Goal: Task Accomplishment & Management: Manage account settings

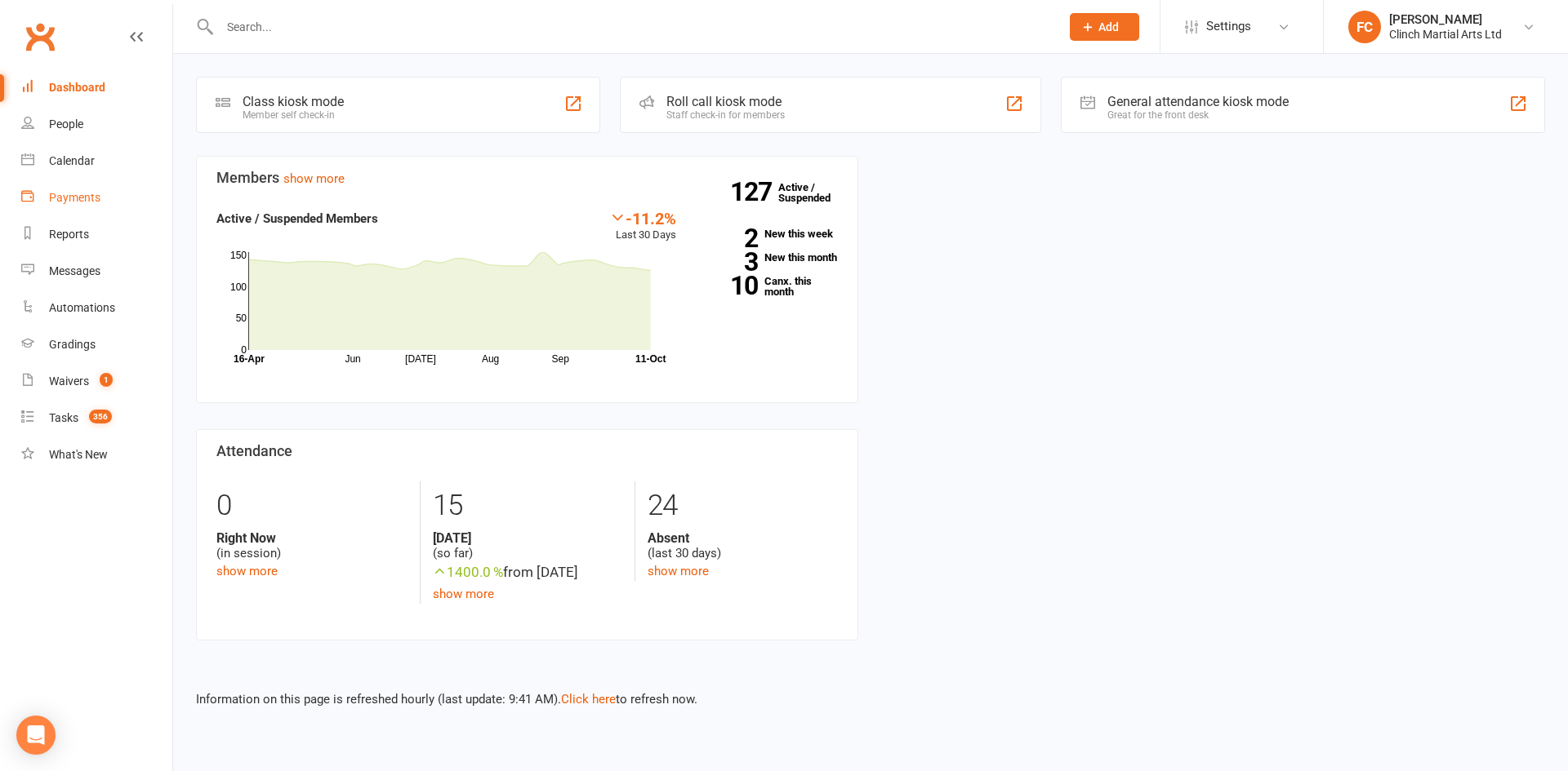
click at [82, 202] on div "Payments" at bounding box center [74, 197] width 51 height 13
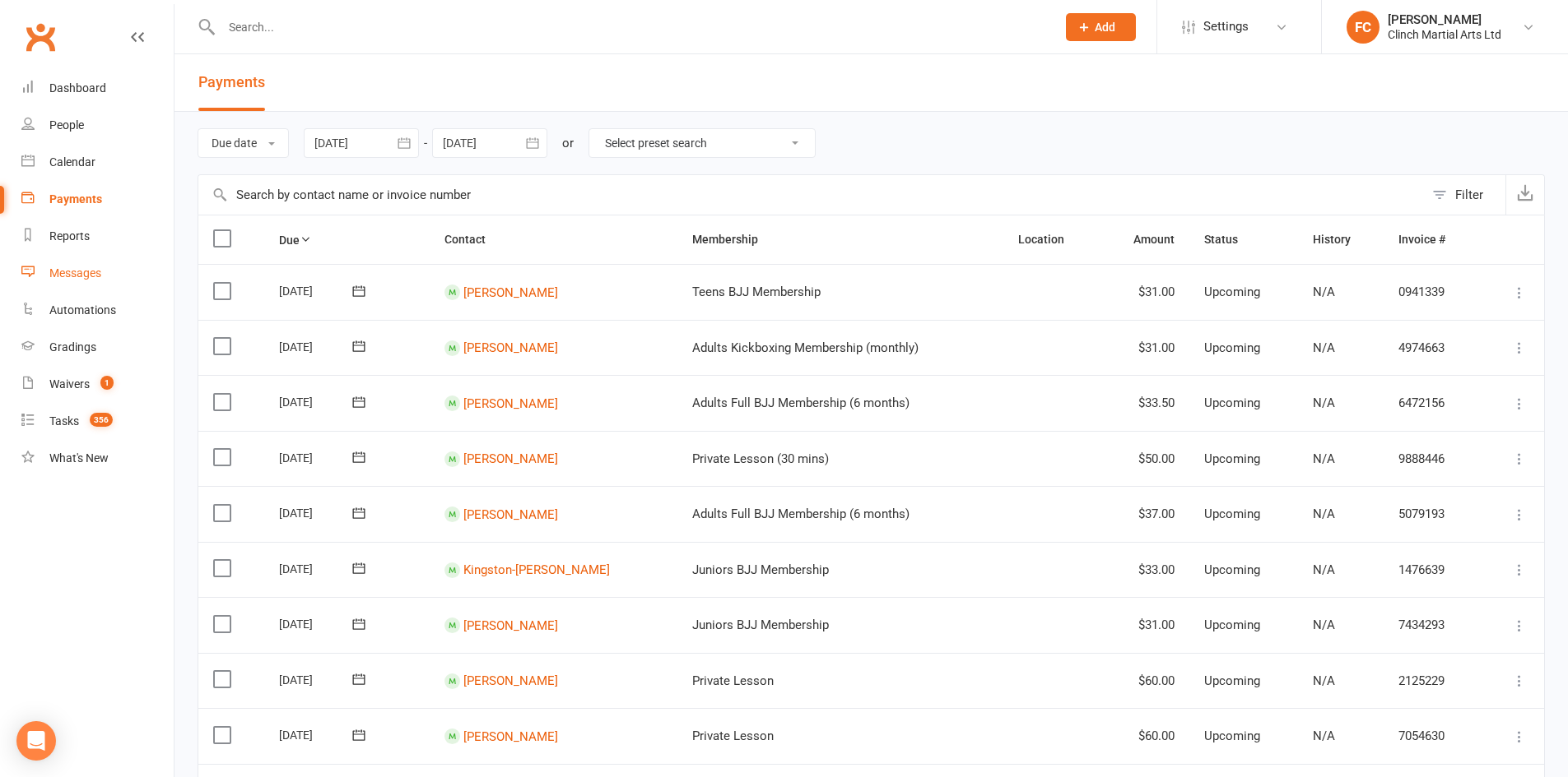
click at [79, 277] on div "Messages" at bounding box center [74, 273] width 52 height 14
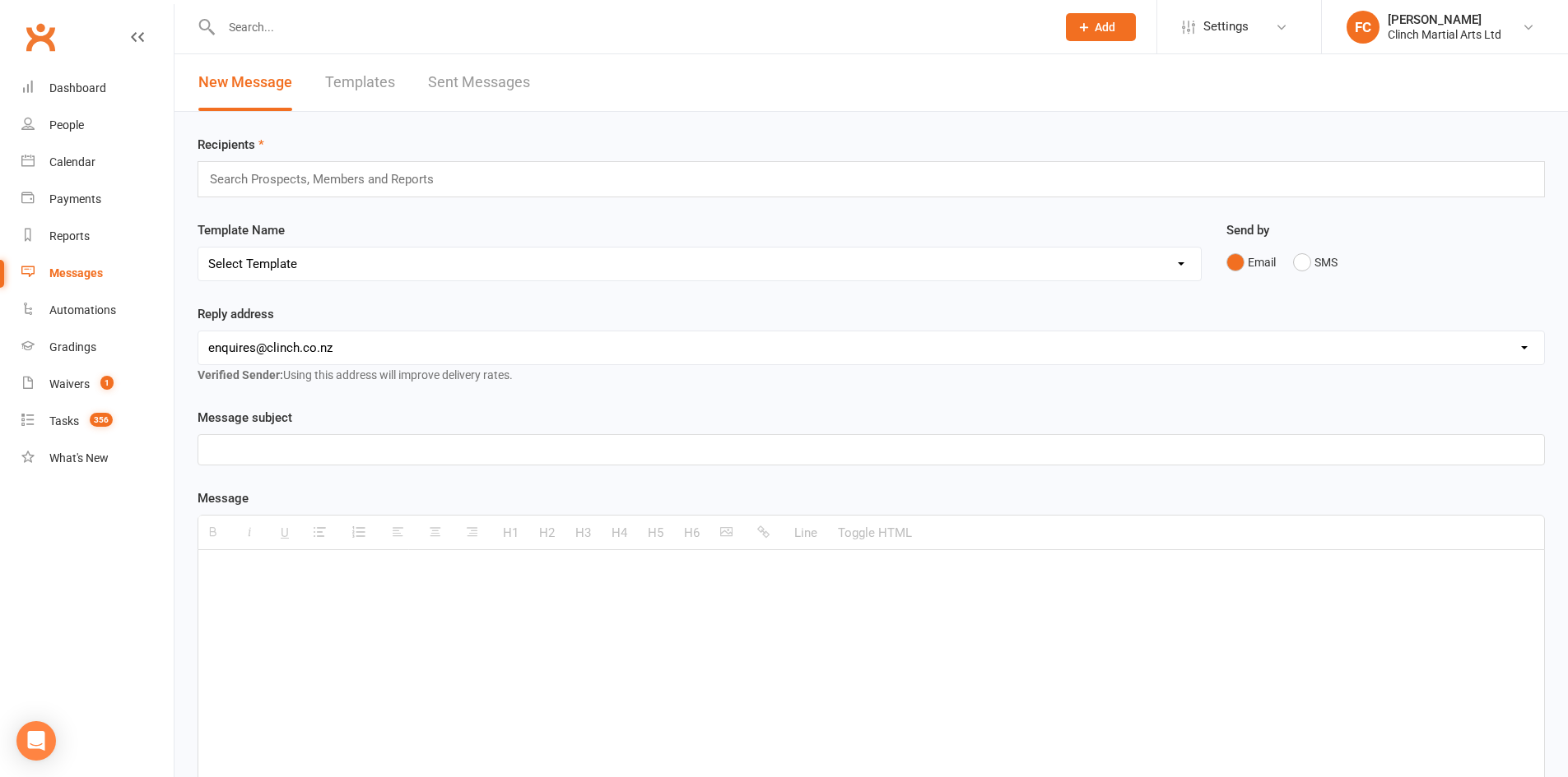
click at [1401, 242] on div "Send by Email SMS" at bounding box center [1385, 249] width 318 height 58
click at [329, 179] on input "text" at bounding box center [329, 180] width 241 height 22
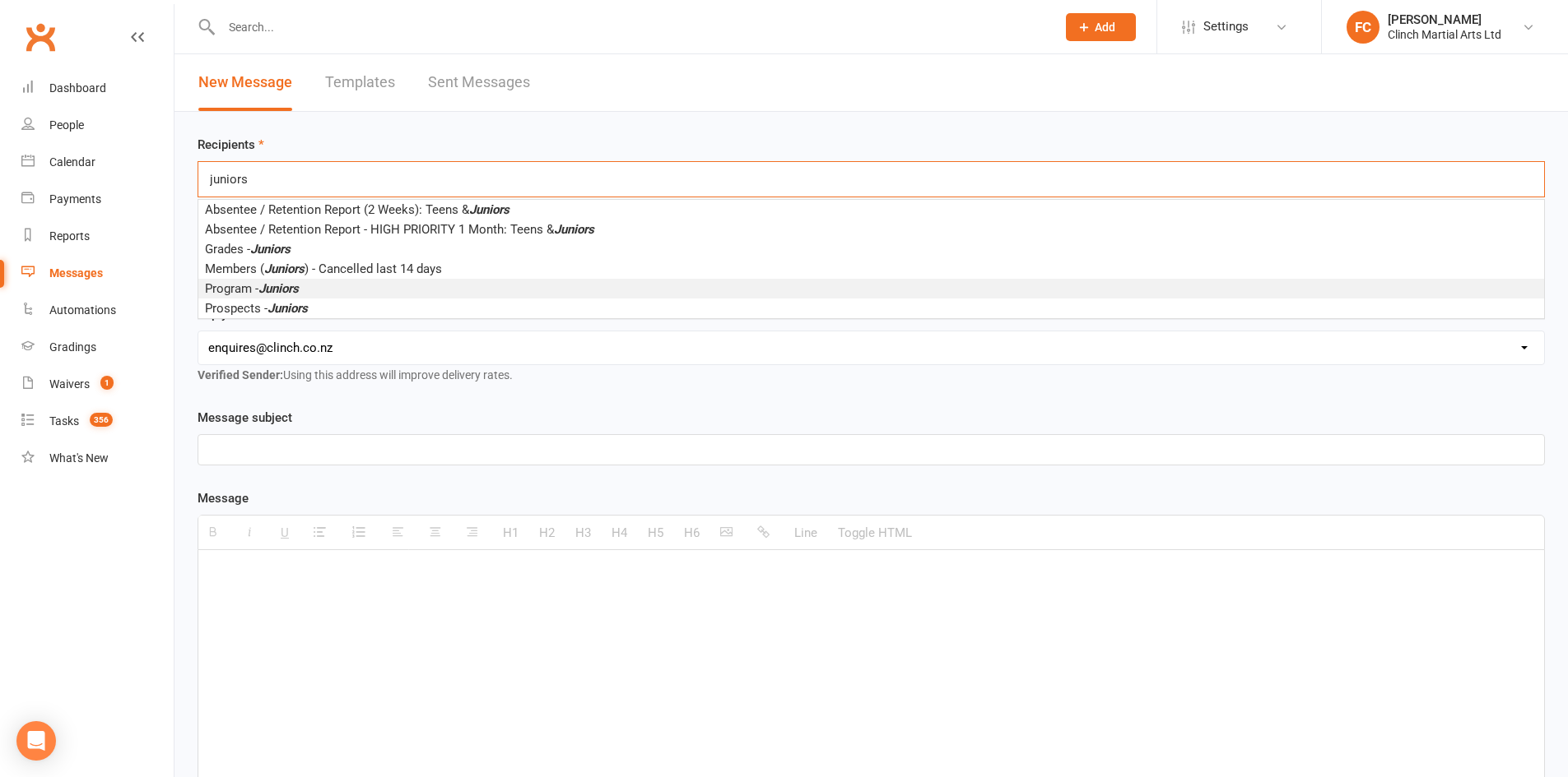
type input "juniors"
click at [295, 288] on em "Juniors" at bounding box center [278, 288] width 40 height 15
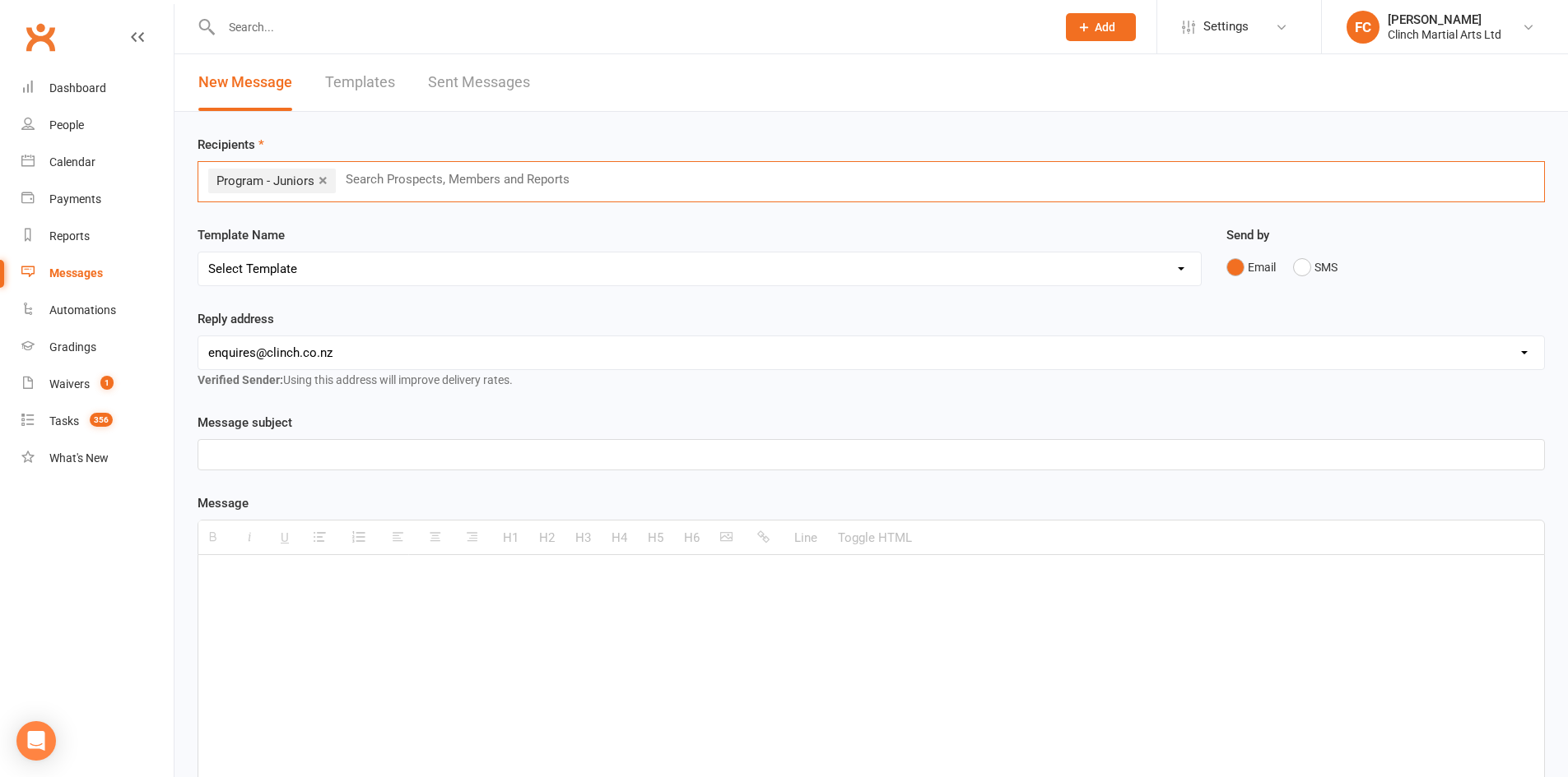
click at [405, 181] on input "text" at bounding box center [464, 180] width 241 height 22
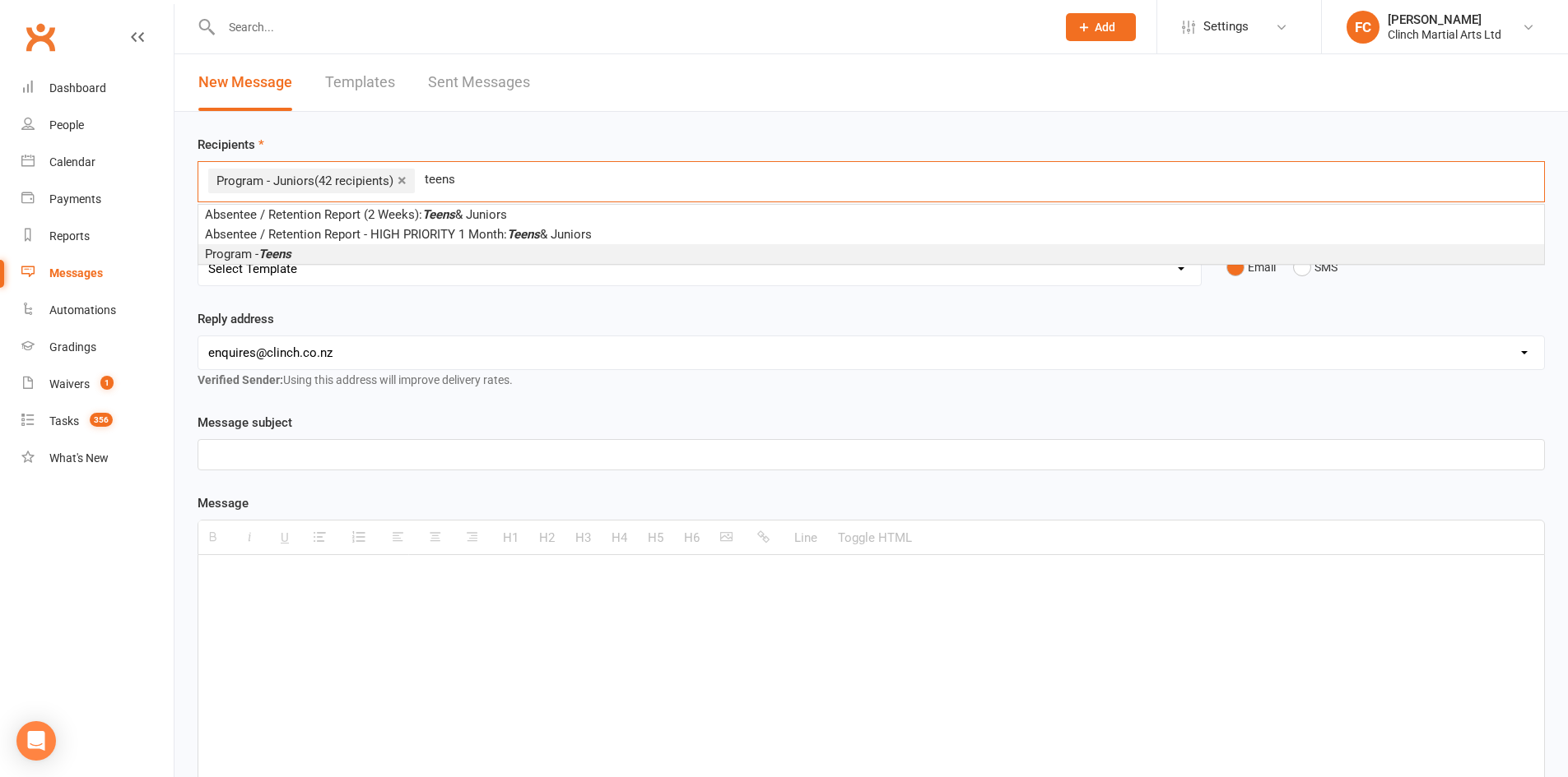
type input "teens"
click at [312, 253] on li "Program - Teens" at bounding box center [872, 254] width 1346 height 20
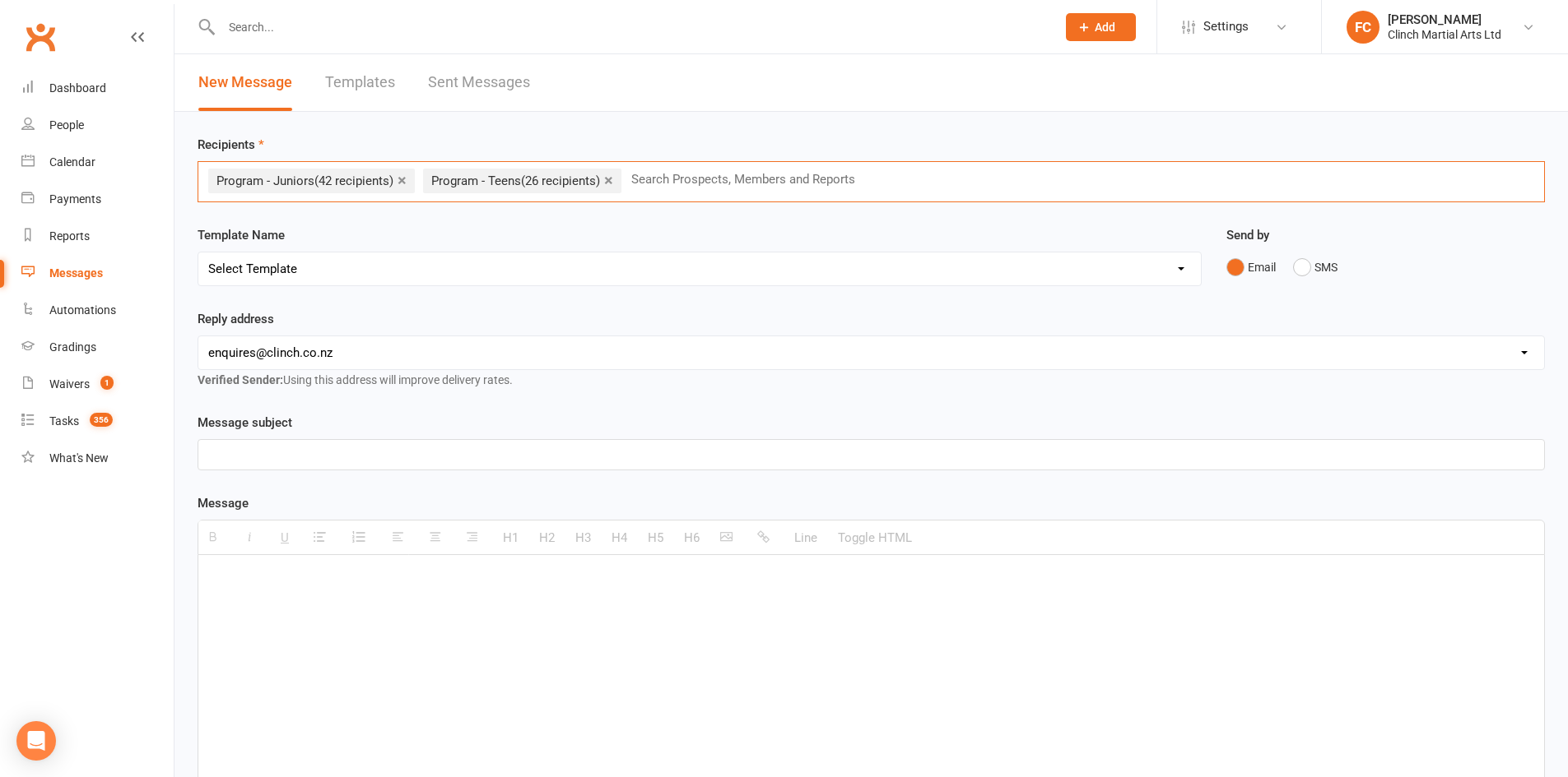
click at [490, 217] on div "Recipients × Program - Juniors (42 recipients) × Program - Teens (26 recipients…" at bounding box center [871, 568] width 1393 height 913
click at [287, 271] on select "Select Template [SMS] Appointment confirmation [Email] CLINCH BJJ & MMA Enquiry…" at bounding box center [699, 269] width 1002 height 33
select select "8"
click at [199, 253] on select "Select Template [SMS] Appointment confirmation [Email] CLINCH BJJ & MMA Enquiry…" at bounding box center [699, 269] width 1002 height 33
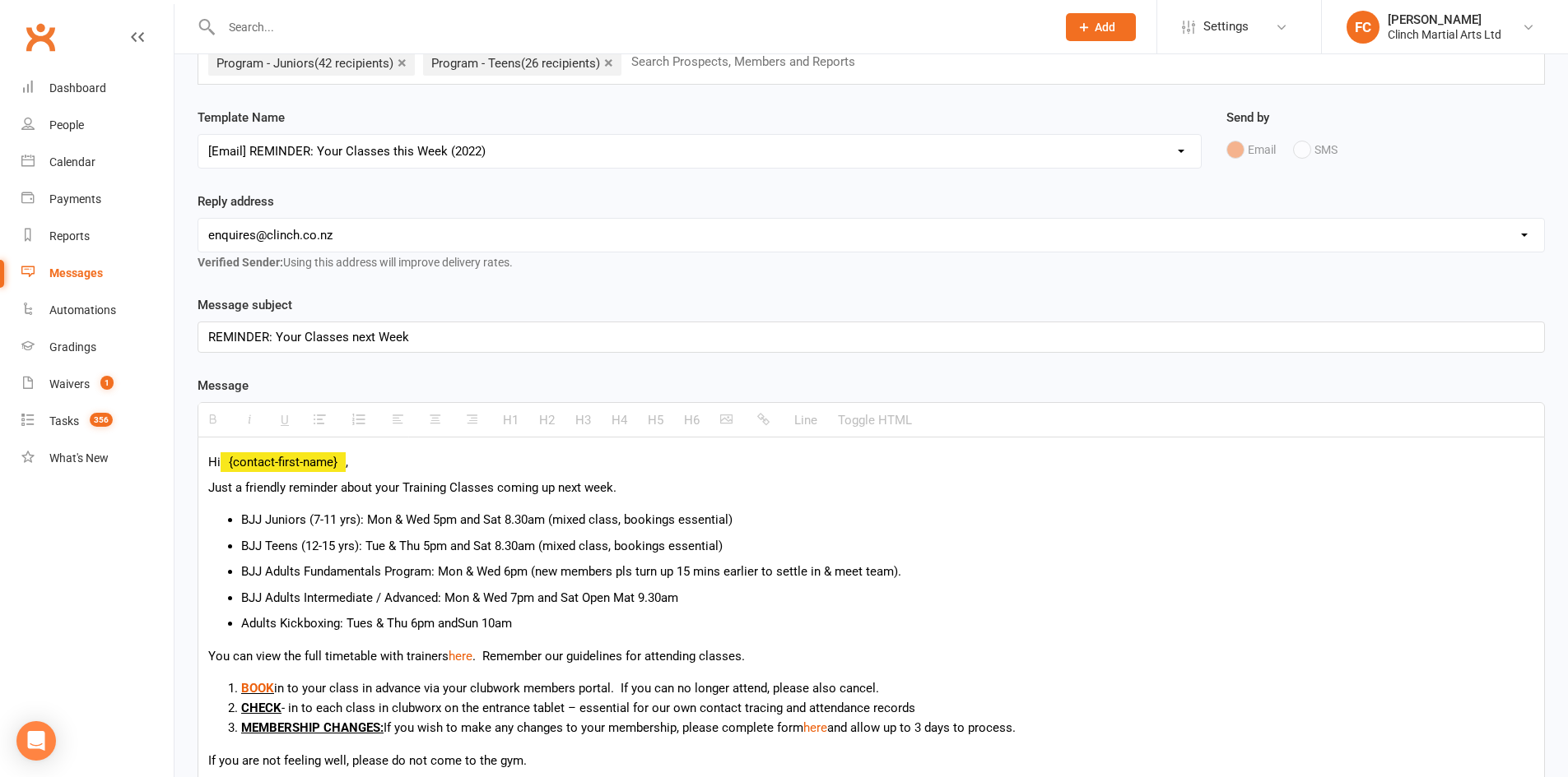
scroll to position [164, 0]
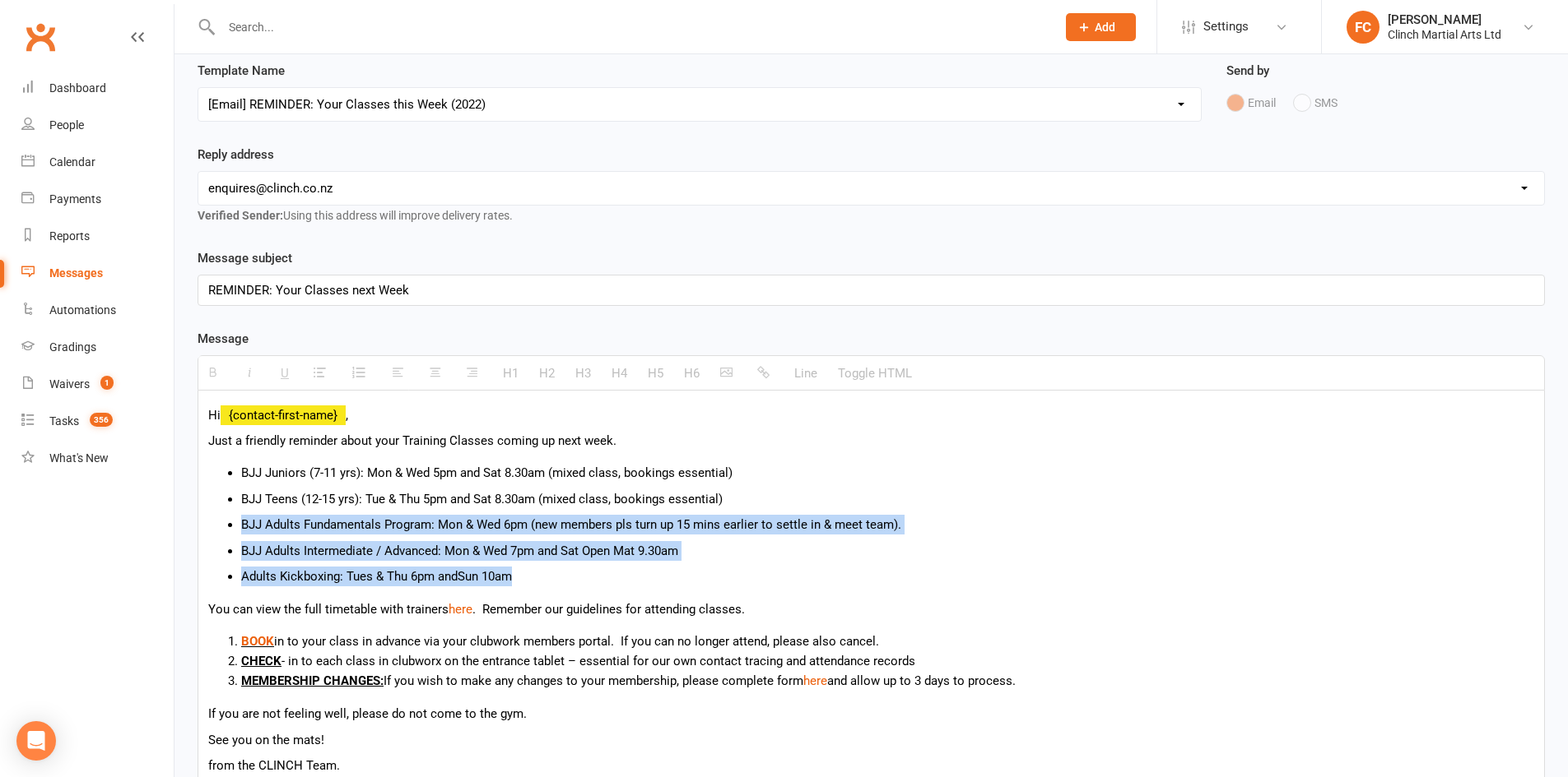
drag, startPoint x: 539, startPoint y: 570, endPoint x: 211, endPoint y: 525, distance: 331.1
click at [211, 525] on ul "BJJ Juniors (7-11 yrs): Mon & Wed 5pm and Sat 8.30am (mixed class, bookings ess…" at bounding box center [872, 525] width 1326 height 123
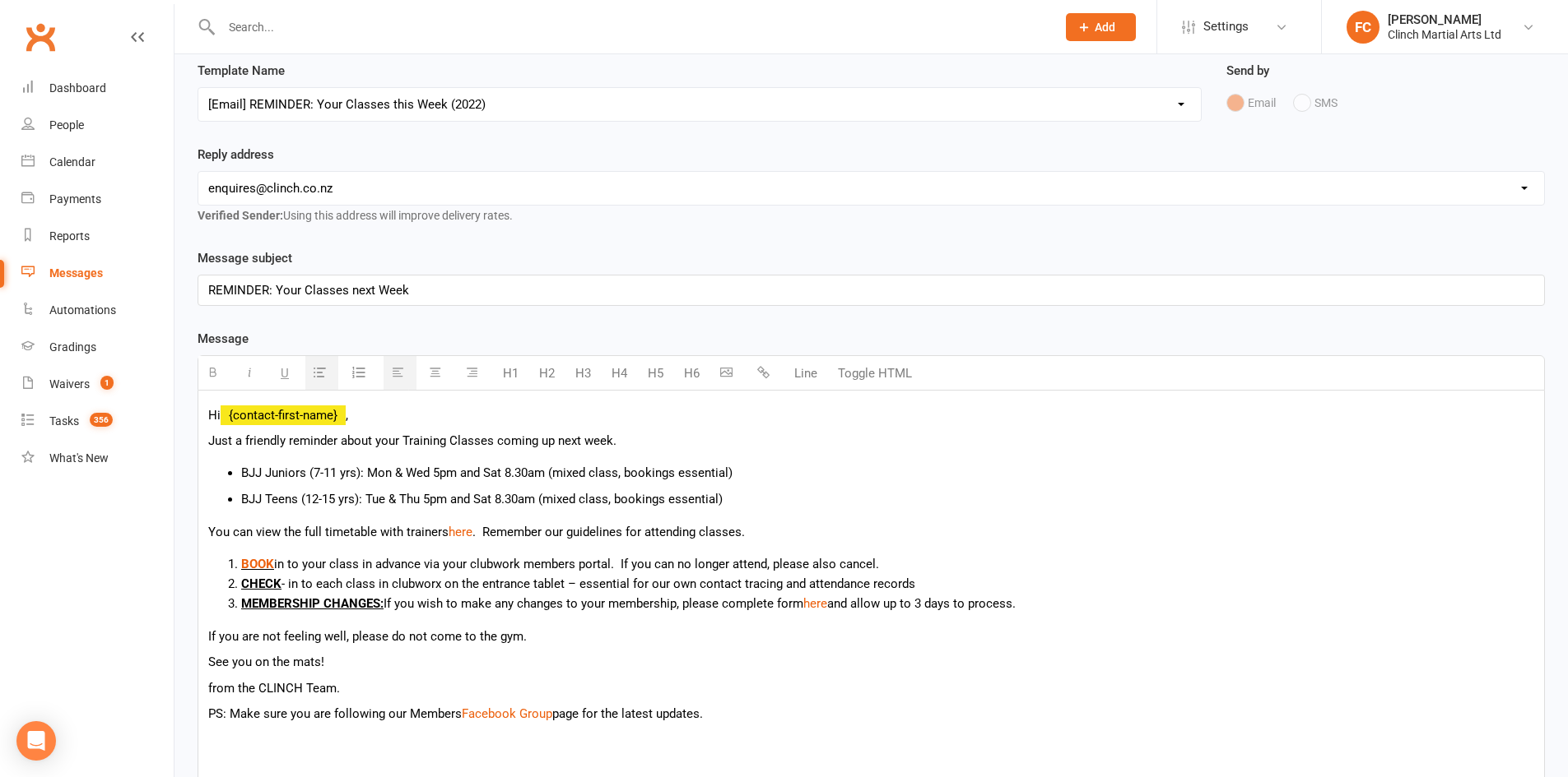
click at [416, 412] on p "Hi {contact-first-name} ," at bounding box center [872, 415] width 1326 height 20
drag, startPoint x: 354, startPoint y: 413, endPoint x: 227, endPoint y: 413, distance: 127.0
click at [227, 413] on p "Hi {contact-first-name} ,and parents," at bounding box center [872, 415] width 1326 height 20
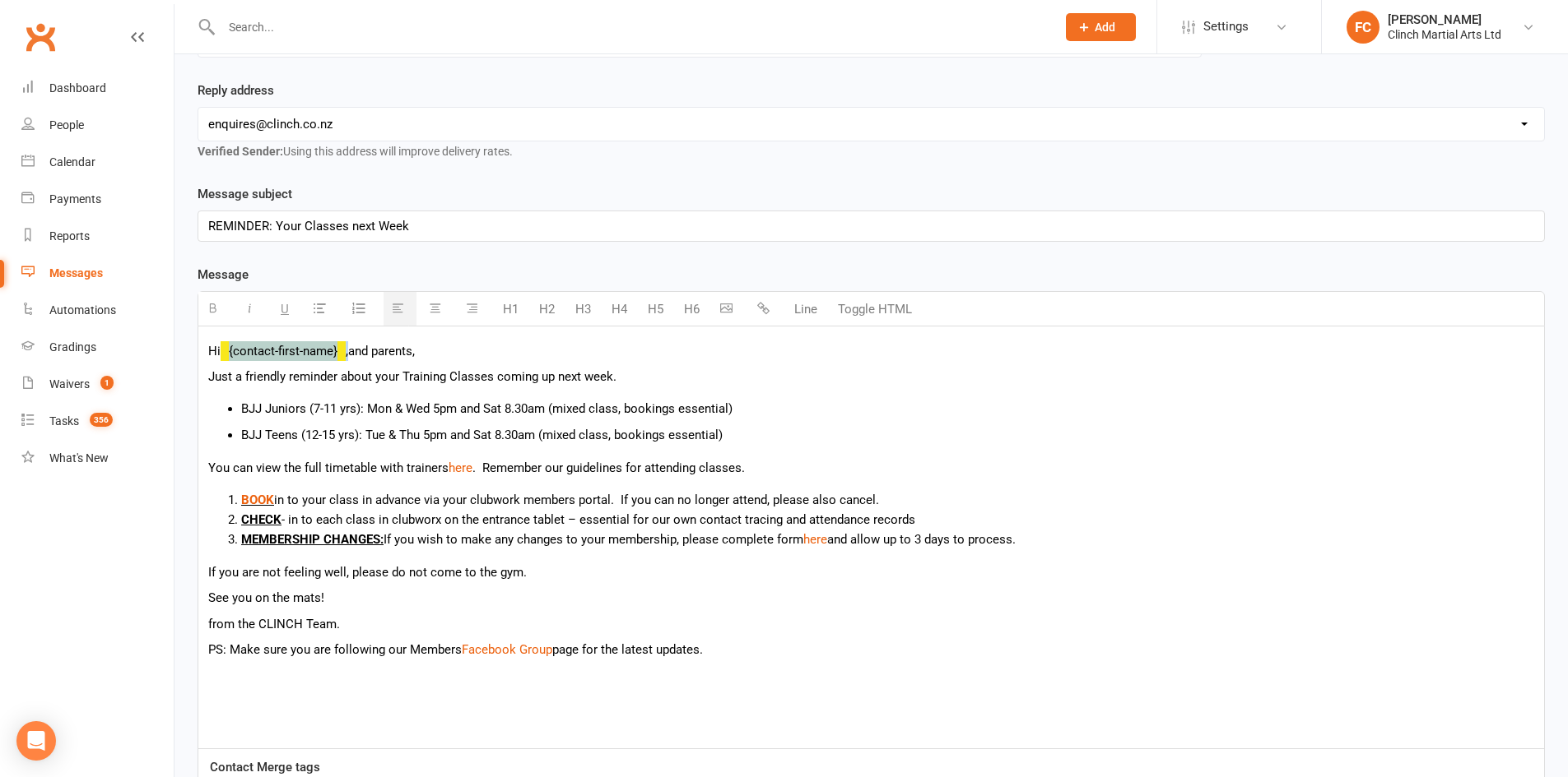
scroll to position [447, 0]
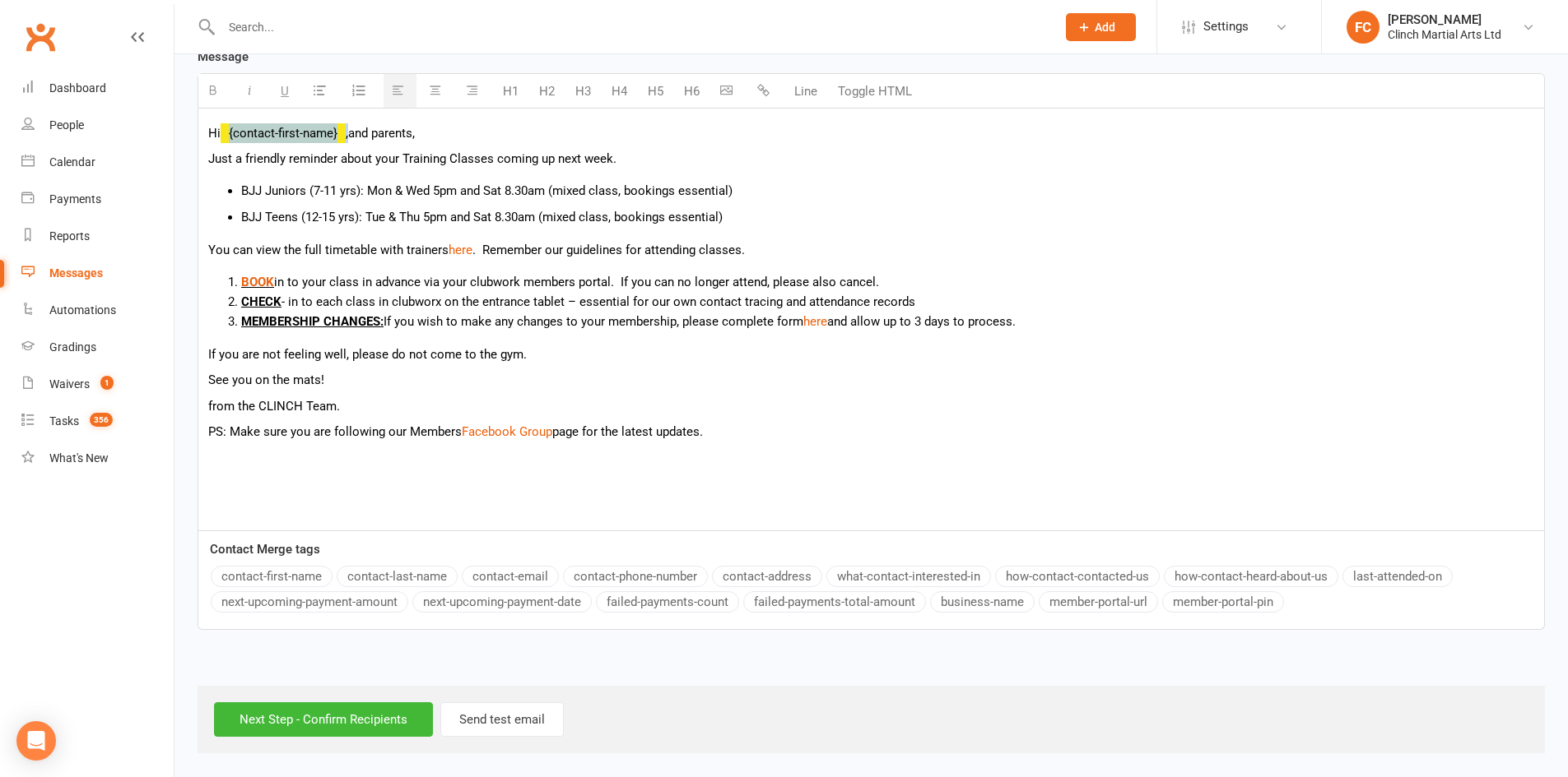
click at [270, 579] on button "contact-first-name" at bounding box center [271, 577] width 122 height 22
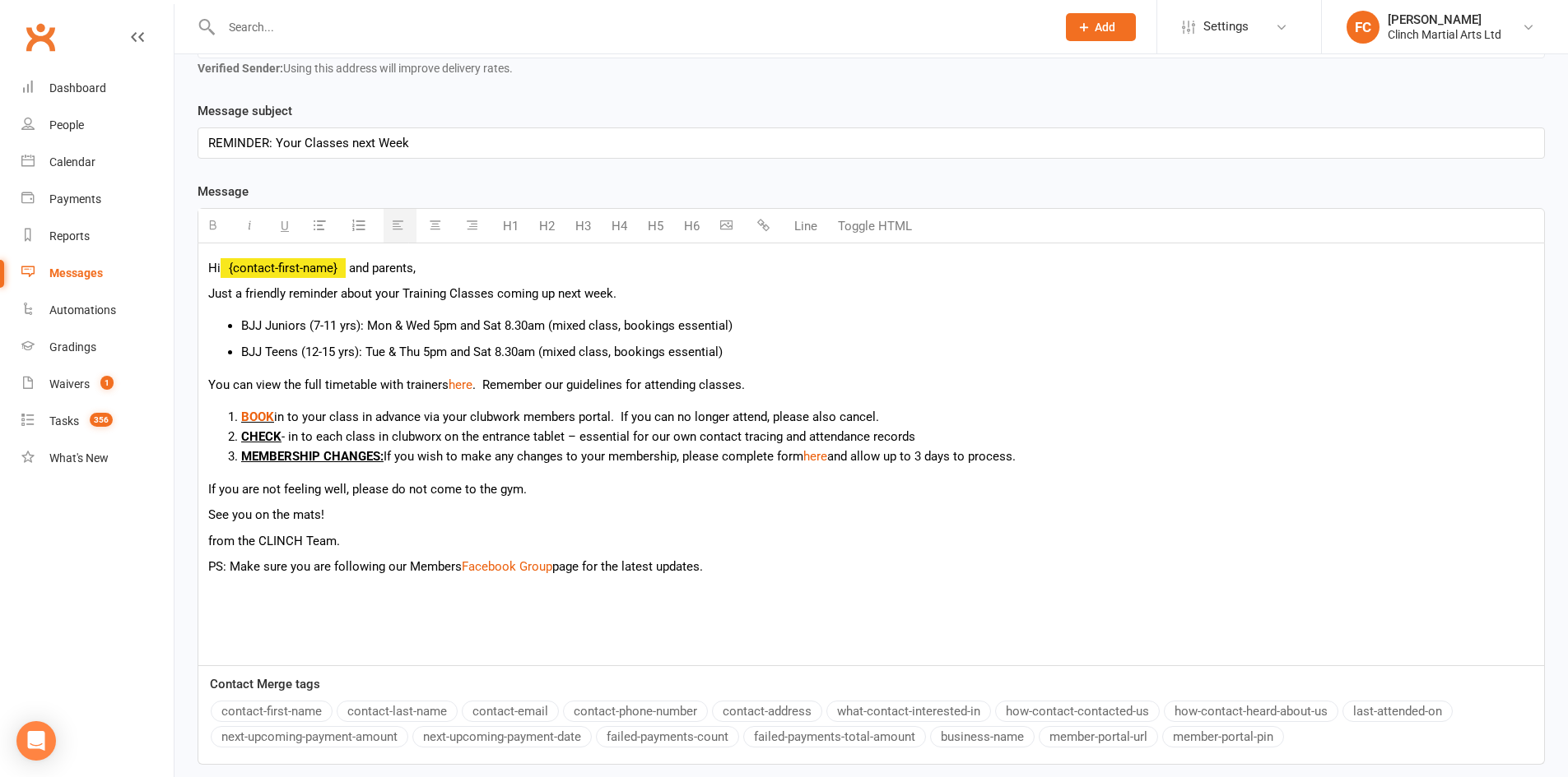
scroll to position [282, 0]
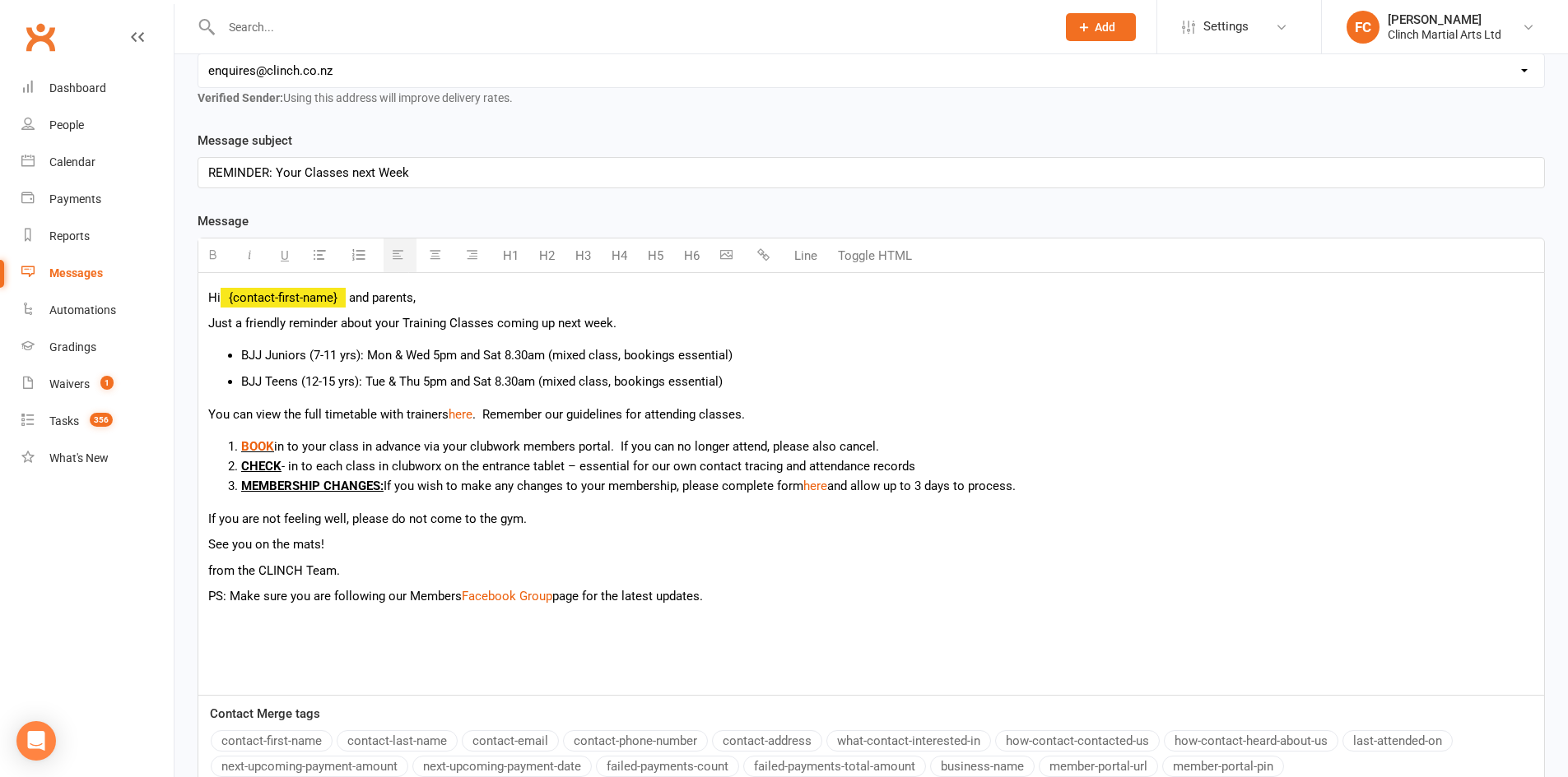
click at [1461, 469] on li "CHECK - in to each class in clubworx on the entrance tablet – essential for our…" at bounding box center [887, 467] width 1292 height 20
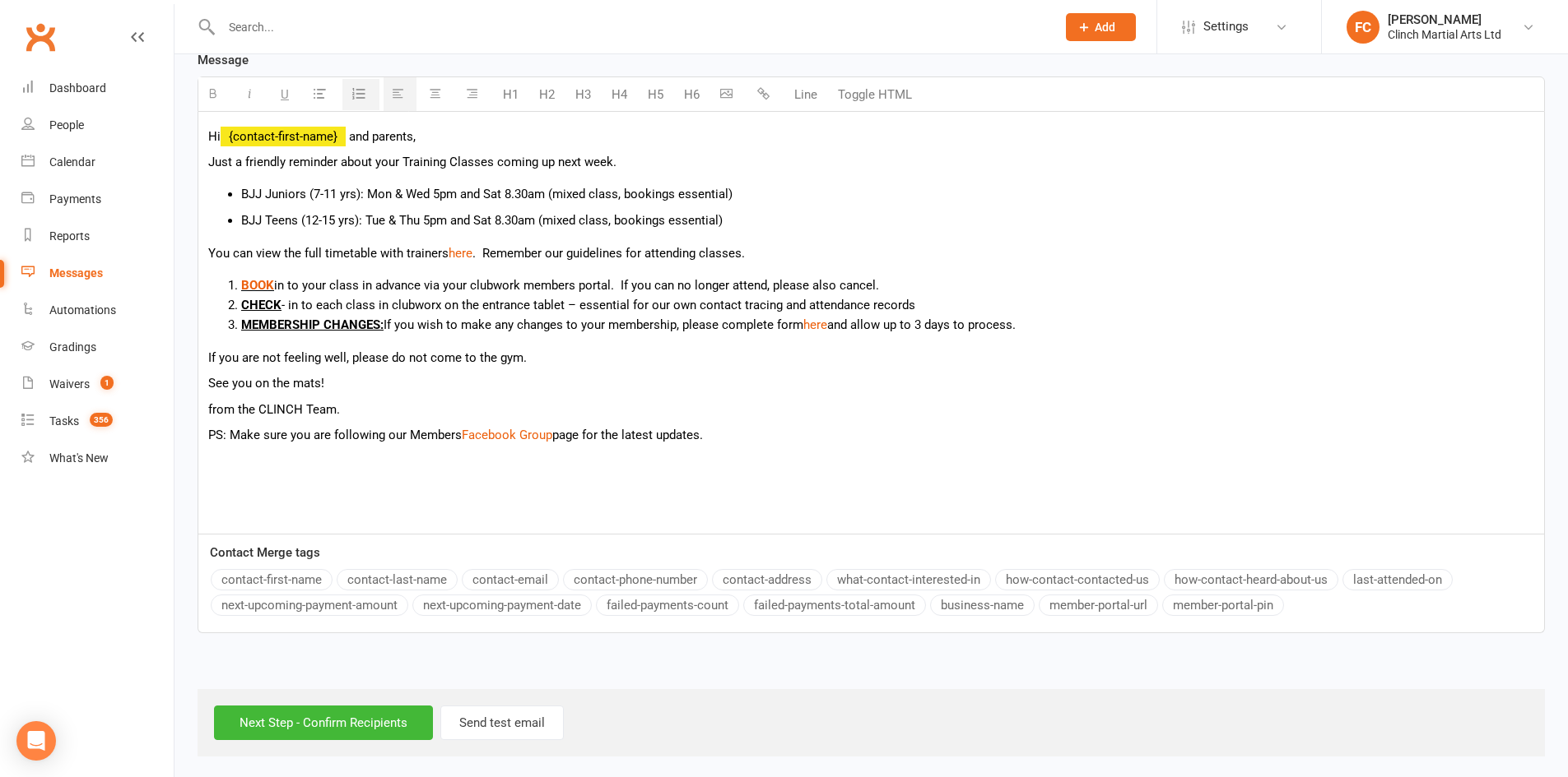
scroll to position [447, 0]
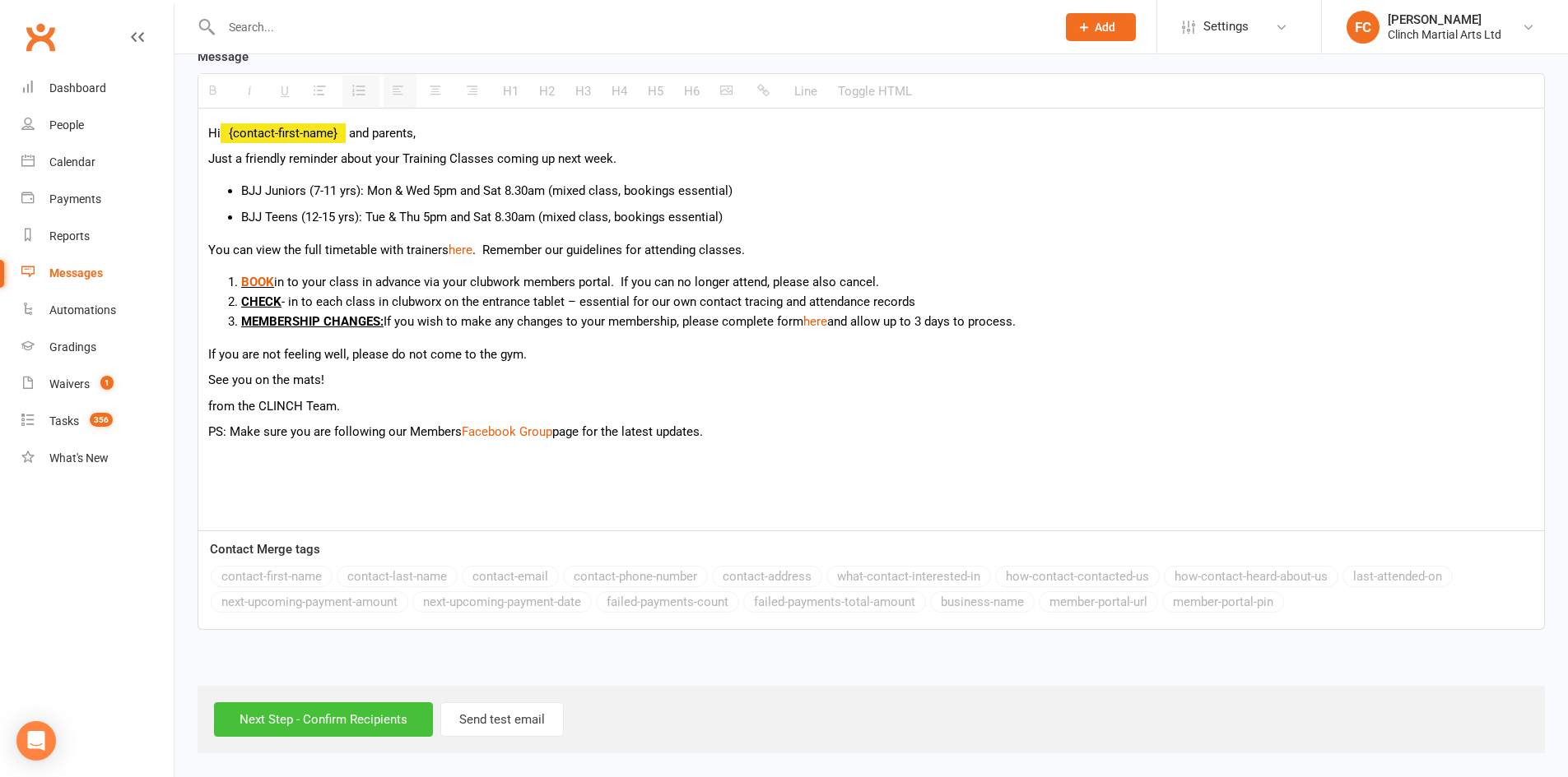
click at [282, 724] on input "Next Step - Confirm Recipients" at bounding box center [323, 720] width 219 height 34
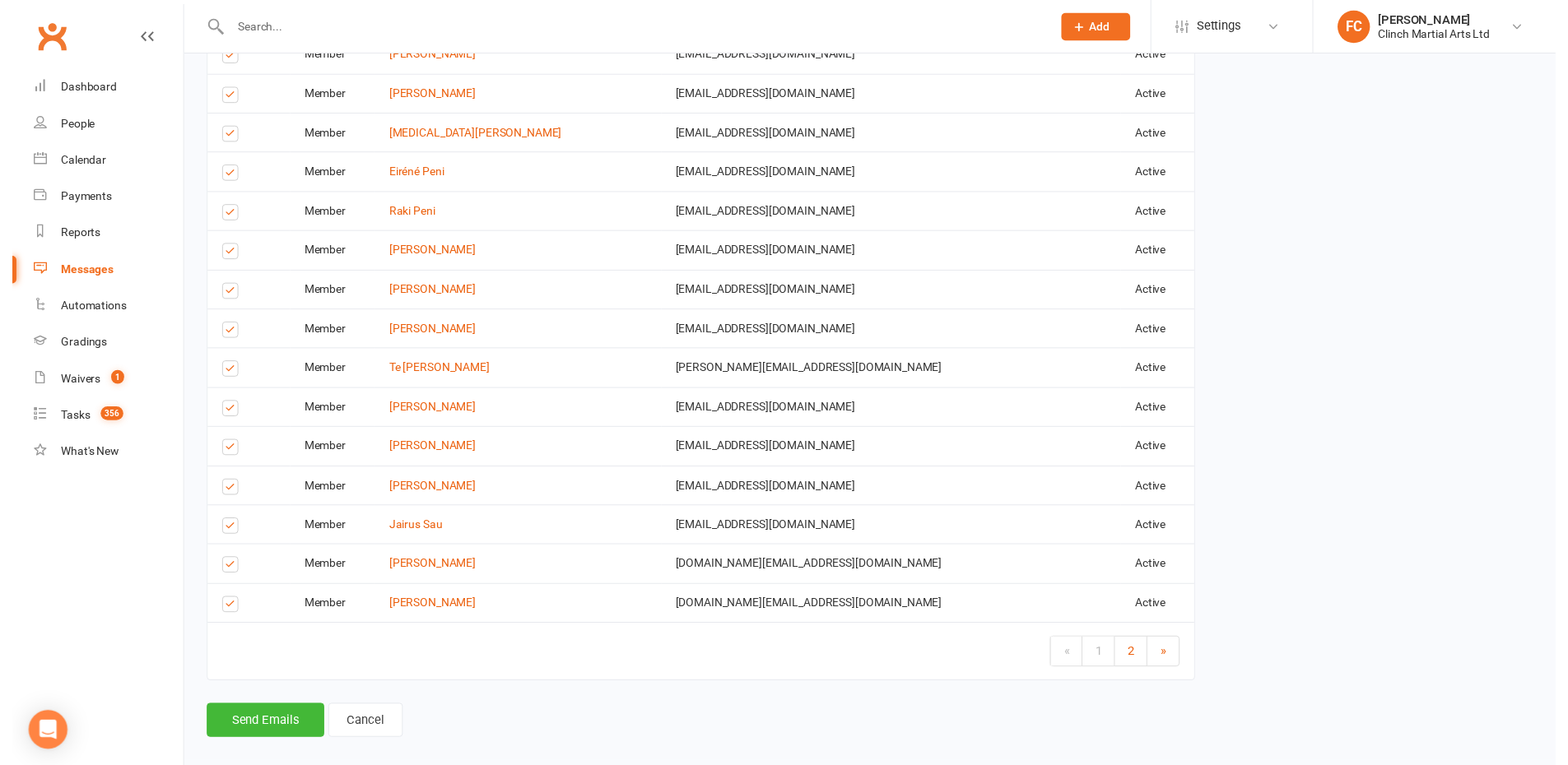
scroll to position [2237, 0]
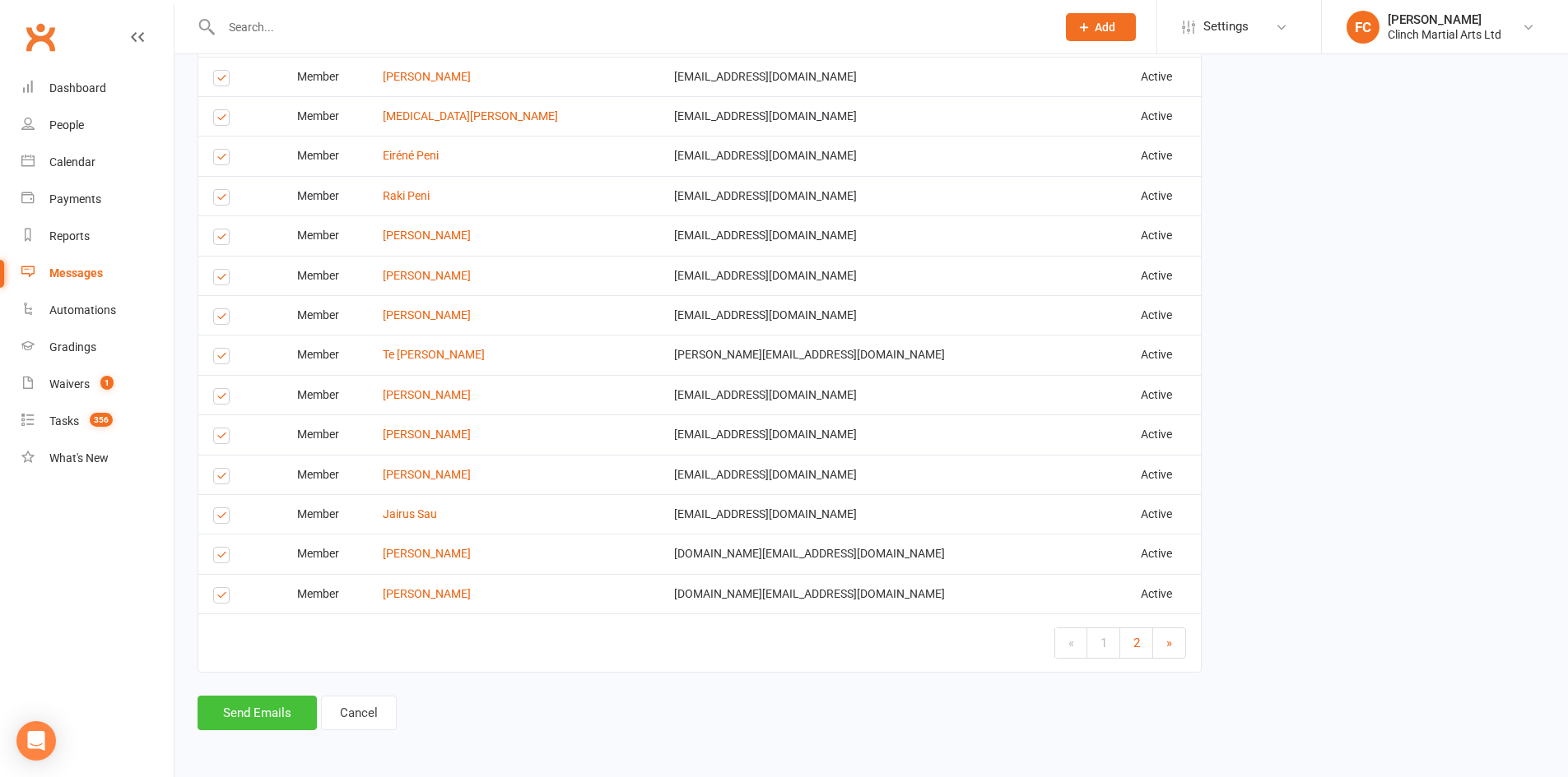
click at [227, 724] on button "Send Emails" at bounding box center [258, 714] width 120 height 34
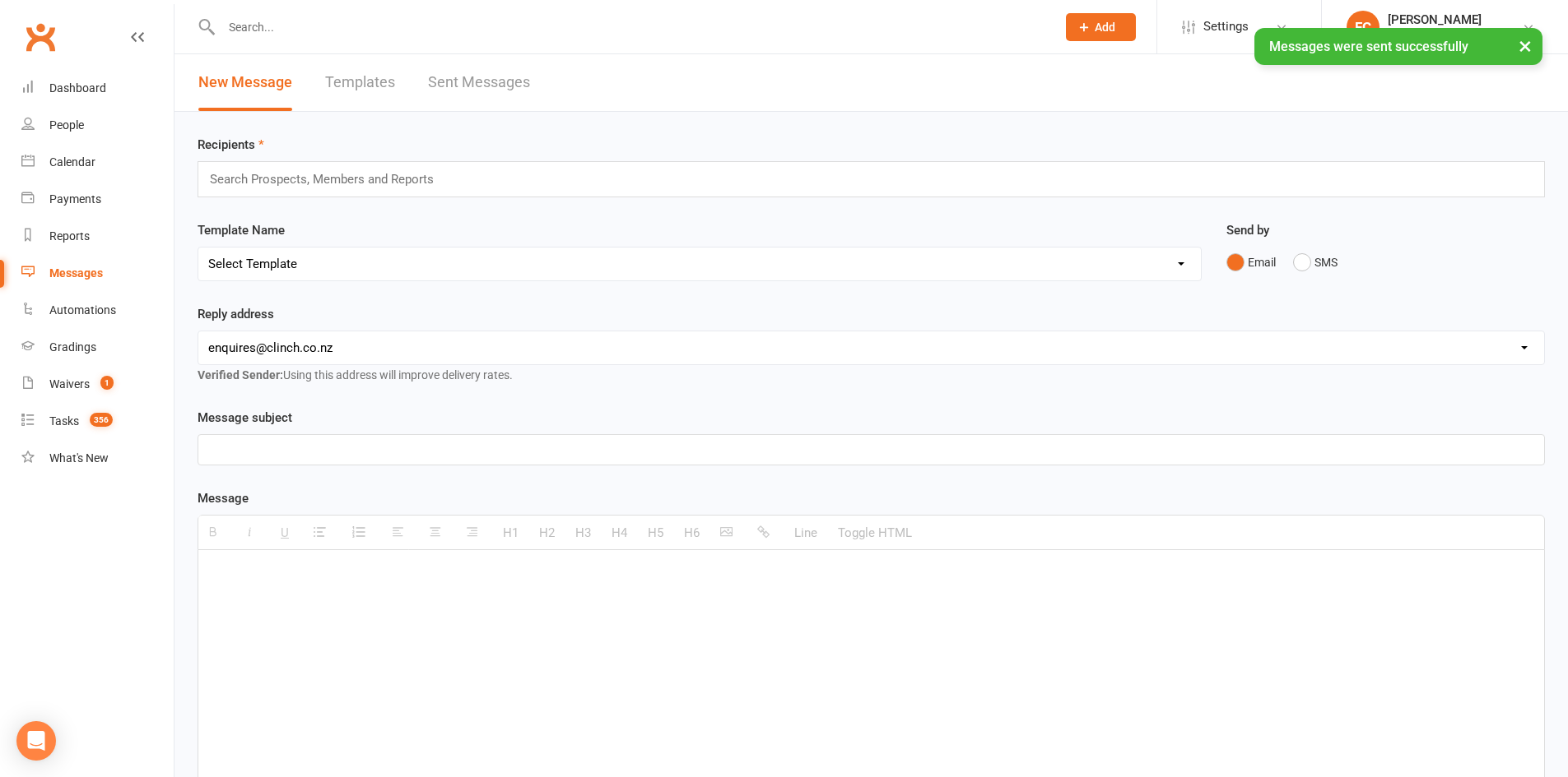
click at [305, 166] on div "Search Prospects, Members and Reports" at bounding box center [871, 180] width 1347 height 36
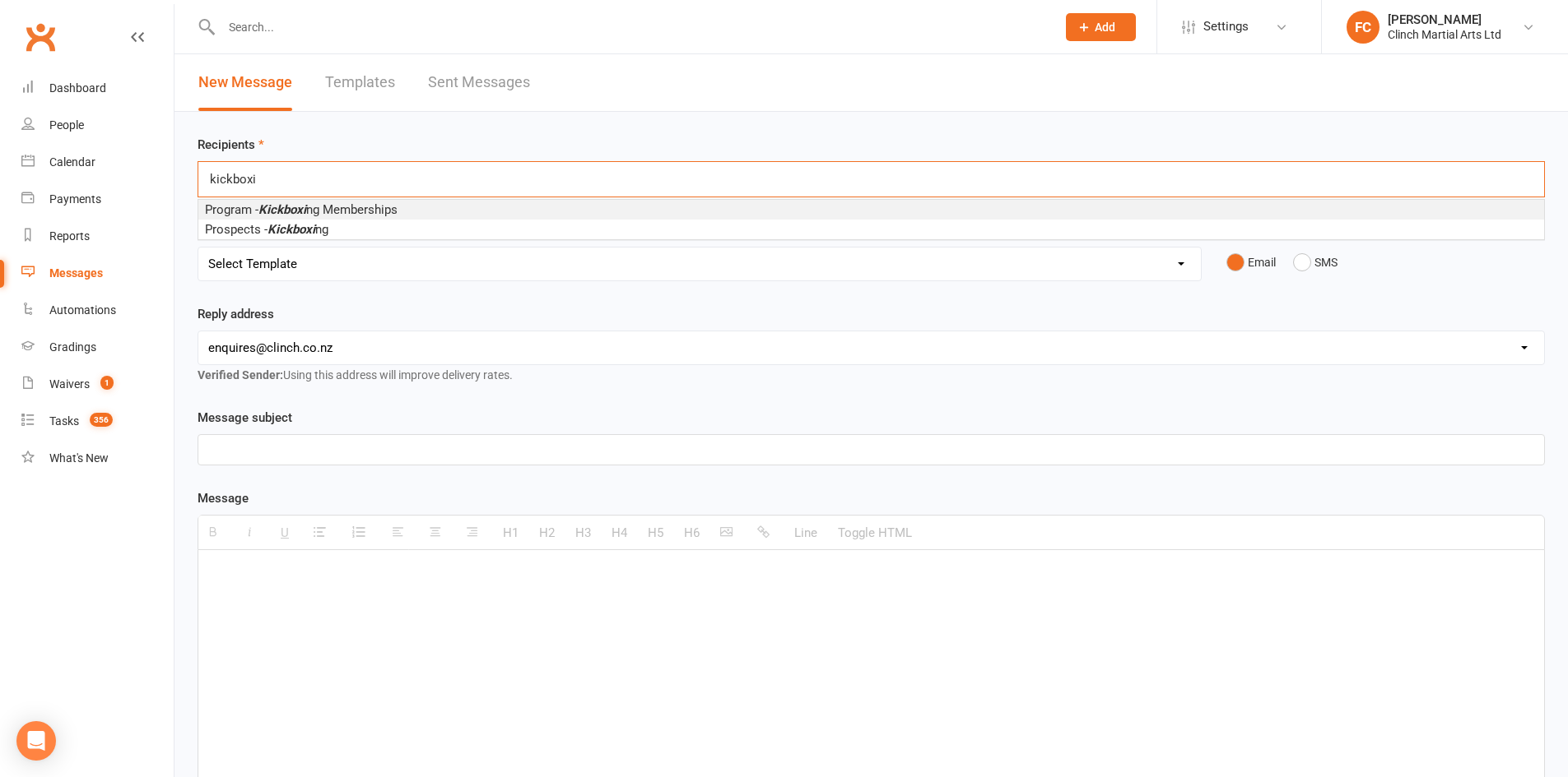
type input "kickboxi"
click at [332, 206] on span "Program - Kickboxi ng Memberships" at bounding box center [301, 209] width 192 height 15
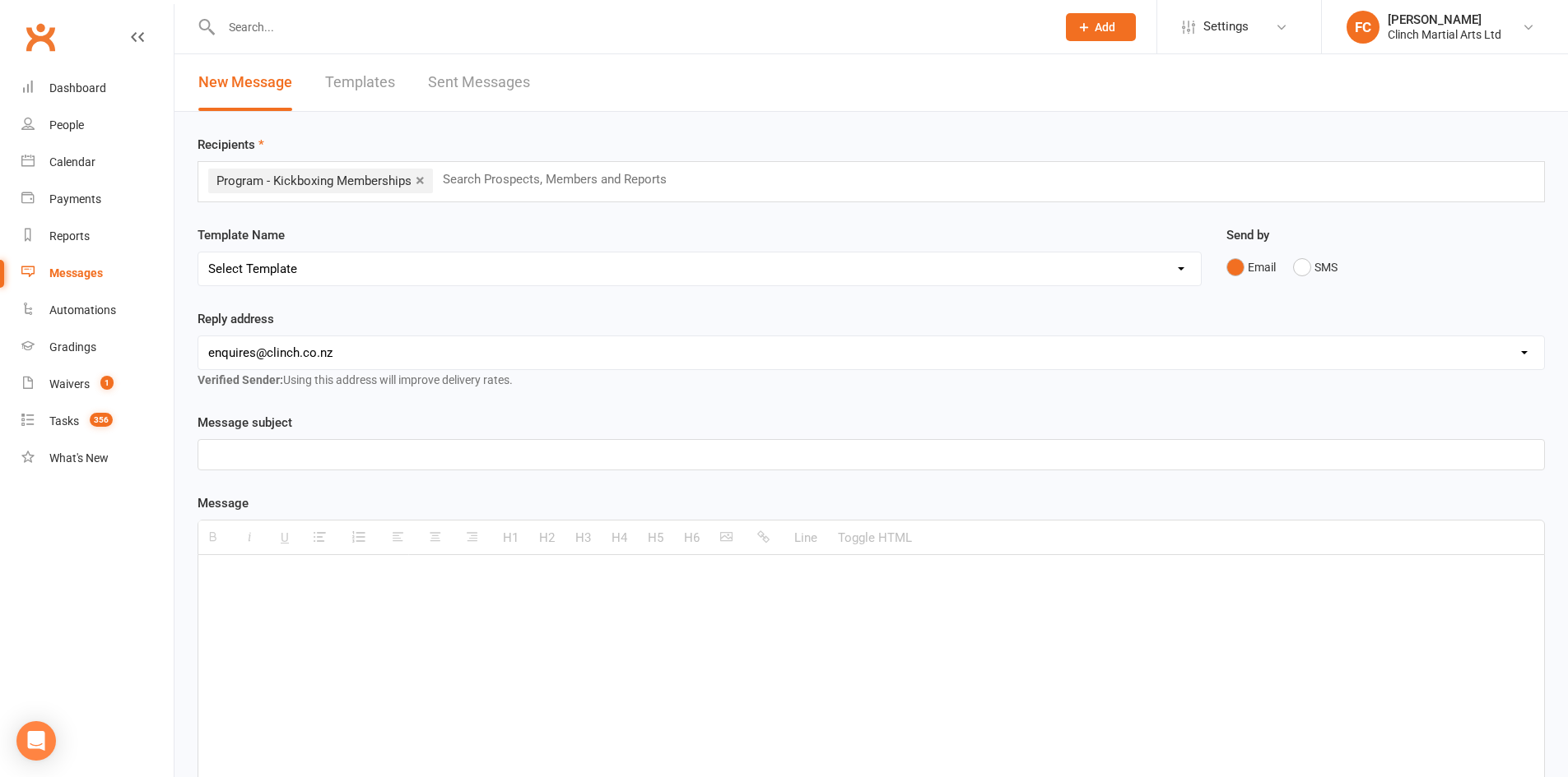
click at [385, 223] on div "Recipients × Program - Kickboxing Memberships Search Prospects, Members and Rep…" at bounding box center [871, 568] width 1393 height 913
click at [323, 267] on select "Select Template [SMS] Appointment confirmation [Email] CLINCH BJJ & MMA Enquiry…" at bounding box center [699, 269] width 1002 height 33
select select "8"
click at [199, 253] on select "Select Template [SMS] Appointment confirmation [Email] CLINCH BJJ & MMA Enquiry…" at bounding box center [699, 269] width 1002 height 33
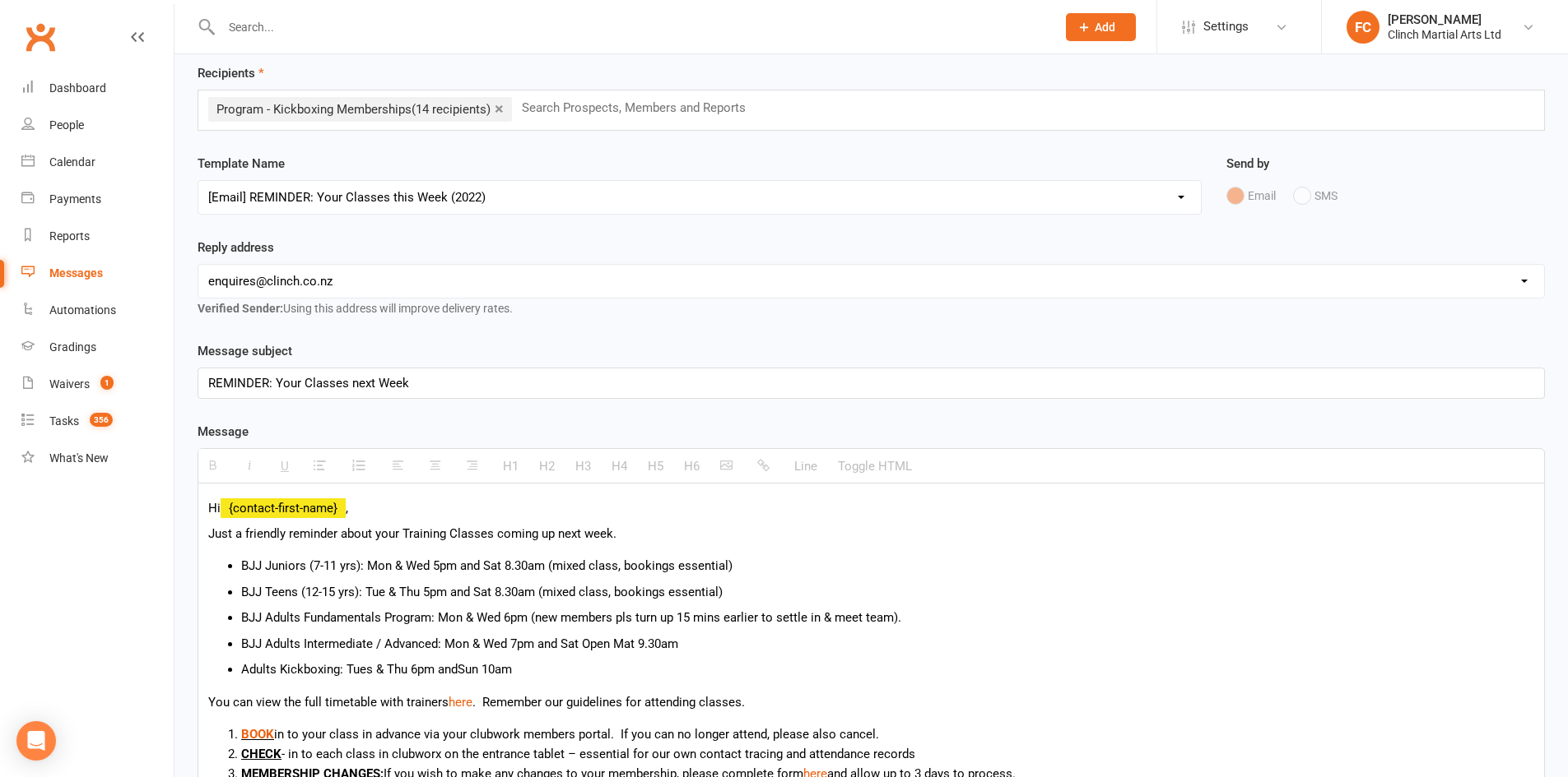
scroll to position [83, 0]
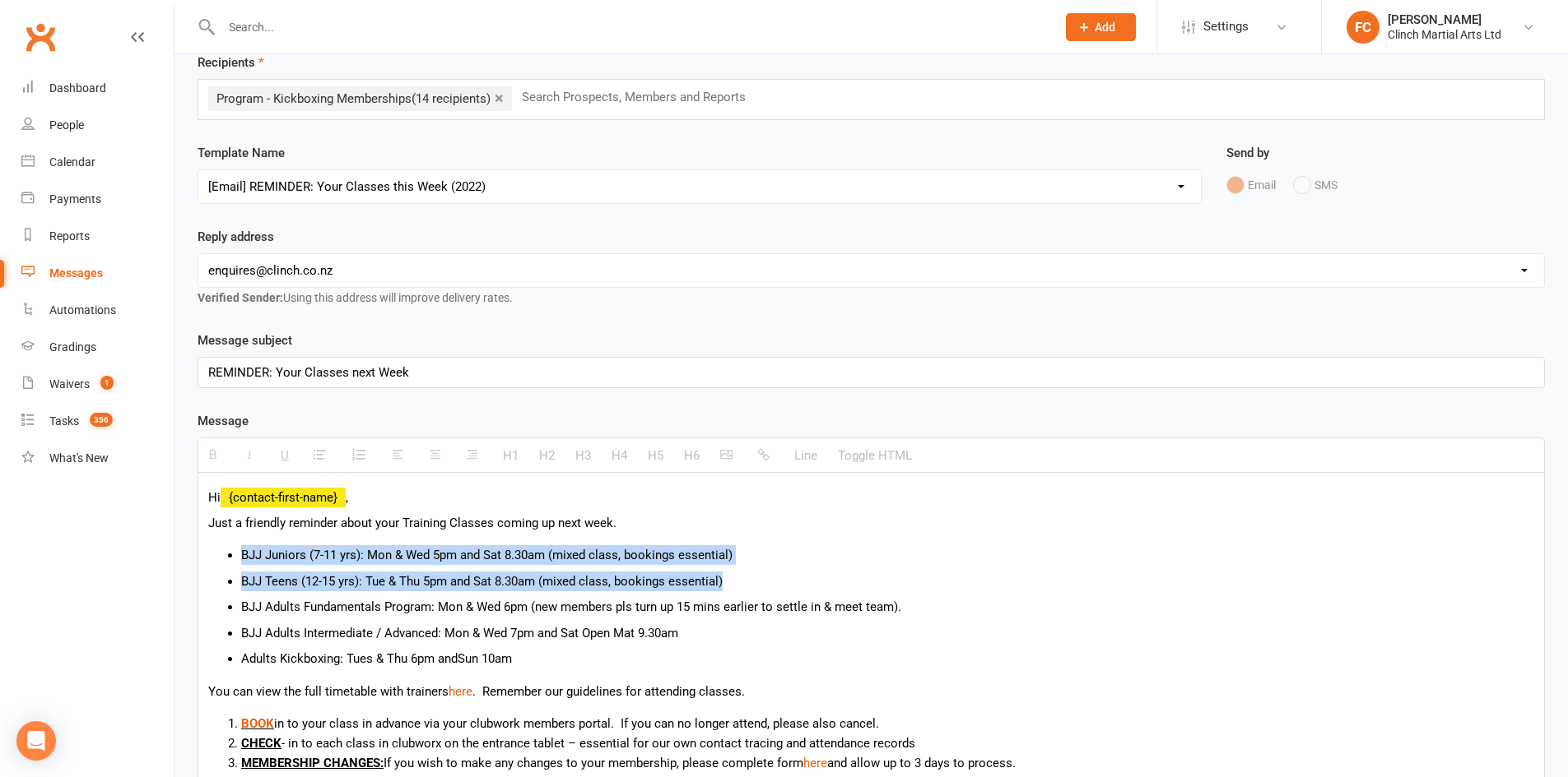
drag, startPoint x: 727, startPoint y: 575, endPoint x: 202, endPoint y: 559, distance: 525.2
click at [202, 559] on div "Hi {contact-first-name} , Just a friendly reminder about your Training Classes …" at bounding box center [872, 724] width 1346 height 500
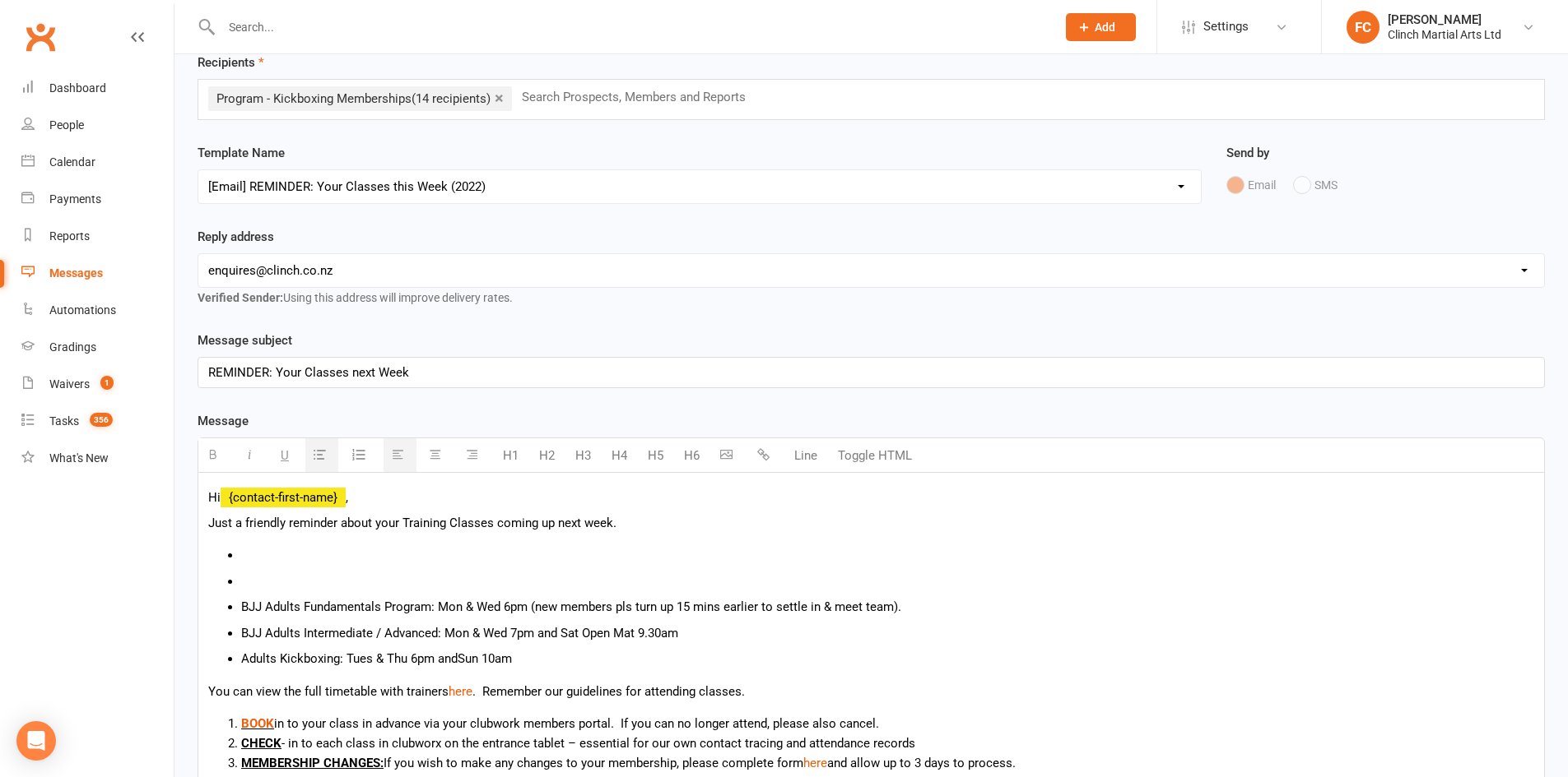
click at [276, 636] on p "BJJ Adults Intermediate / Advanced: Mon & Wed 7pm and Sat Open Mat 9.30am" at bounding box center [887, 634] width 1292 height 20
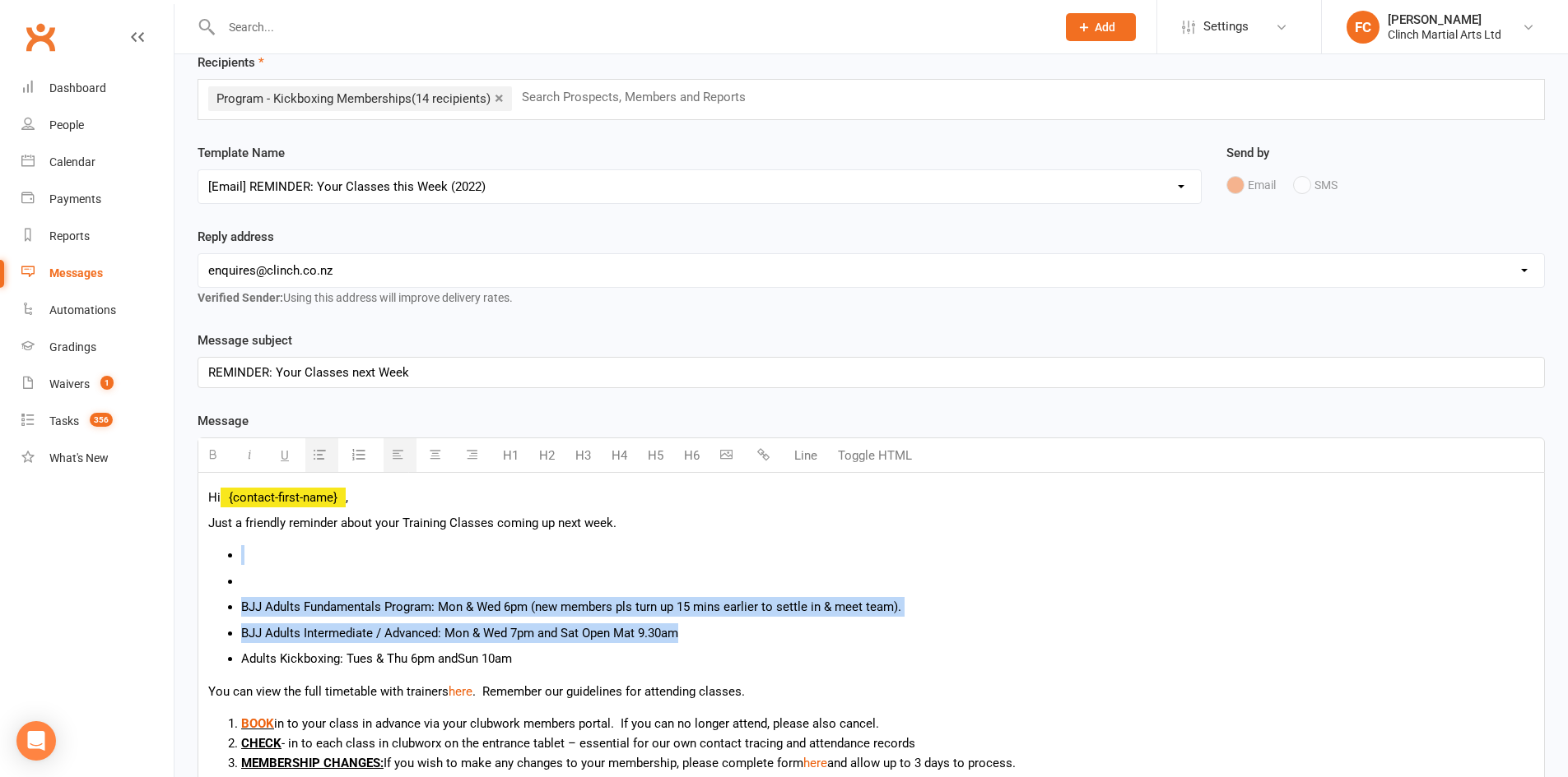
drag, startPoint x: 699, startPoint y: 628, endPoint x: 212, endPoint y: 564, distance: 491.2
click at [212, 564] on ul "BJJ Adults Fundamentals Program: Mon & Wed 6pm (new members pls turn up 15 mins…" at bounding box center [872, 607] width 1326 height 123
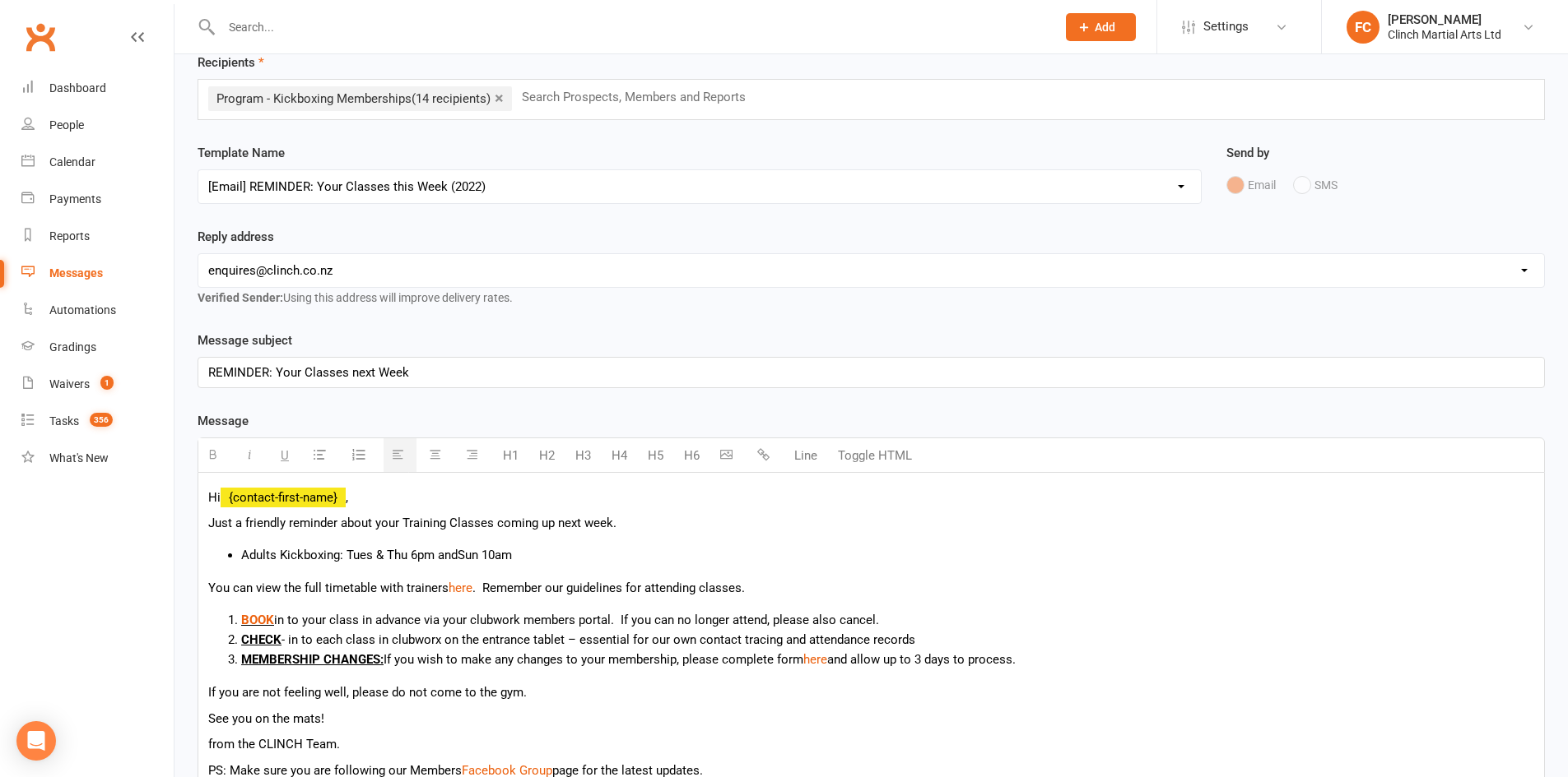
click at [378, 525] on div "Hi {contact-first-name} , Just a friendly reminder about your Training Classes …" at bounding box center [872, 671] width 1346 height 396
click at [383, 498] on p "Hi {contact-first-name} ," at bounding box center [872, 498] width 1326 height 20
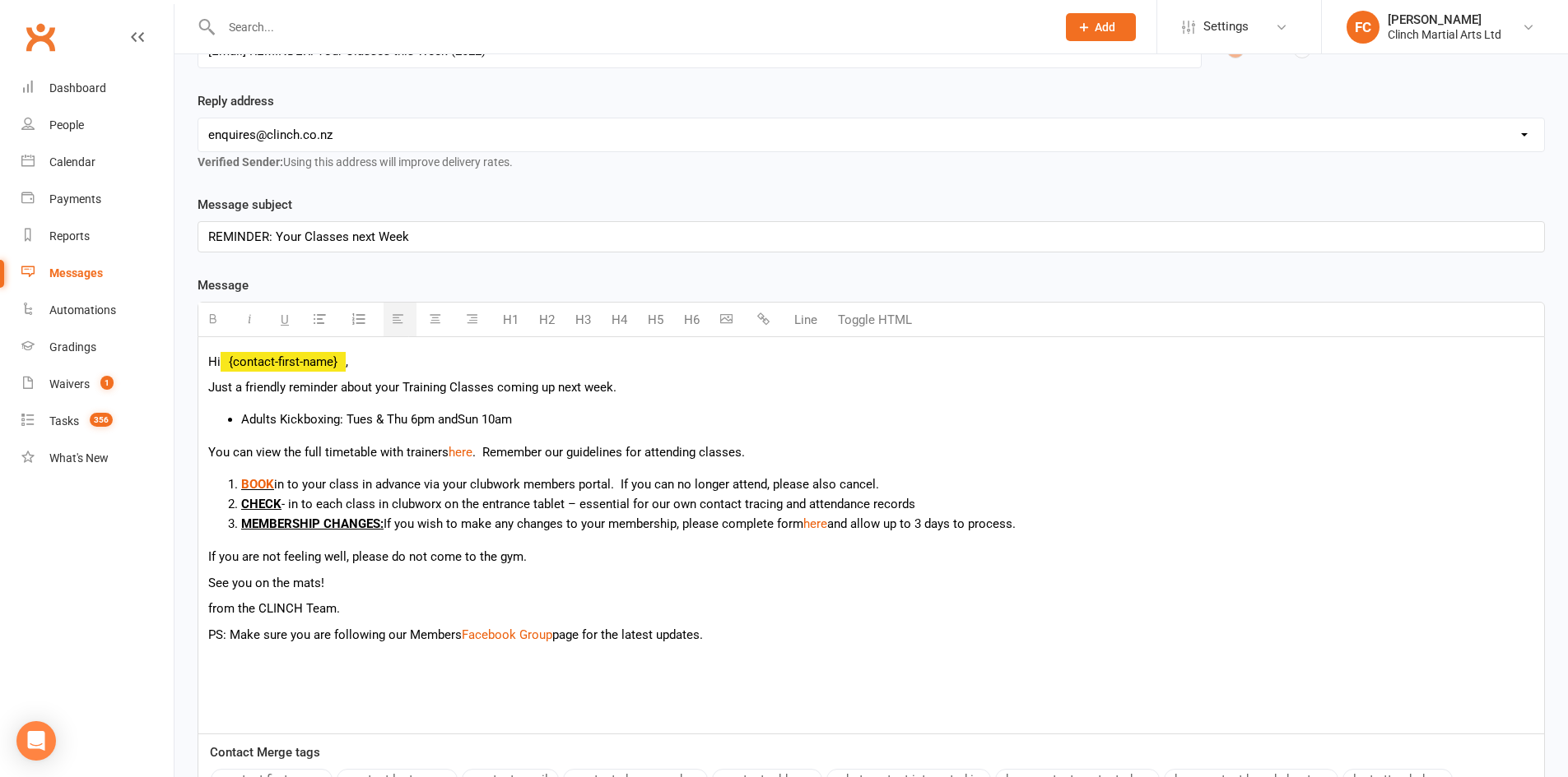
scroll to position [247, 0]
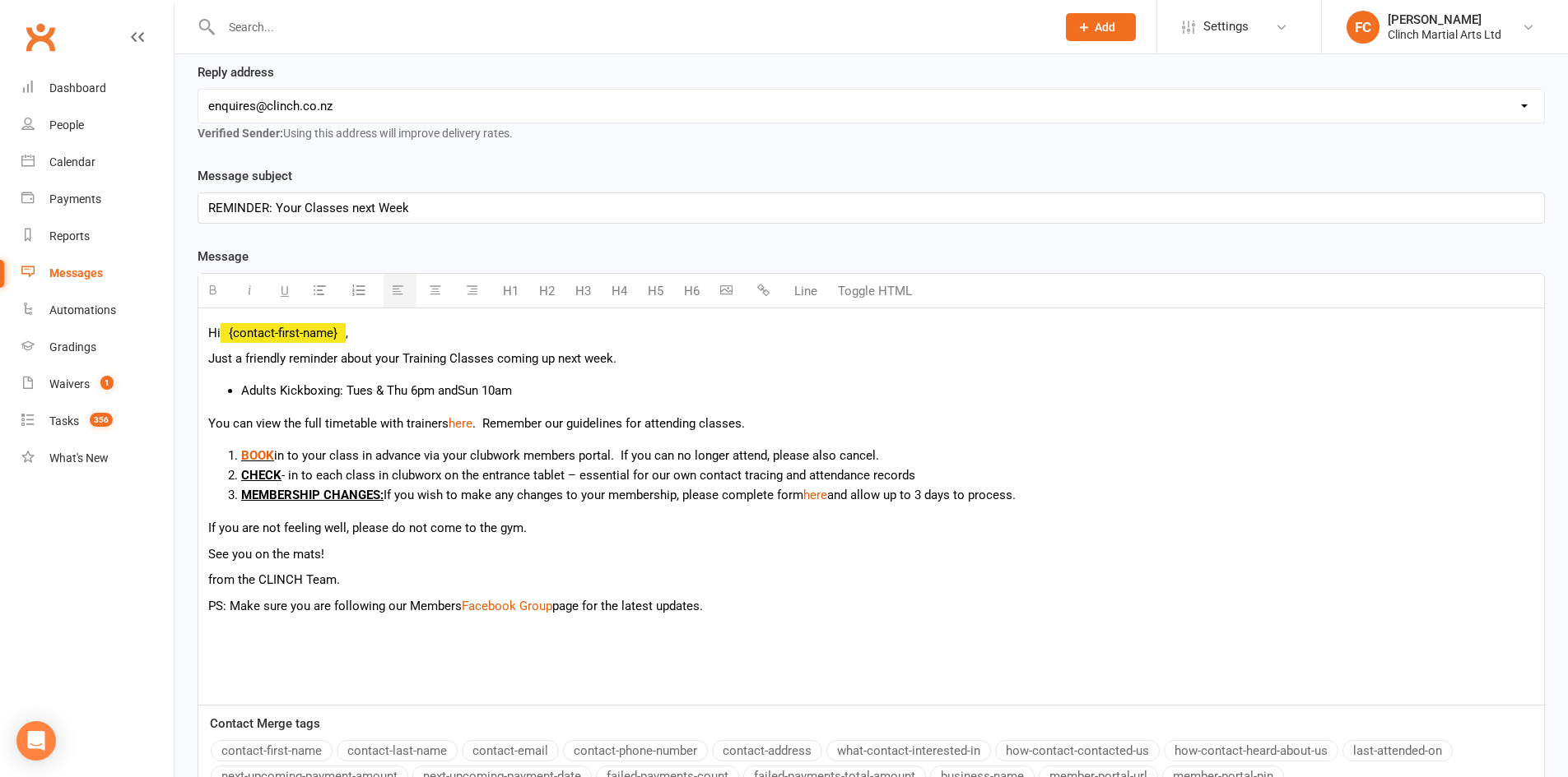
click at [340, 493] on u "MEMBERSHIP CHANGES:" at bounding box center [312, 495] width 142 height 15
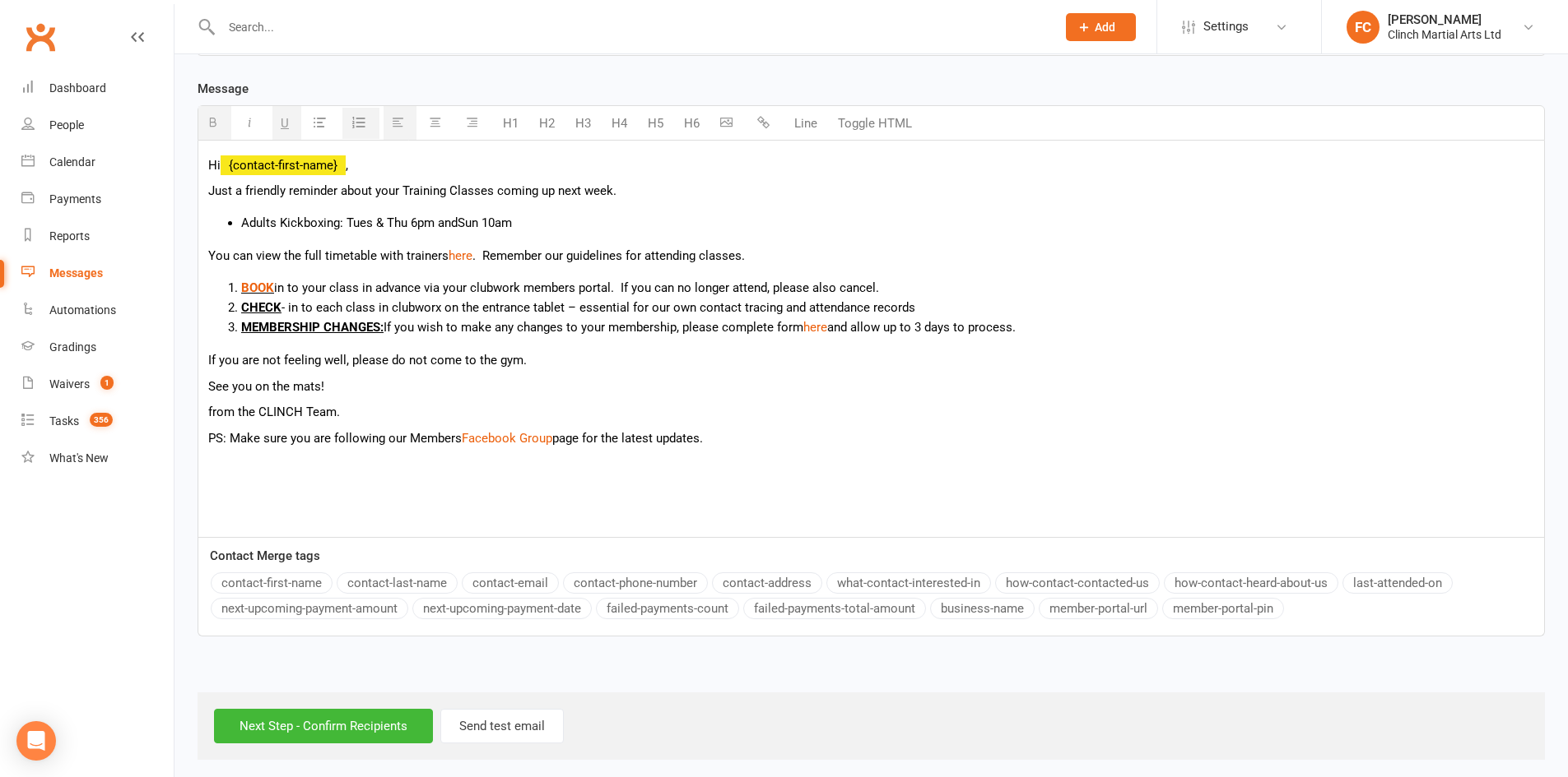
scroll to position [422, 0]
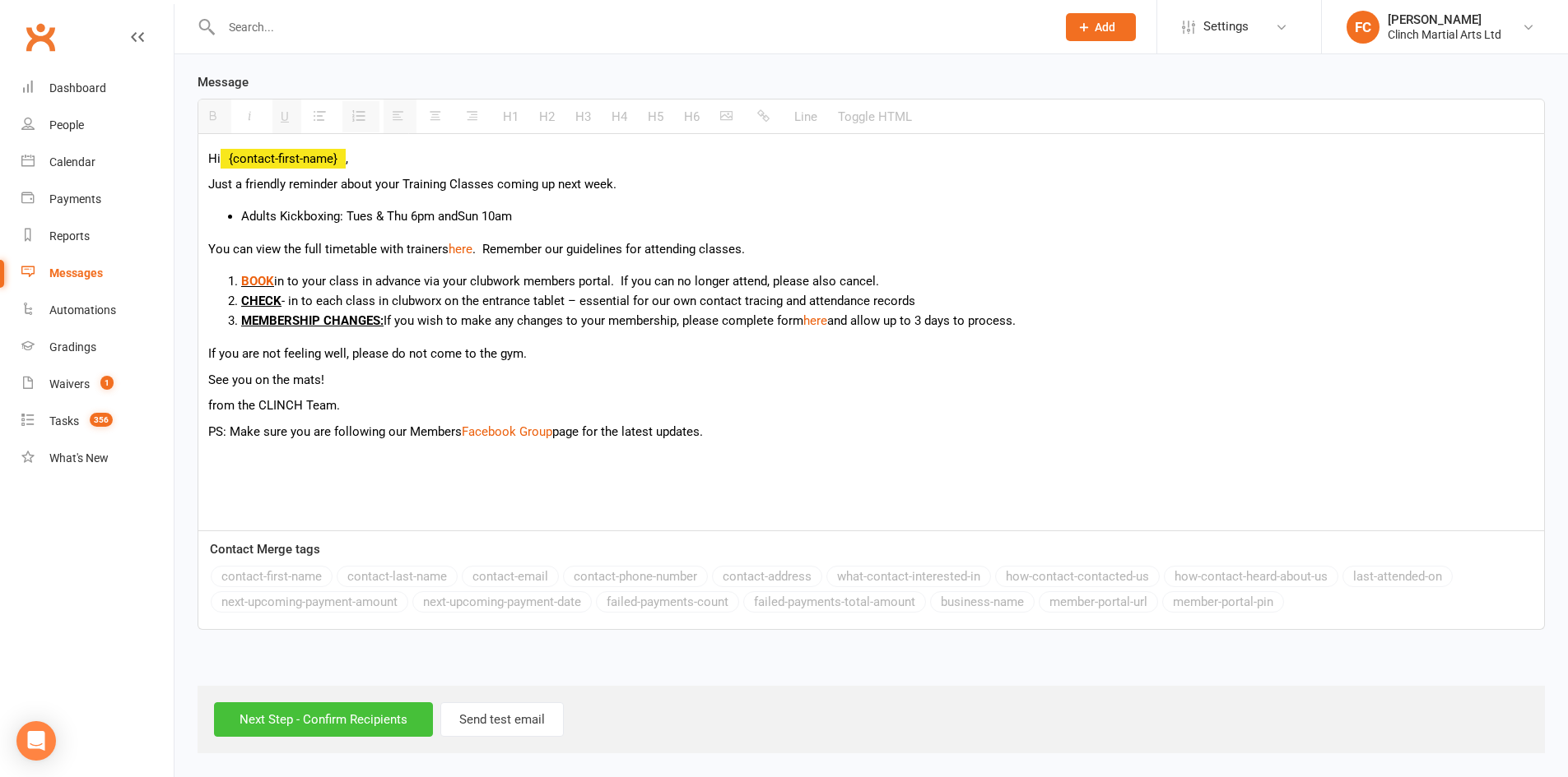
click at [287, 724] on input "Next Step - Confirm Recipients" at bounding box center [323, 720] width 219 height 34
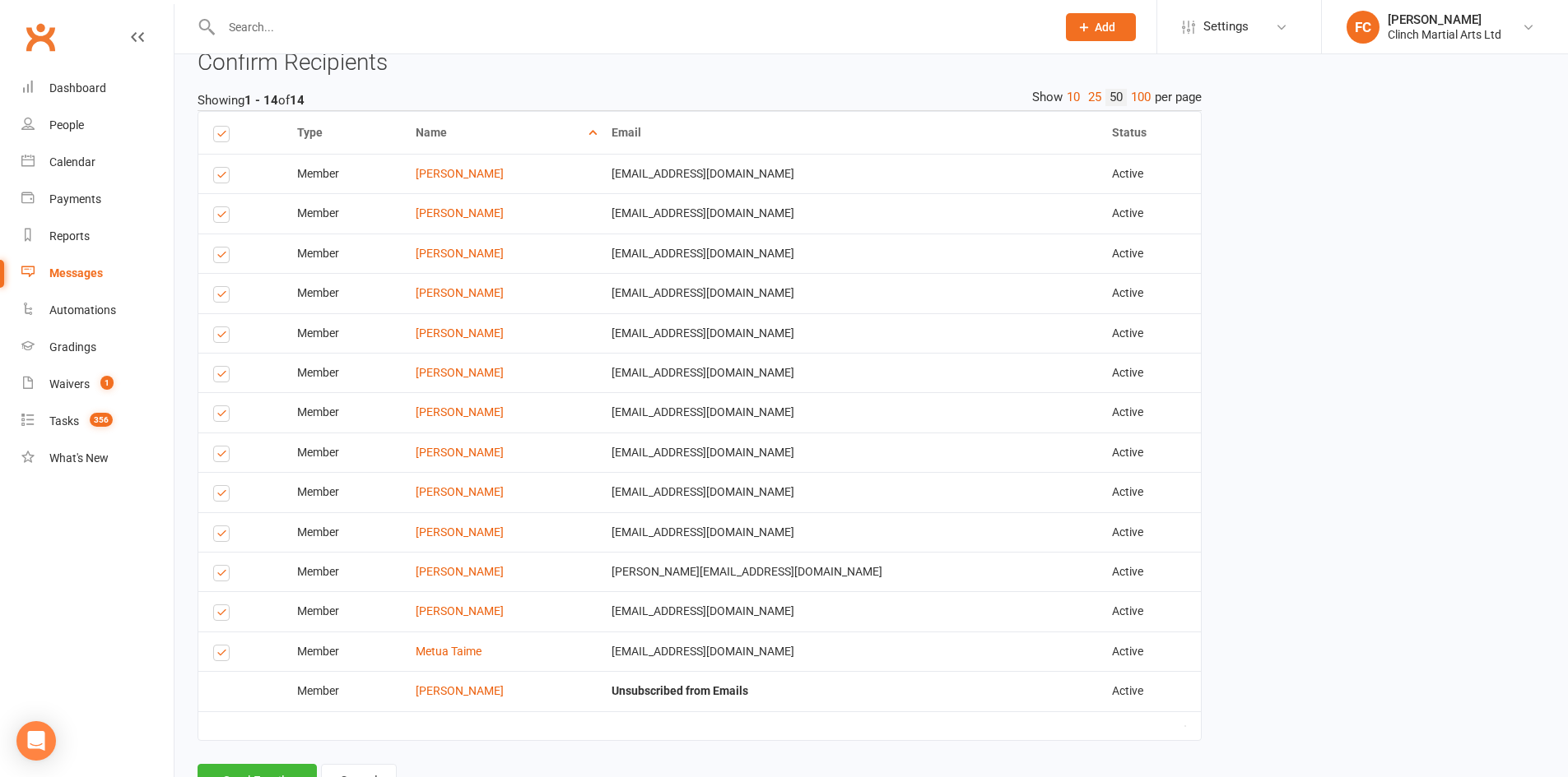
scroll to position [750, 0]
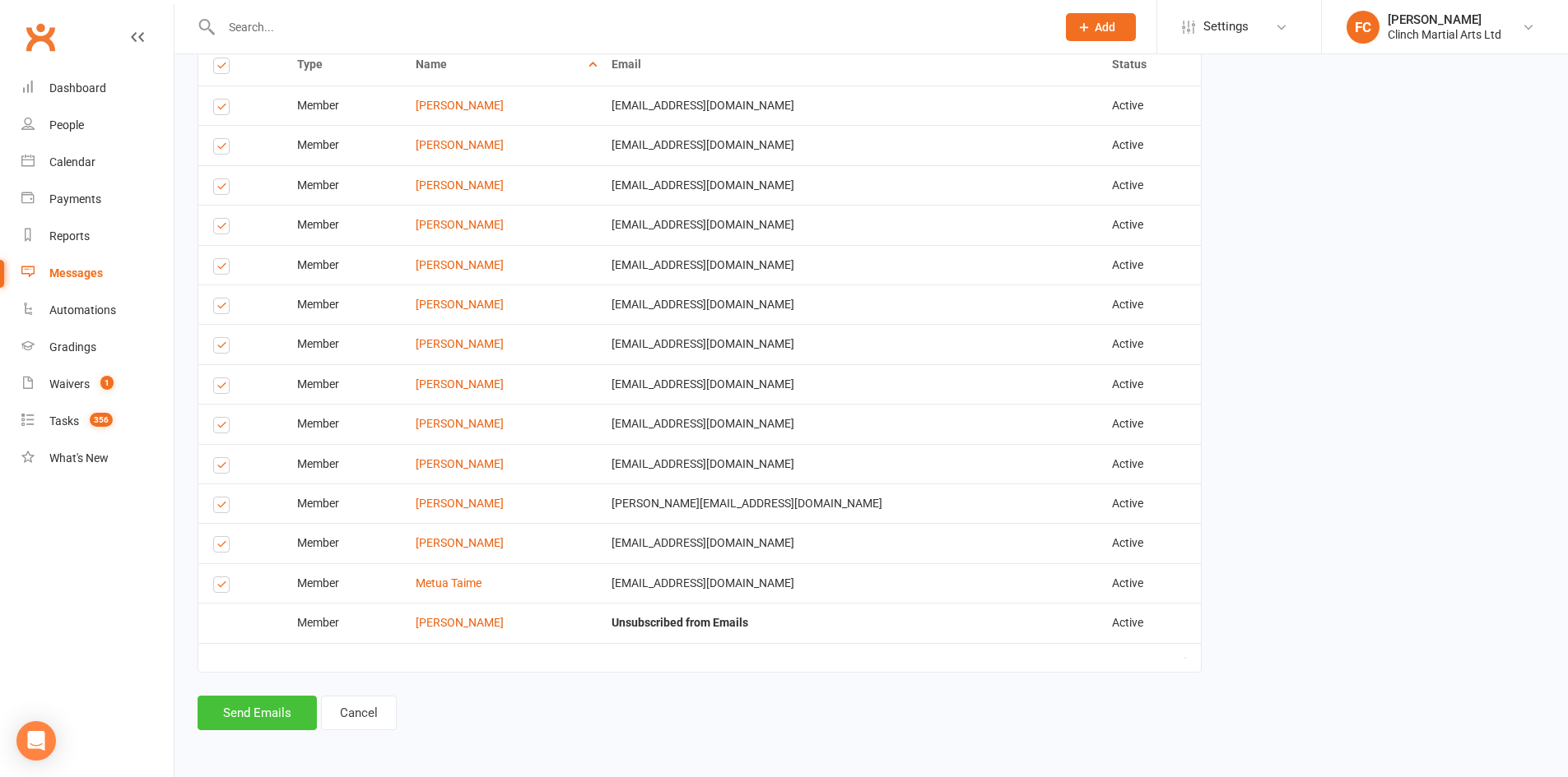
click at [254, 713] on button "Send Emails" at bounding box center [258, 714] width 120 height 34
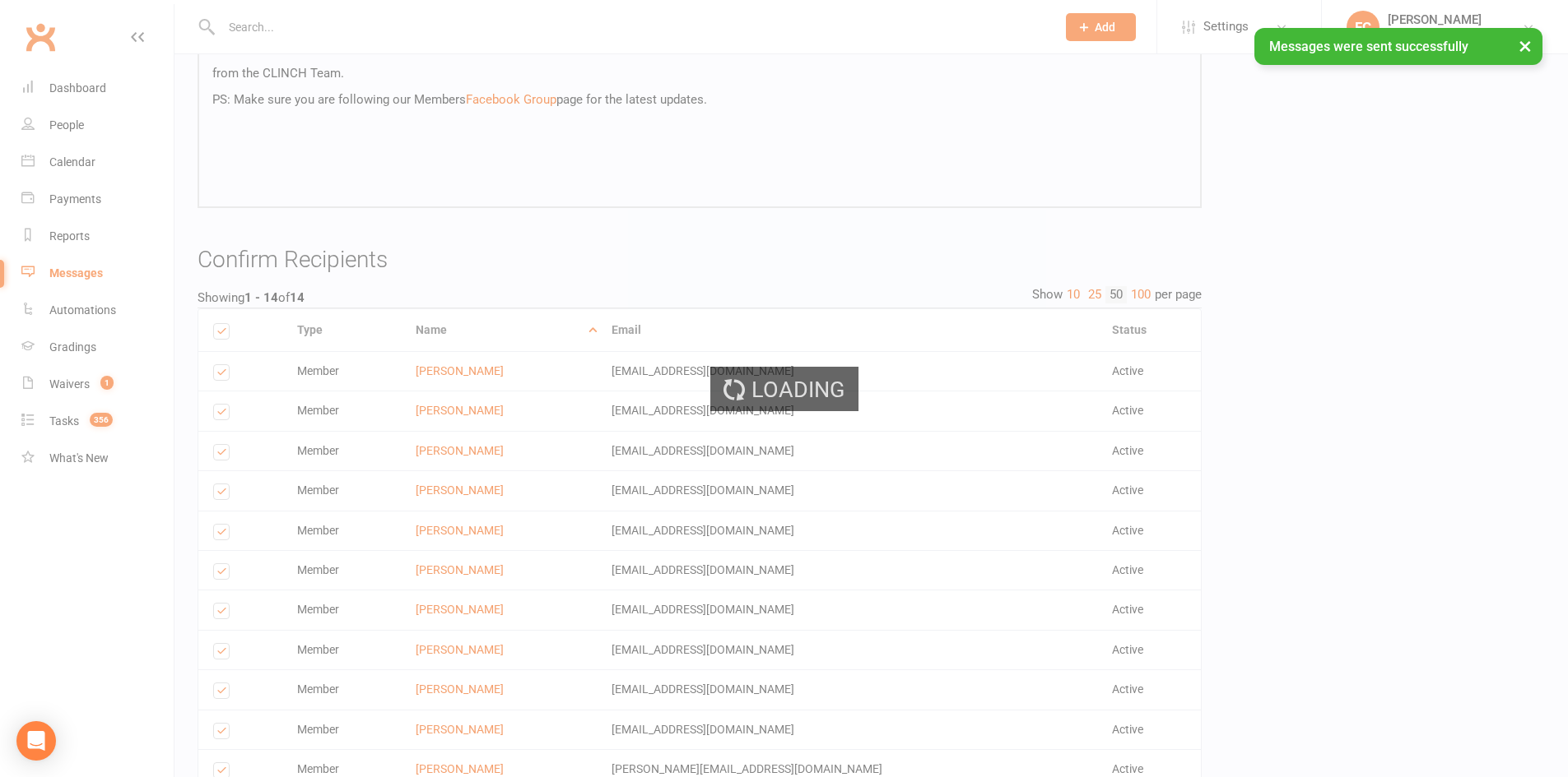
scroll to position [173, 0]
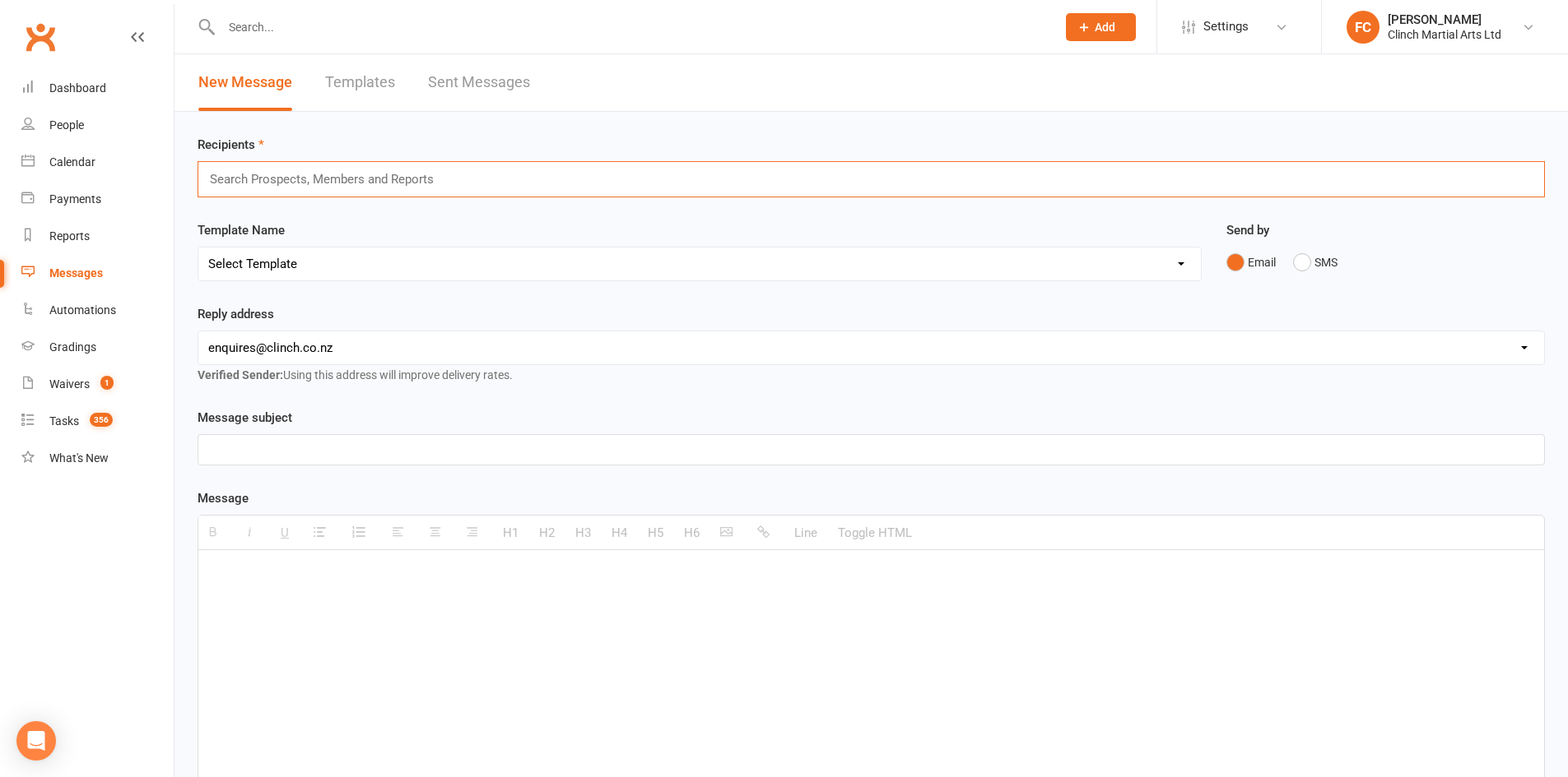
click at [377, 171] on input "text" at bounding box center [329, 180] width 241 height 22
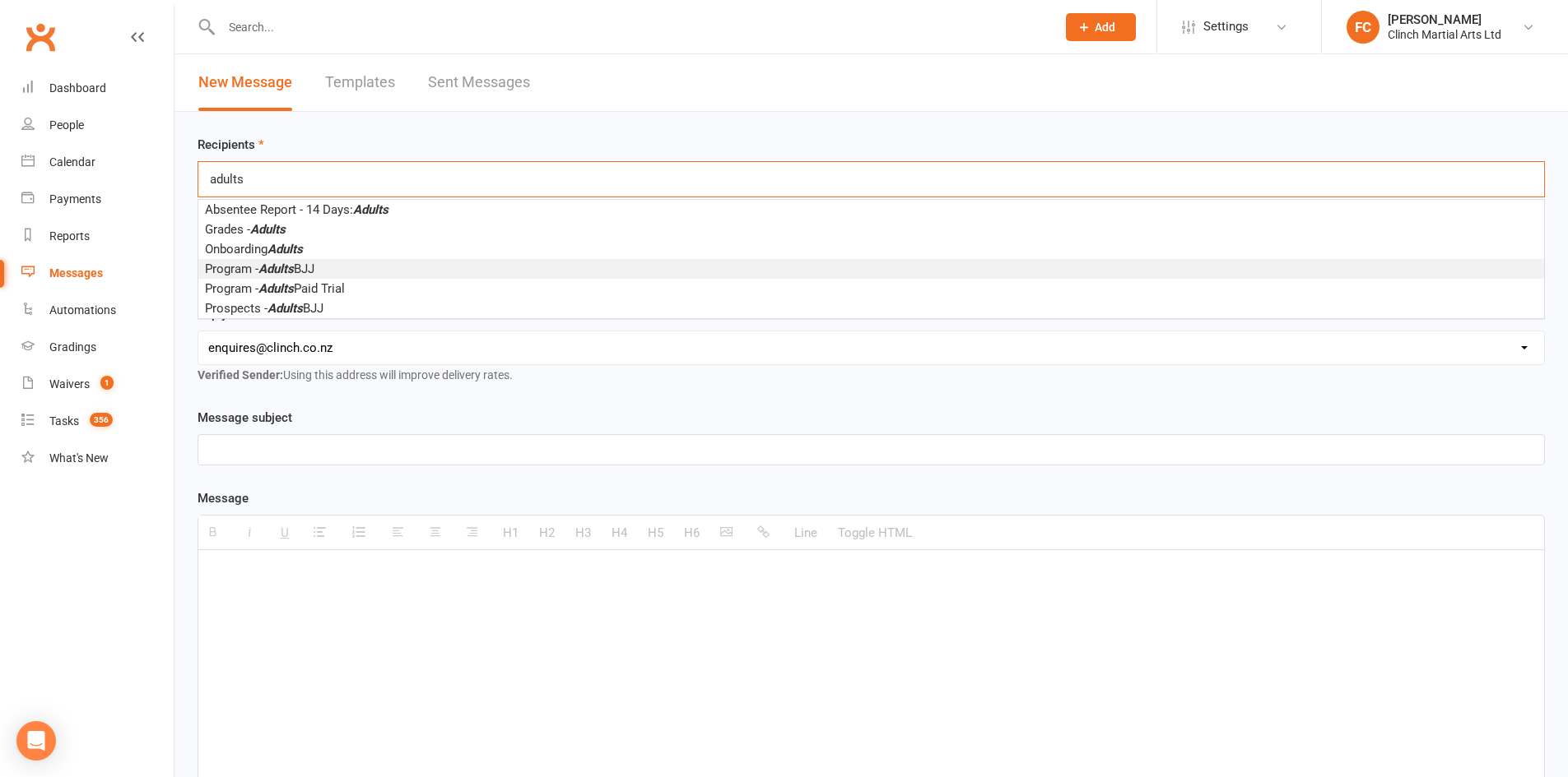
type input "adults"
click at [328, 272] on li "Program - Adults BJJ" at bounding box center [872, 269] width 1346 height 20
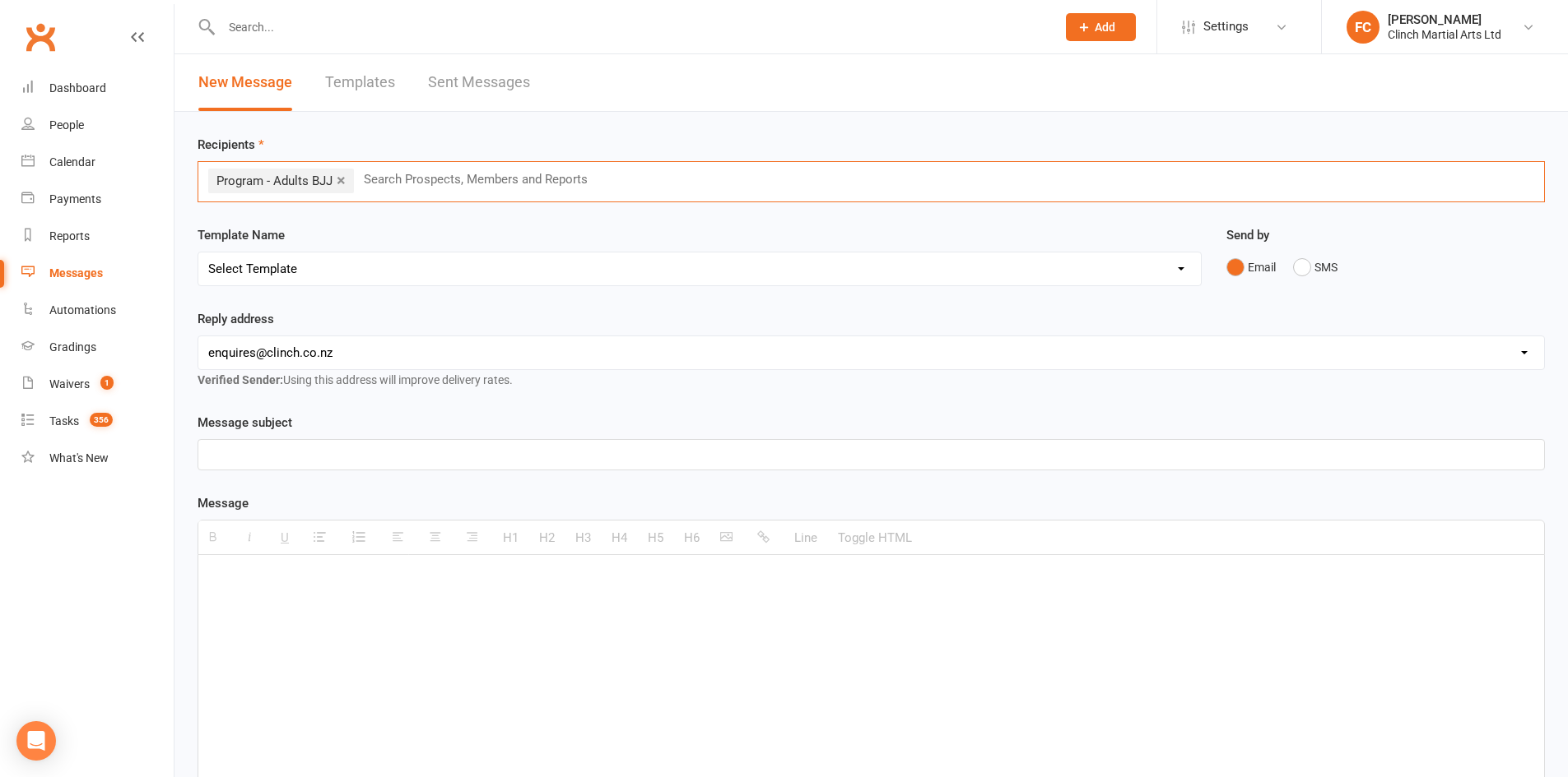
click at [384, 236] on div "Template Name Select Template [SMS] Appointment confirmation [Email] CLINCH BJJ…" at bounding box center [699, 256] width 1004 height 61
click at [351, 271] on select "Select Template [SMS] Appointment confirmation [Email] CLINCH BJJ & MMA Enquiry…" at bounding box center [699, 269] width 1002 height 33
select select "8"
click at [199, 253] on select "Select Template [SMS] Appointment confirmation [Email] CLINCH BJJ & MMA Enquiry…" at bounding box center [699, 269] width 1002 height 33
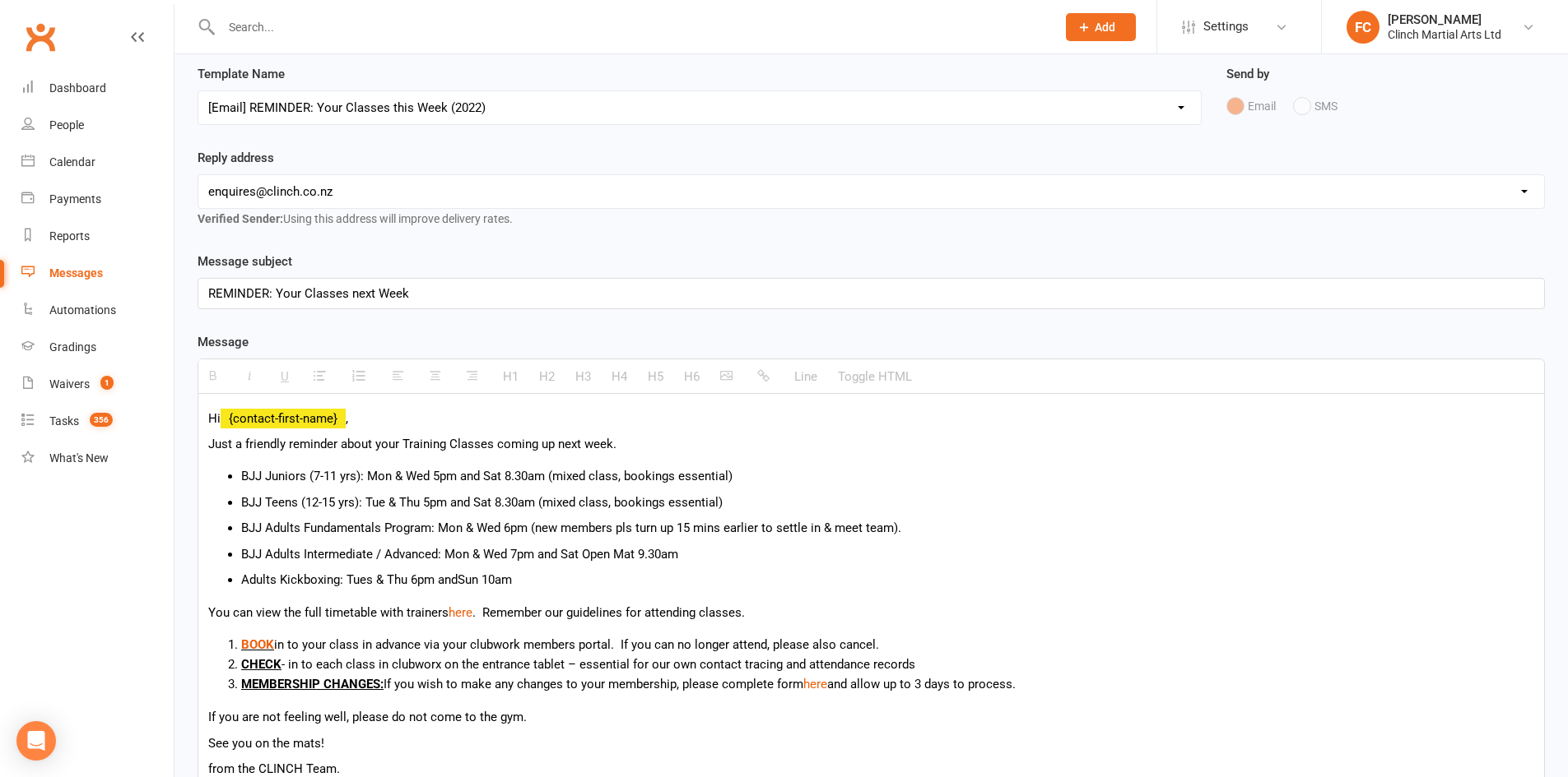
scroll to position [164, 0]
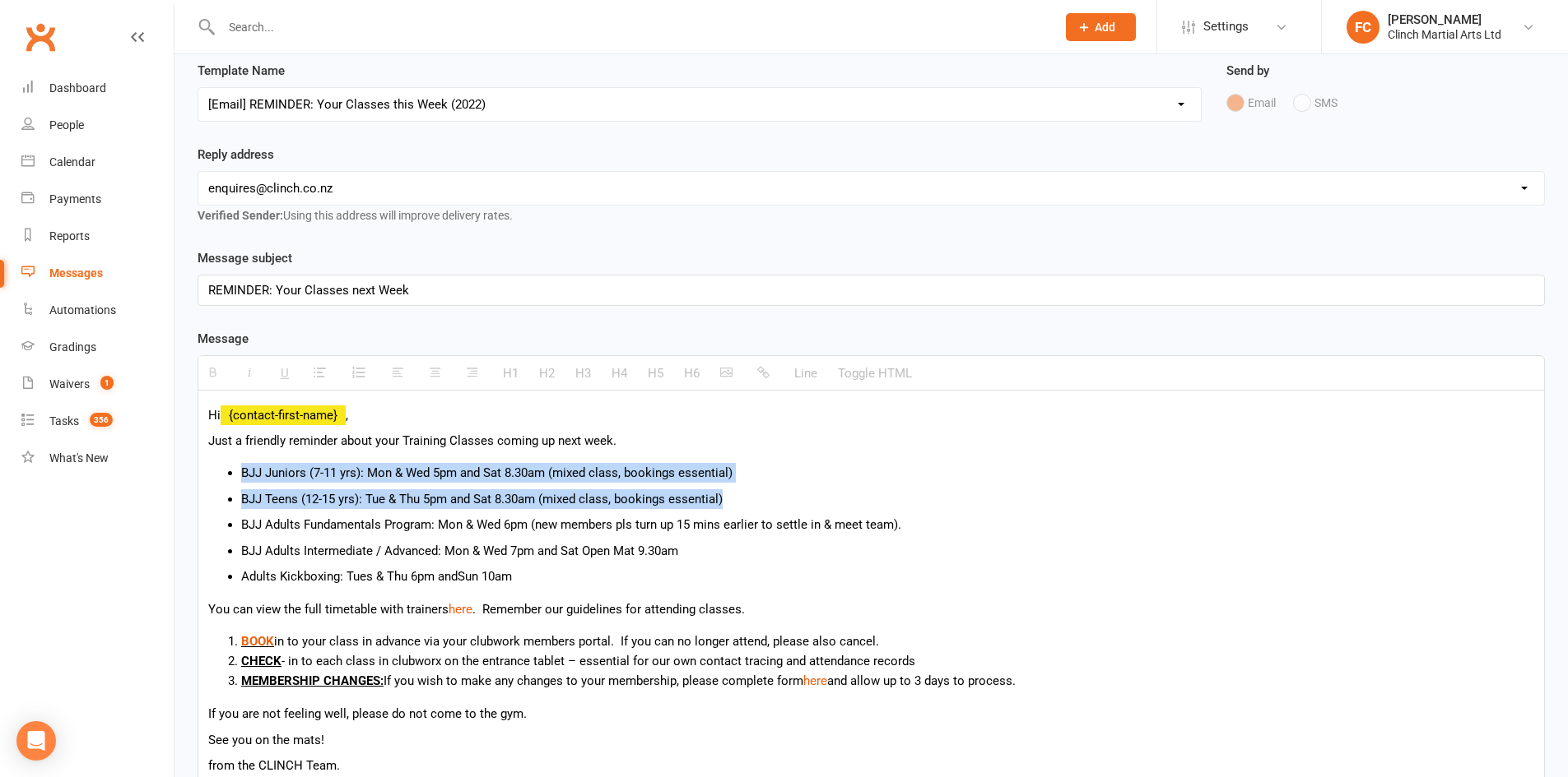
drag, startPoint x: 688, startPoint y: 500, endPoint x: 219, endPoint y: 481, distance: 469.4
click at [219, 481] on ul "BJJ Juniors (7-11 yrs): Mon & Wed 5pm and Sat 8.30am (mixed class, bookings ess…" at bounding box center [872, 525] width 1326 height 123
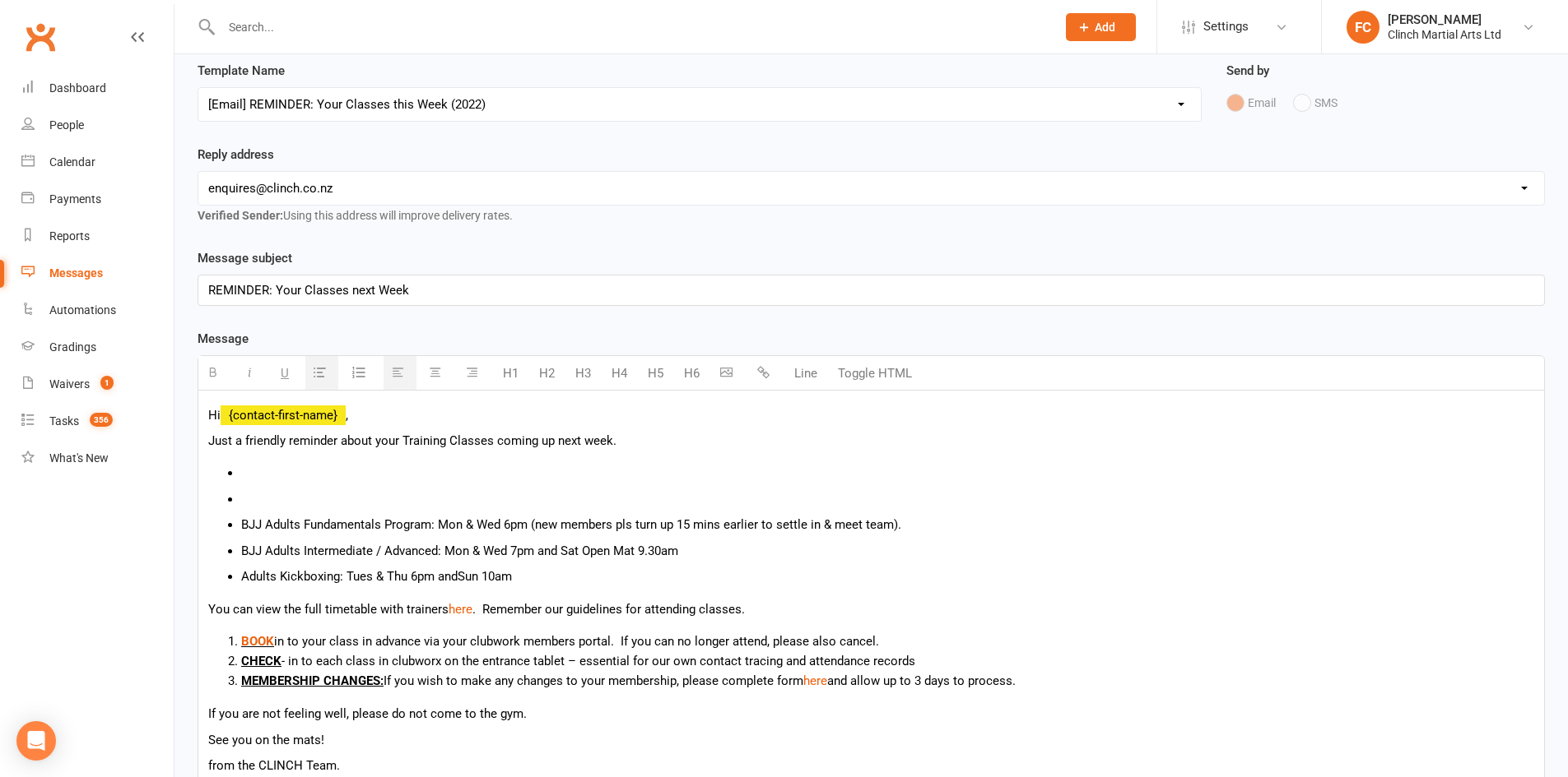
click at [248, 502] on li at bounding box center [887, 500] width 1292 height 20
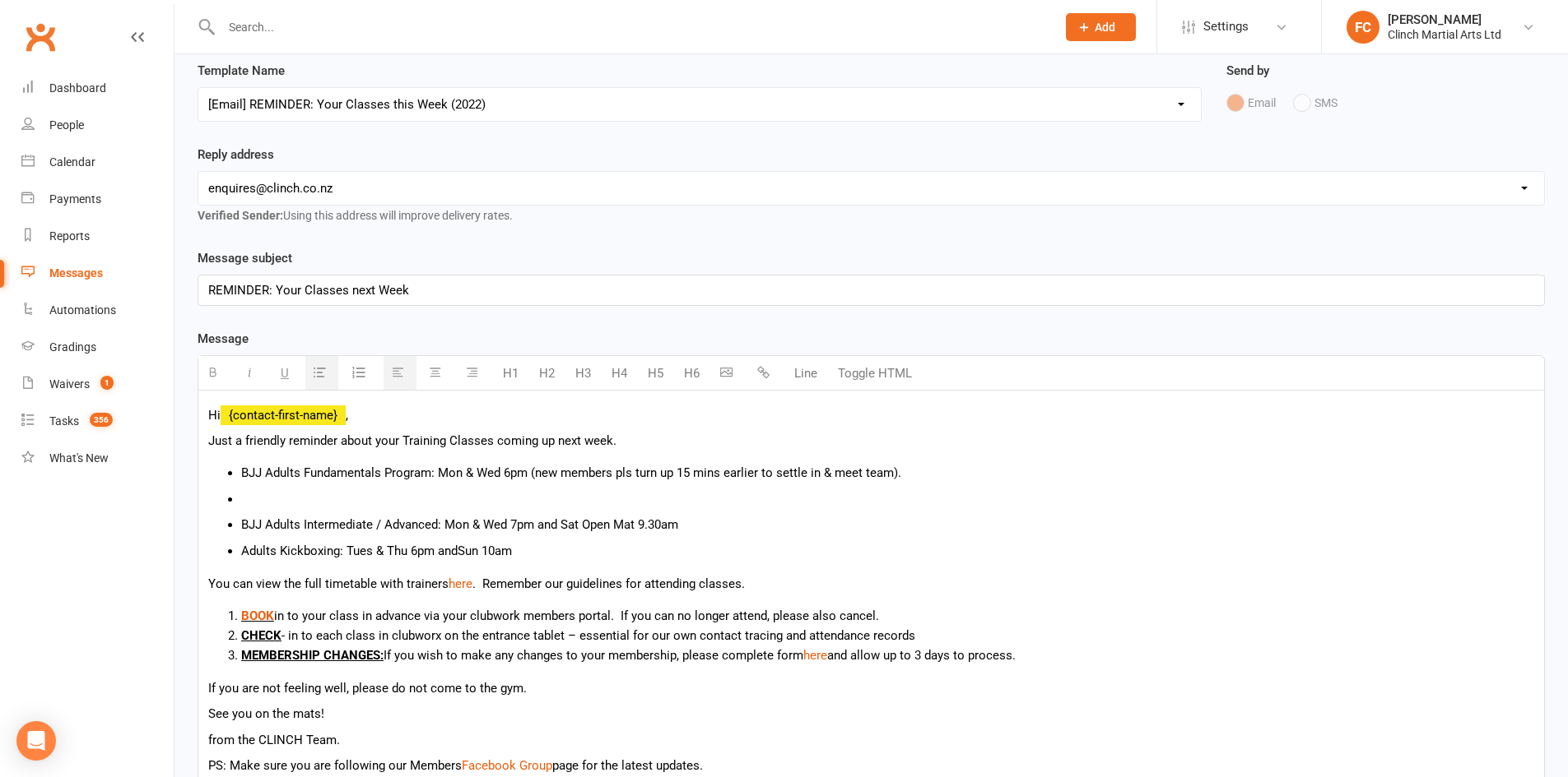
click at [240, 520] on ul "BJJ Adults Fundamentals Program: Mon & Wed 6pm (new members pls turn up 15 mins…" at bounding box center [872, 512] width 1326 height 98
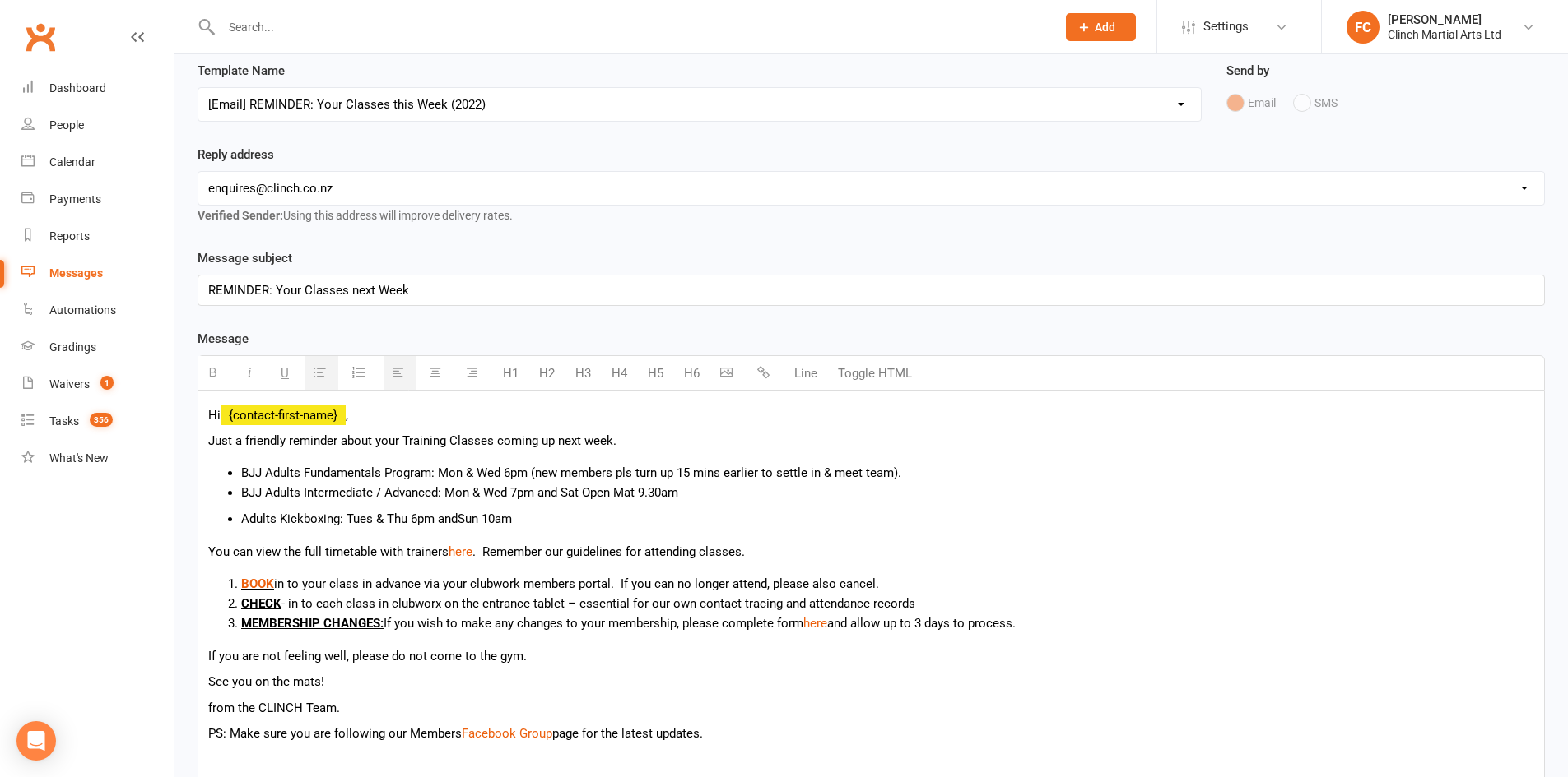
click at [243, 520] on p "Adults Kickboxing: Tues & Thu 6pm and Sun 10am" at bounding box center [887, 520] width 1292 height 20
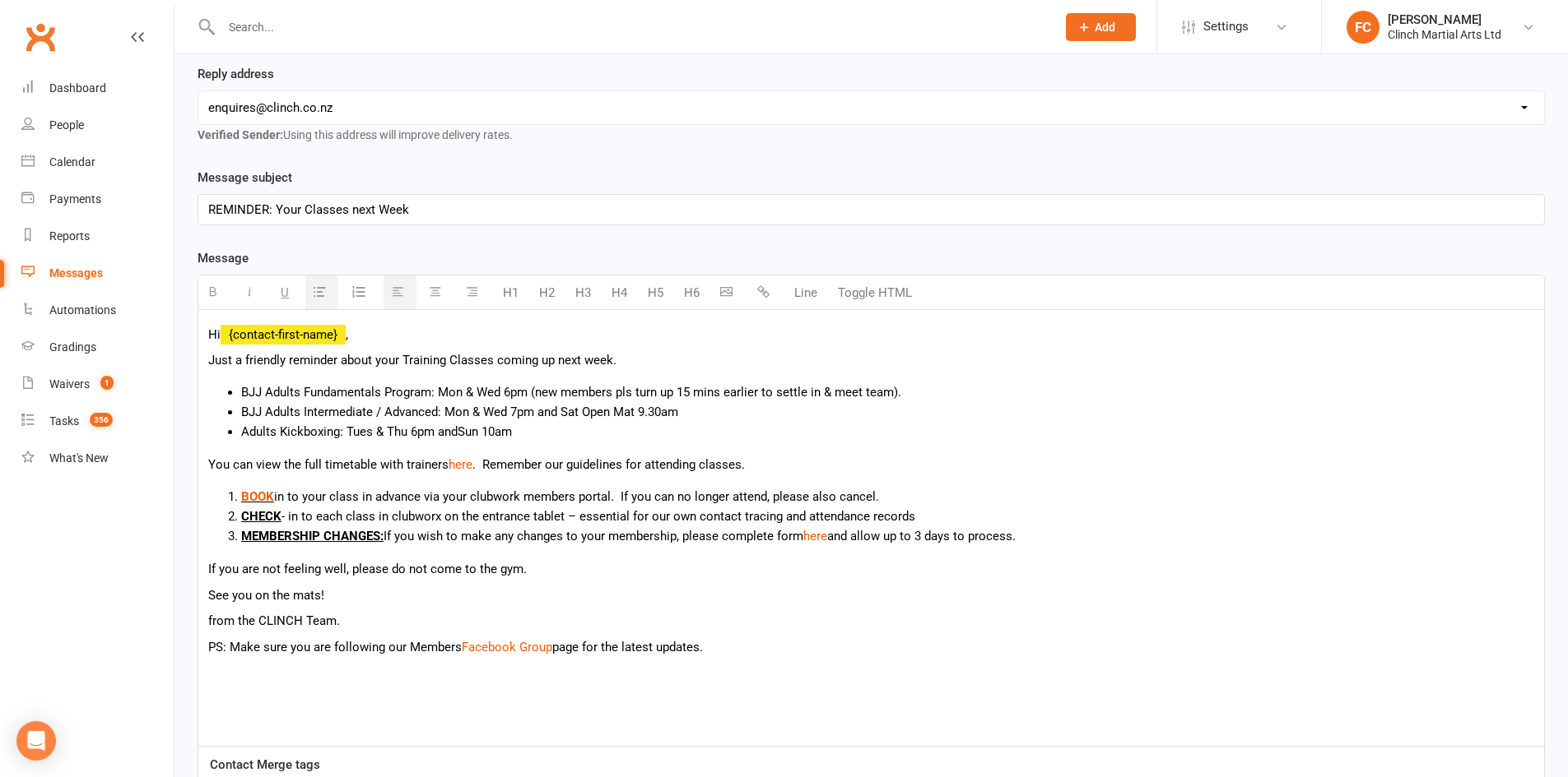
scroll to position [247, 0]
click at [345, 394] on span "BJJ Adults Fundamentals Program: Mon & Wed 6pm (new members pls turn up 15 mins…" at bounding box center [571, 391] width 660 height 15
click at [349, 411] on li "BJJ Adults Intermediate / Advanced: Mon & Wed 7pm and Sat Open Mat 9.30am" at bounding box center [887, 411] width 1292 height 20
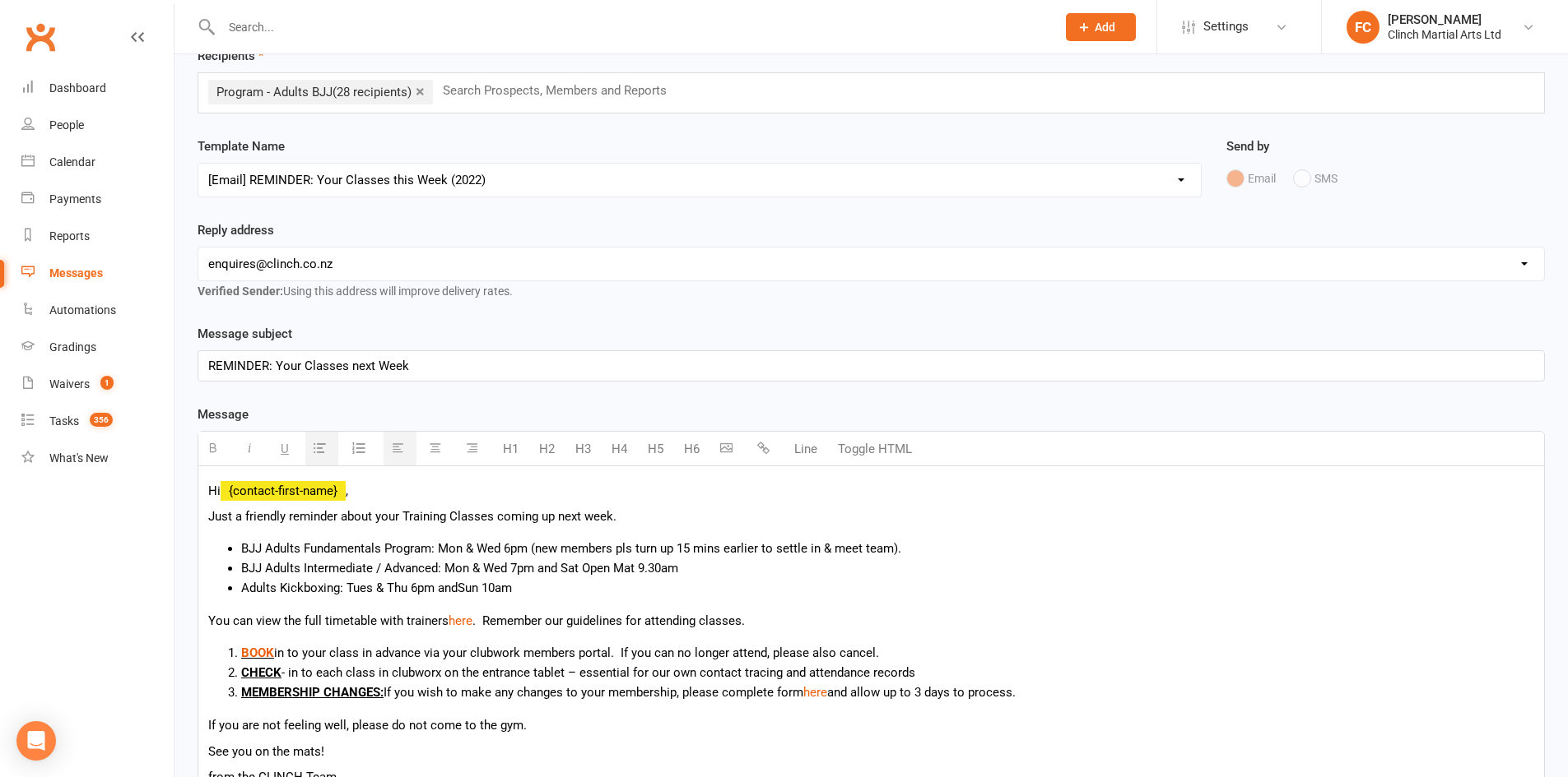
scroll to position [461, 0]
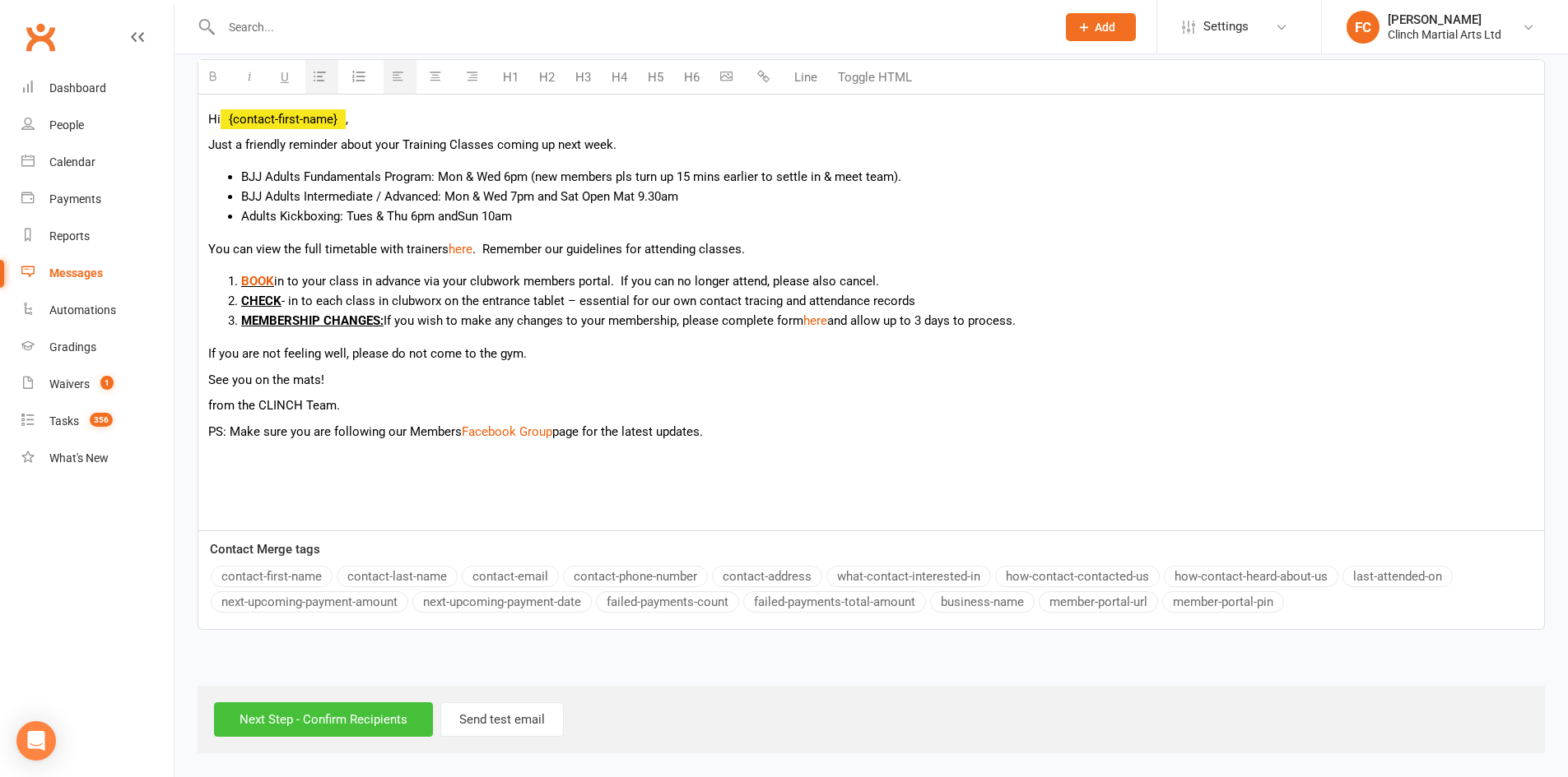
click at [328, 728] on input "Next Step - Confirm Recipients" at bounding box center [323, 720] width 219 height 34
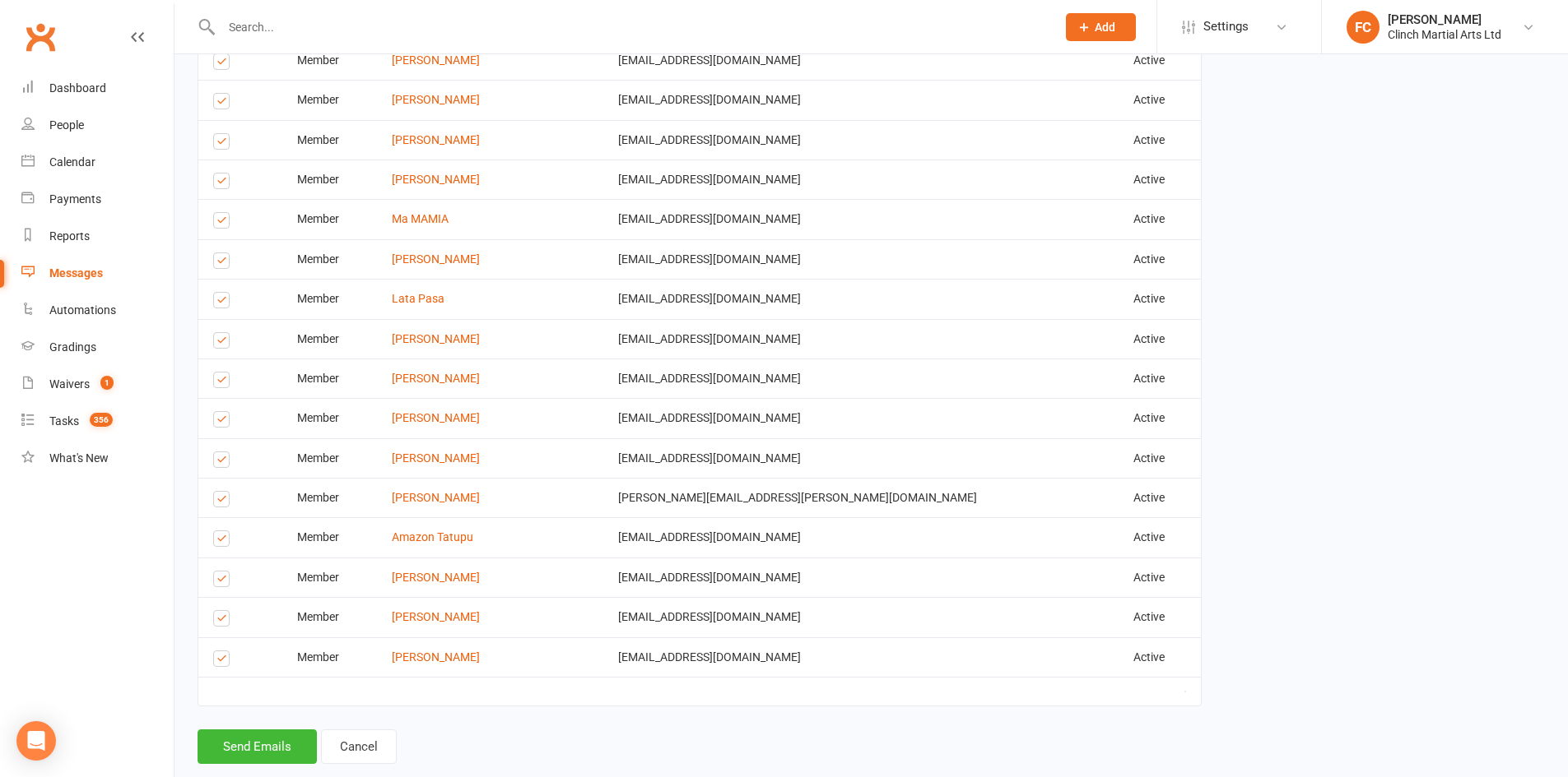
scroll to position [1345, 0]
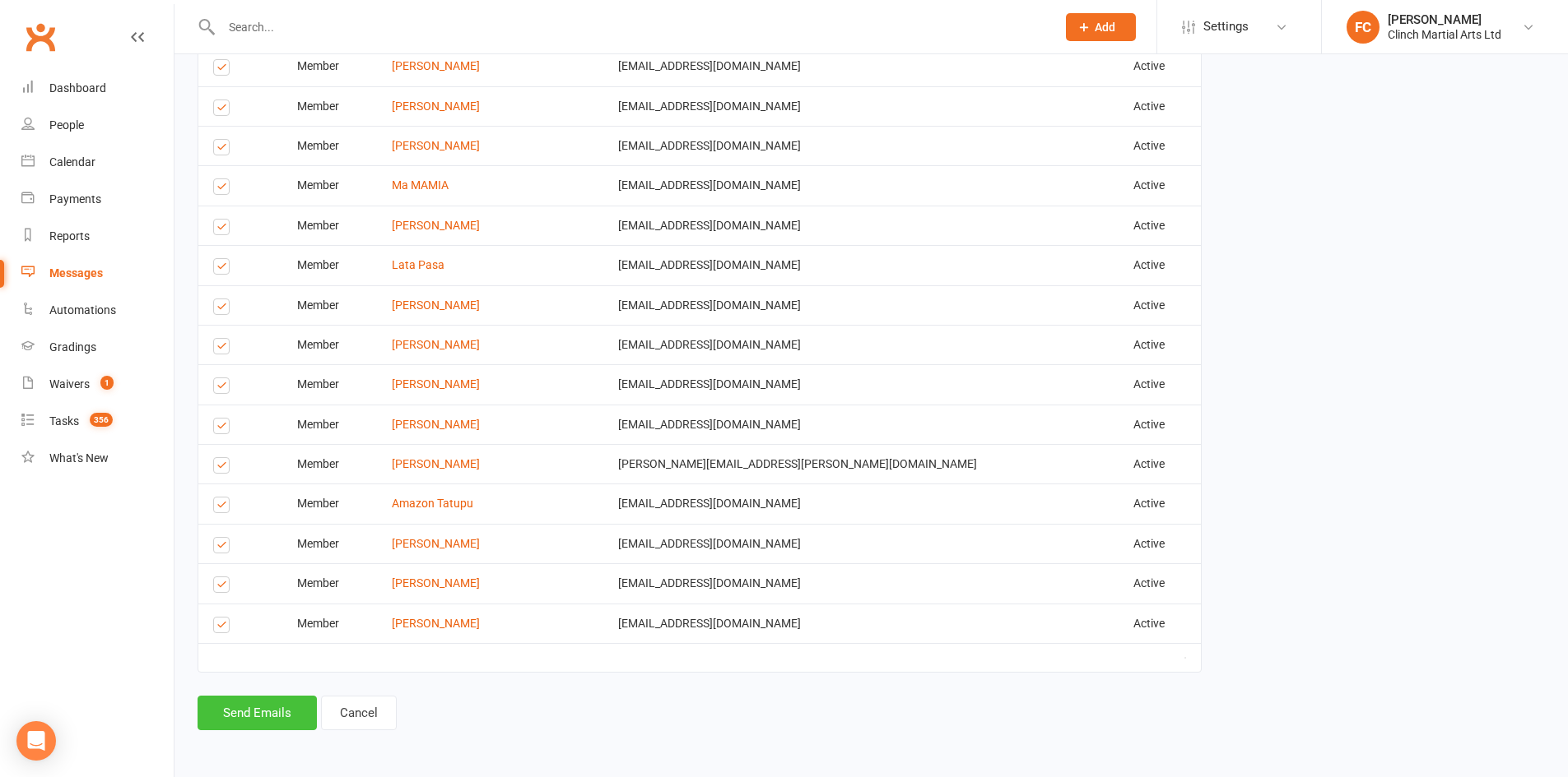
click at [248, 715] on button "Send Emails" at bounding box center [258, 714] width 120 height 34
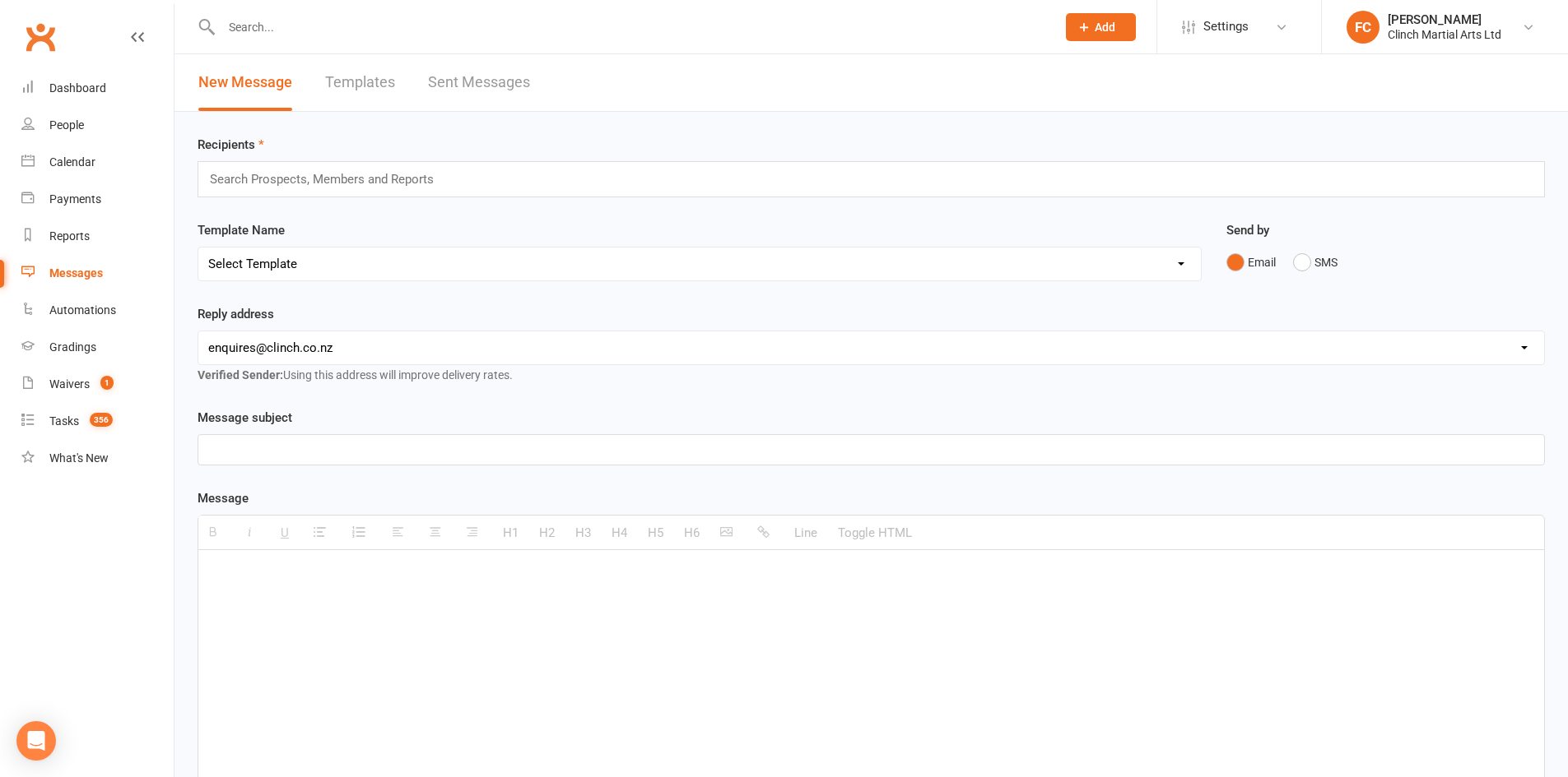
click at [352, 174] on input "text" at bounding box center [329, 180] width 241 height 22
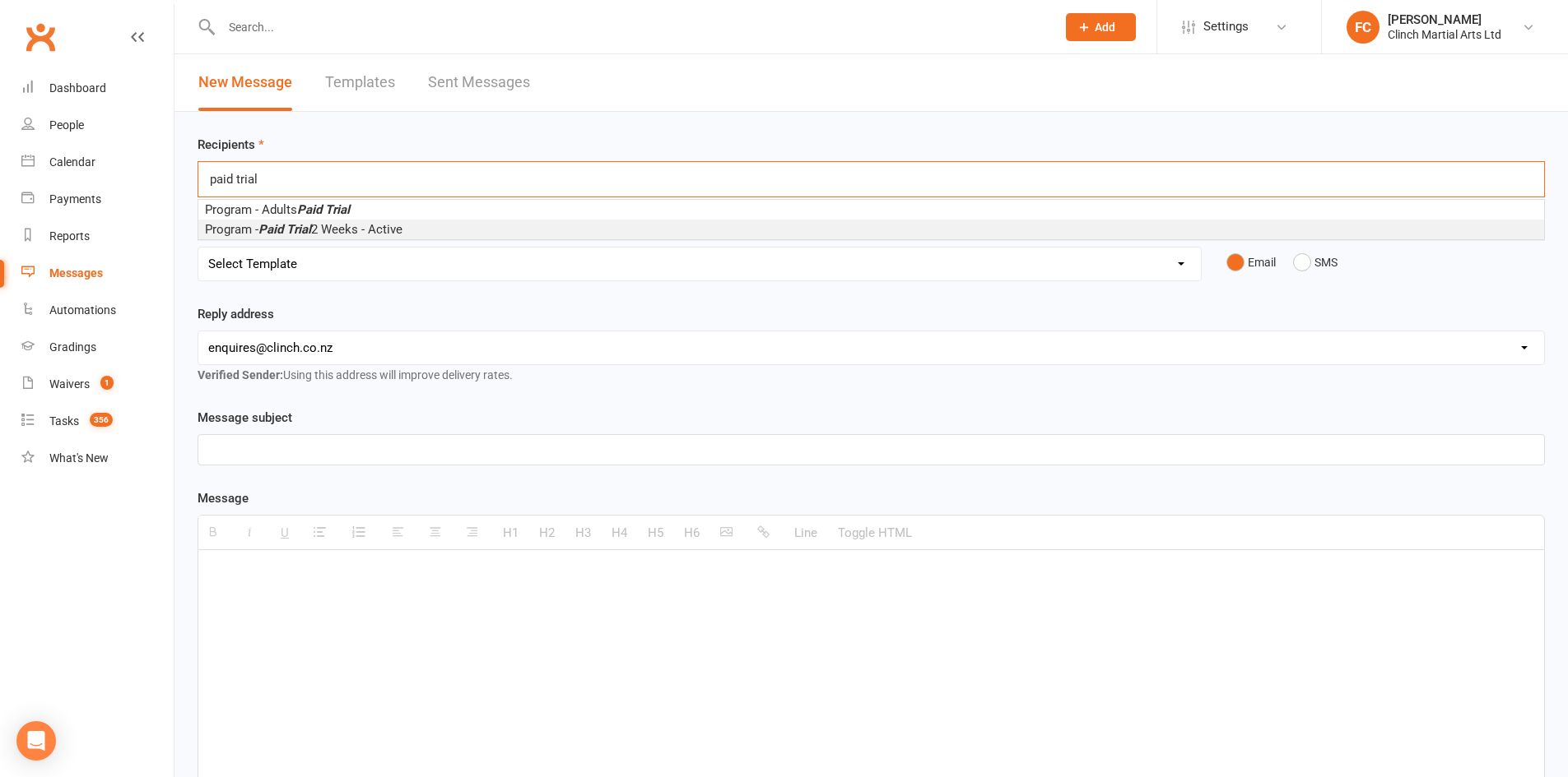
type input "paid trial"
click at [347, 228] on span "Program - Paid Trial 2 Weeks - Active" at bounding box center [304, 229] width 198 height 15
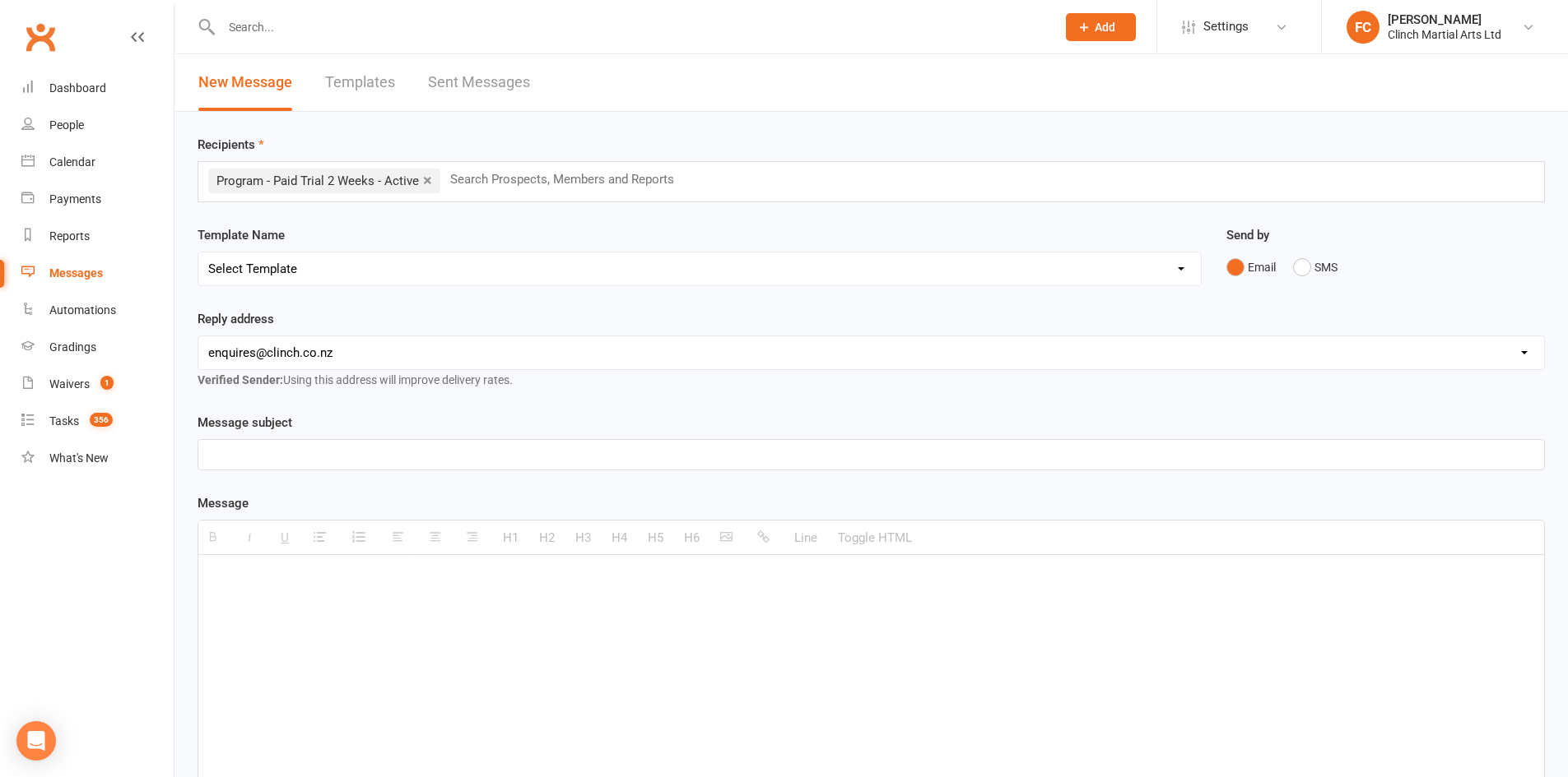
click at [390, 230] on div "Template Name Select Template [SMS] Appointment confirmation [Email] CLINCH BJJ…" at bounding box center [699, 256] width 1004 height 61
click at [333, 265] on select "Select Template [SMS] Appointment confirmation [Email] CLINCH BJJ & MMA Enquiry…" at bounding box center [699, 269] width 1002 height 33
select select "8"
click at [199, 253] on select "Select Template [SMS] Appointment confirmation [Email] CLINCH BJJ & MMA Enquiry…" at bounding box center [699, 269] width 1002 height 33
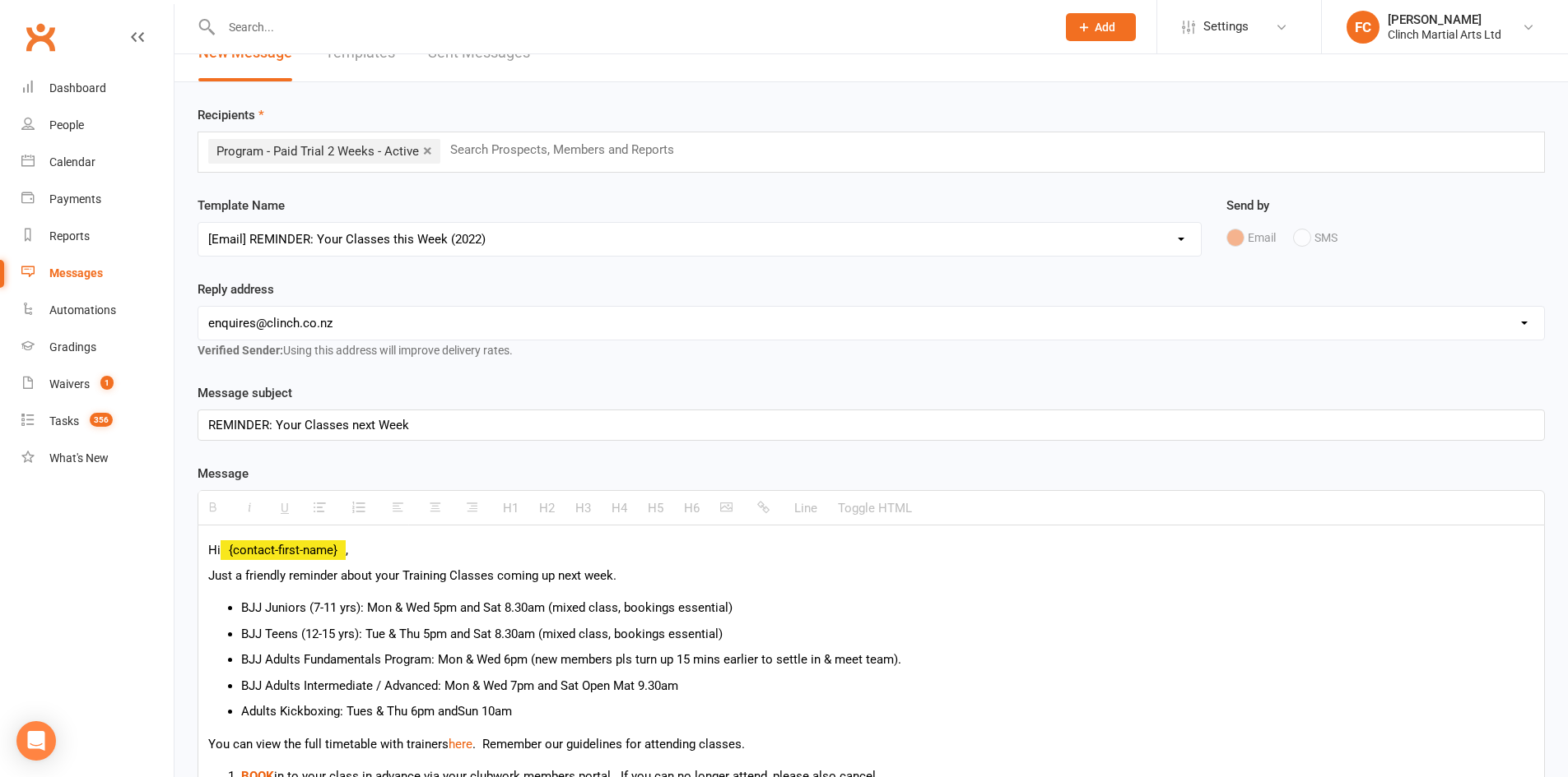
scroll to position [164, 0]
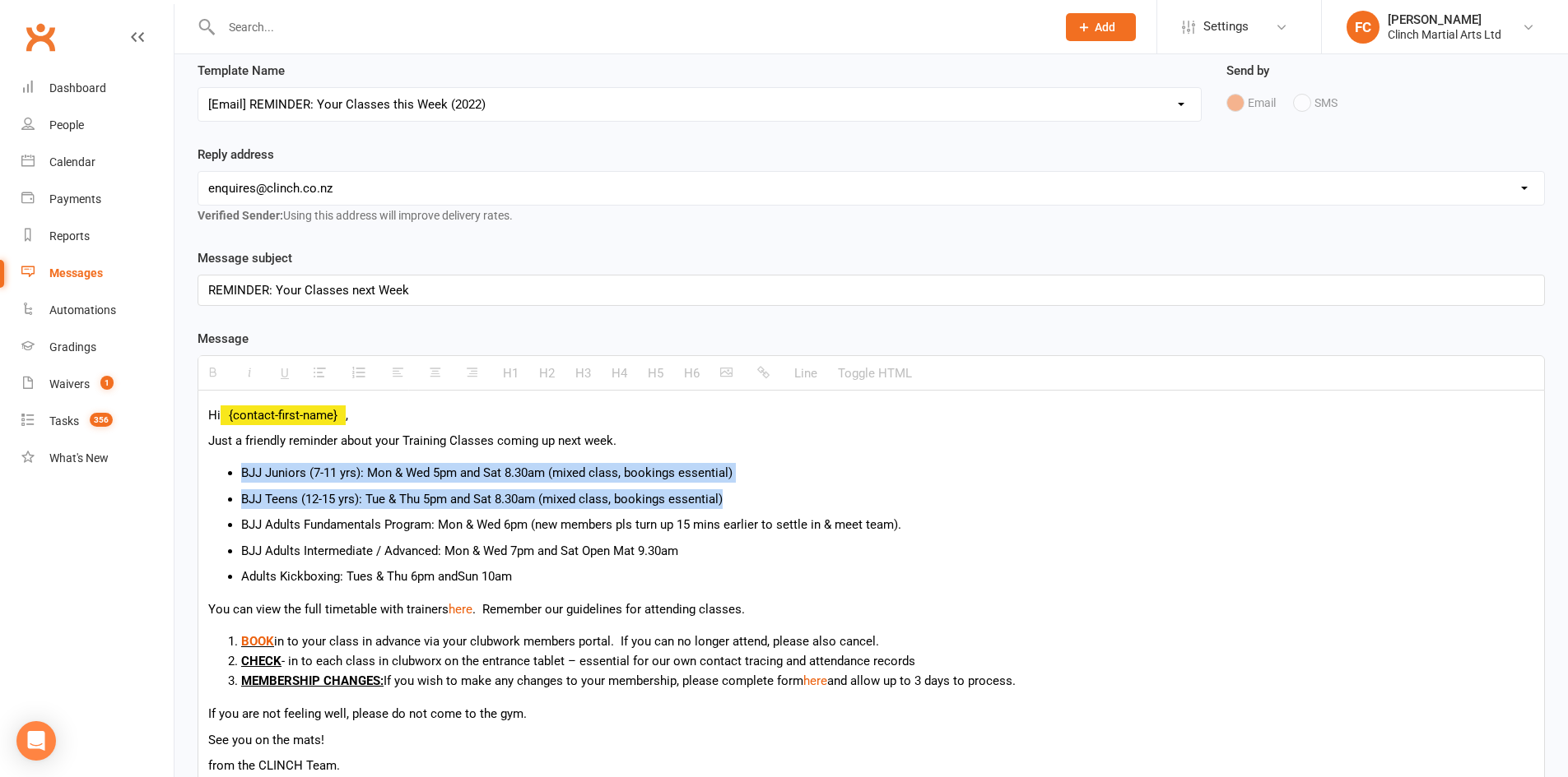
drag, startPoint x: 738, startPoint y: 501, endPoint x: 220, endPoint y: 476, distance: 518.6
click at [220, 476] on ul "BJJ Juniors (7-11 yrs): Mon & Wed 5pm and Sat 8.30am (mixed class, bookings ess…" at bounding box center [872, 525] width 1326 height 123
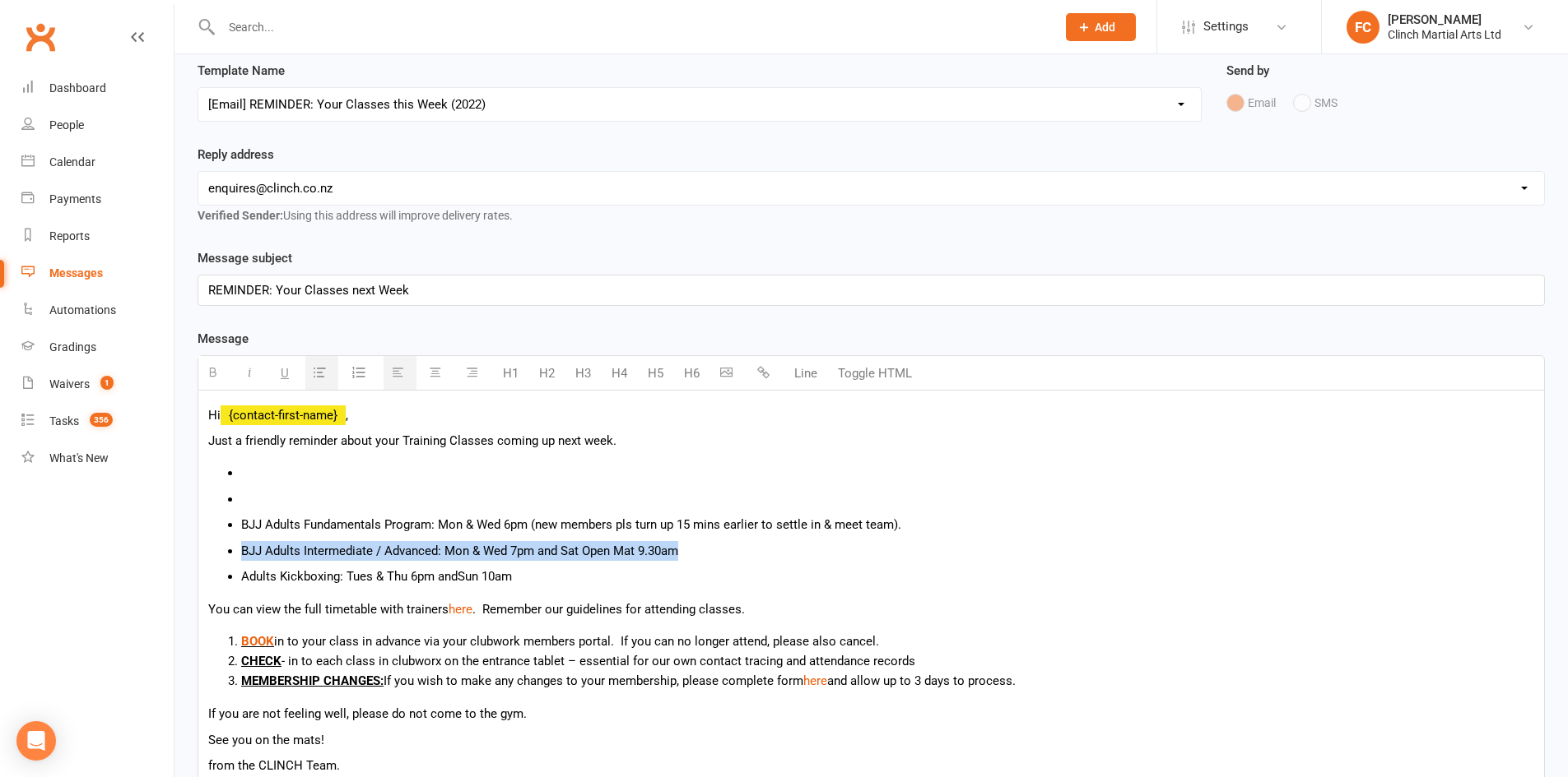
drag, startPoint x: 693, startPoint y: 549, endPoint x: 213, endPoint y: 556, distance: 480.1
click at [213, 556] on ul "BJJ Adults Fundamentals Program: Mon & Wed 6pm (new members pls turn up 15 mins…" at bounding box center [872, 525] width 1326 height 123
click at [245, 573] on p "Adults Kickboxing: Tues & Thu 6pm and Sun 10am" at bounding box center [887, 577] width 1292 height 20
click at [240, 578] on ul "BJJ Adults Fundamentals Program: Mon & Wed 6pm (new members pls turn up 15 mins…" at bounding box center [872, 525] width 1326 height 123
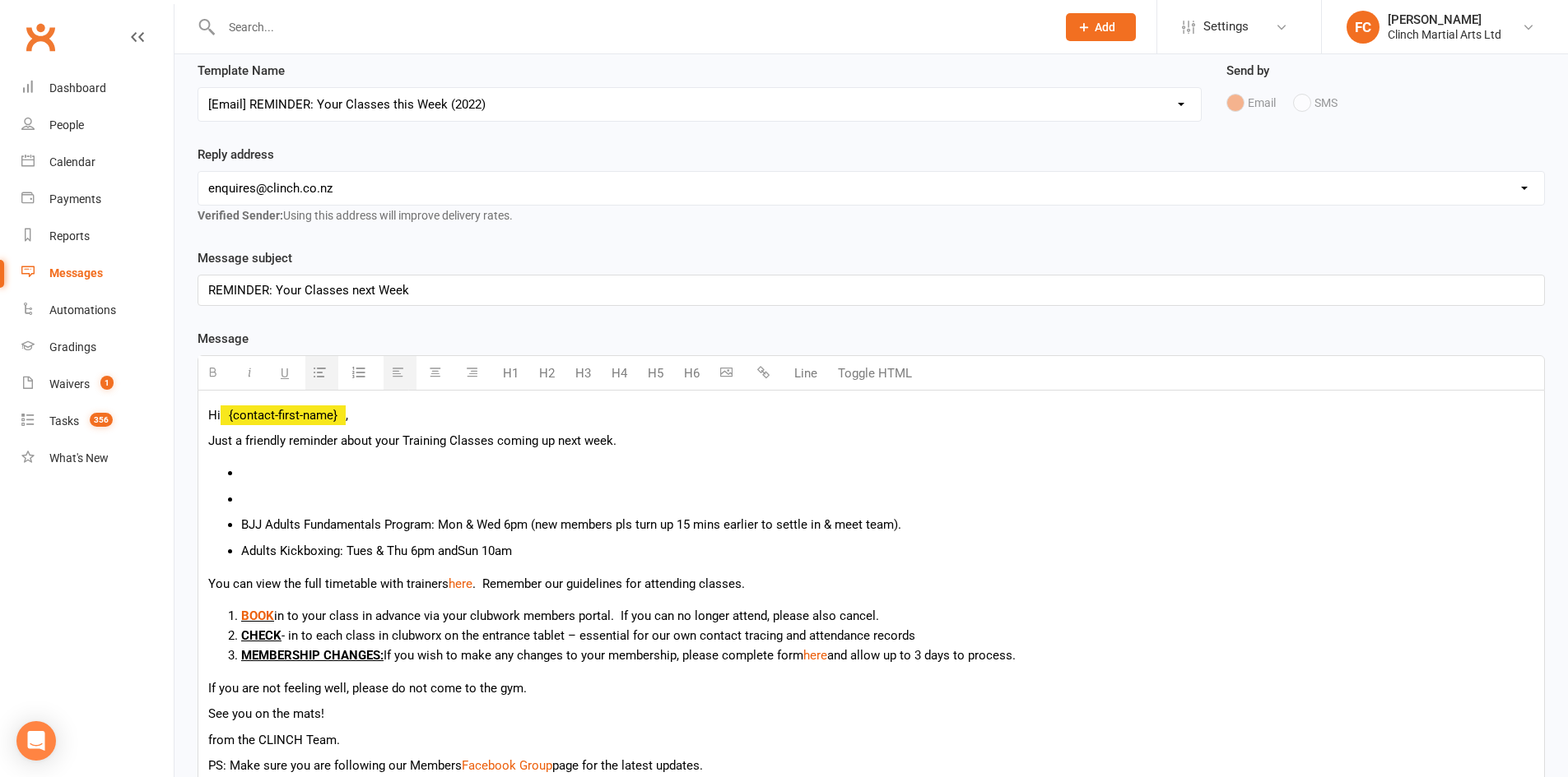
click at [243, 520] on span "BJJ Adults Fundamentals Program: Mon & Wed 6pm (new members pls turn up 15 mins…" at bounding box center [571, 525] width 660 height 15
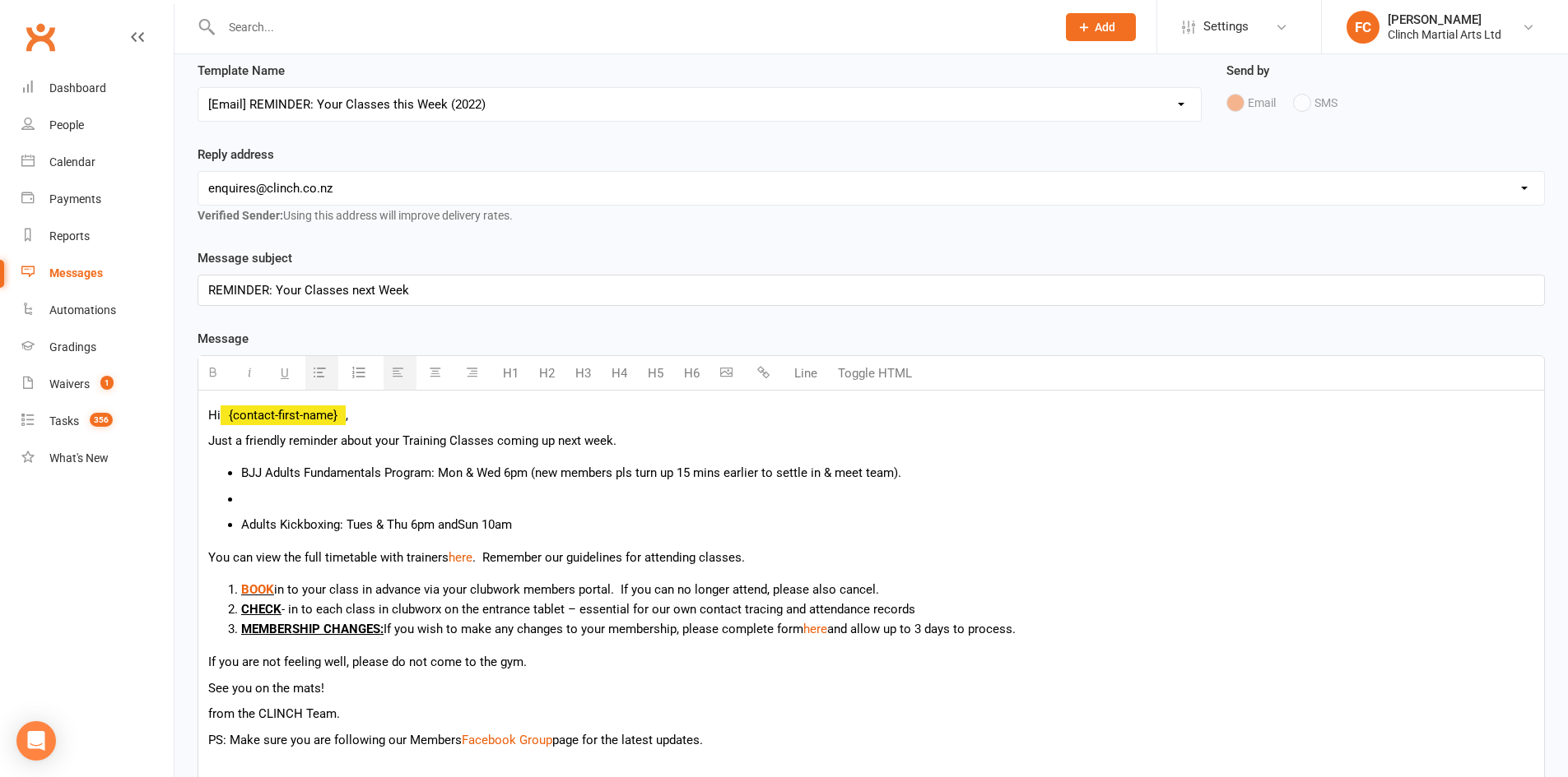
click at [243, 520] on span "Adults Kickboxing: Tues & Thu 6pm and" at bounding box center [349, 525] width 217 height 15
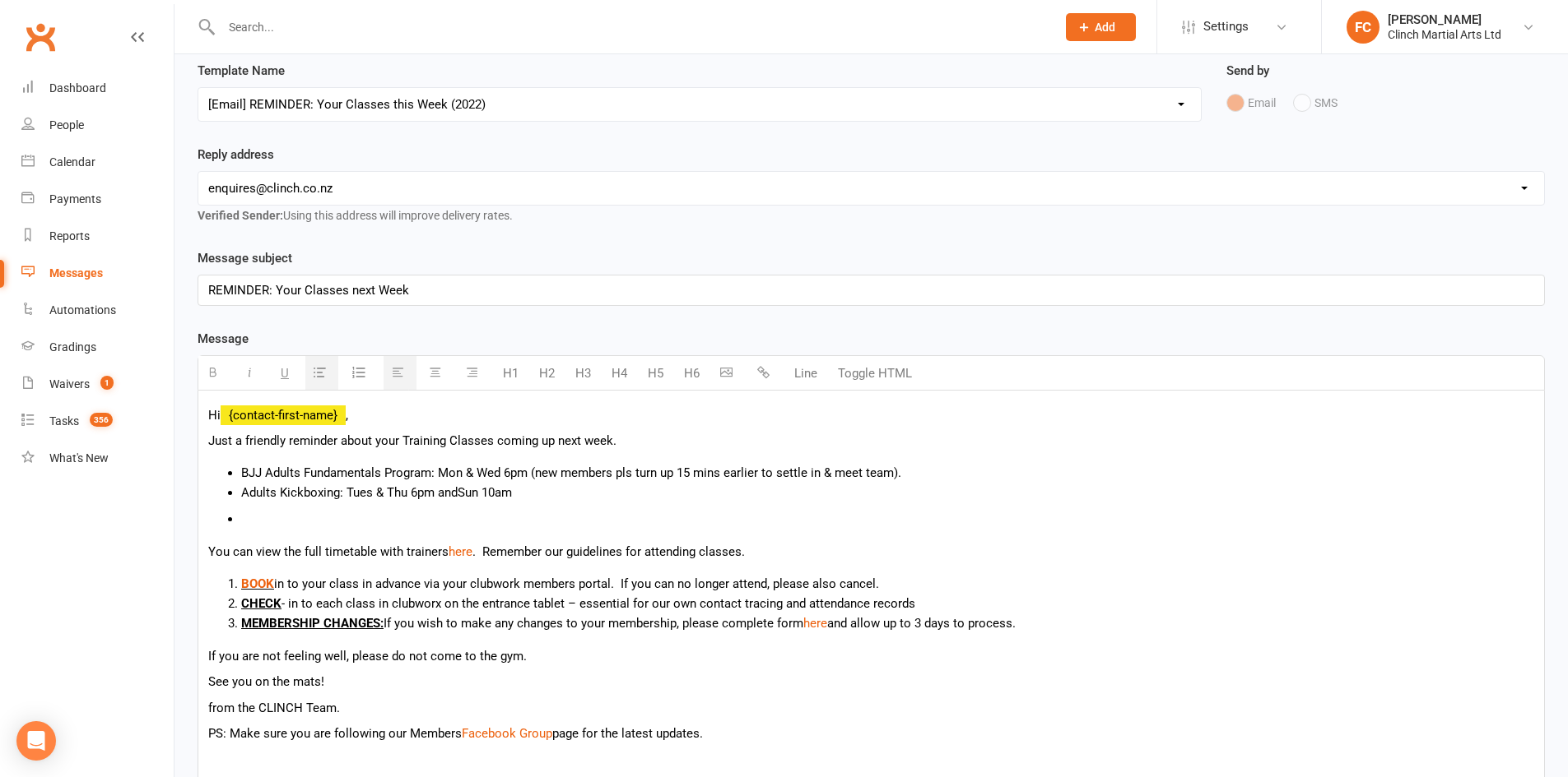
click at [253, 518] on li at bounding box center [887, 520] width 1292 height 20
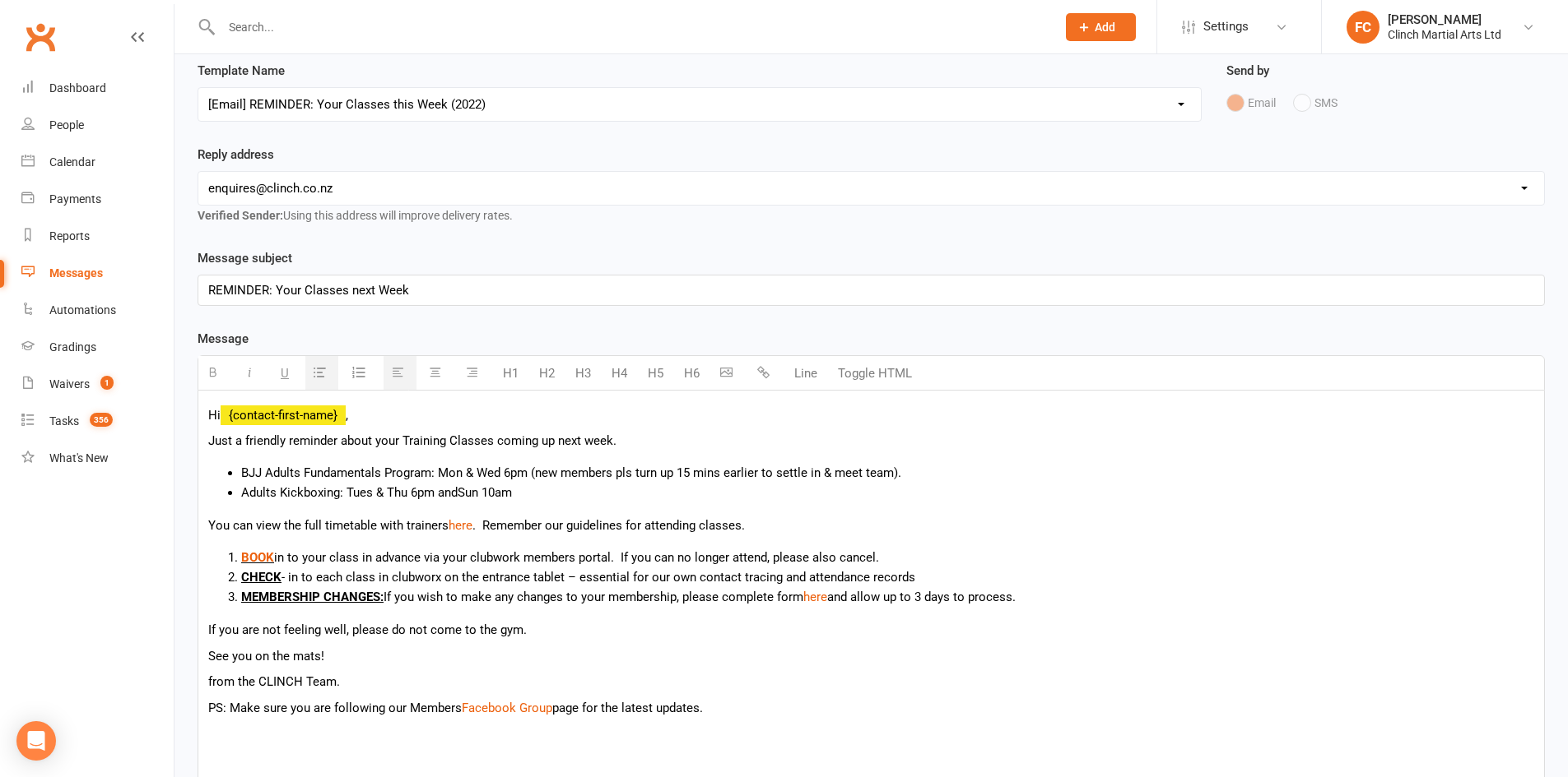
click at [544, 492] on li "Adults Kickboxing: Tues & Thu 6pm and Sun 10am" at bounding box center [887, 493] width 1292 height 20
drag, startPoint x: 519, startPoint y: 495, endPoint x: 487, endPoint y: 496, distance: 32.0
click at [487, 496] on li "Adults Kickboxing: Tues & Thu 6pm and Sun 10am" at bounding box center [887, 493] width 1292 height 20
click at [551, 490] on li "Adults Kickboxing: Tues & Thu 6pm and Sun 10am" at bounding box center [887, 493] width 1292 height 20
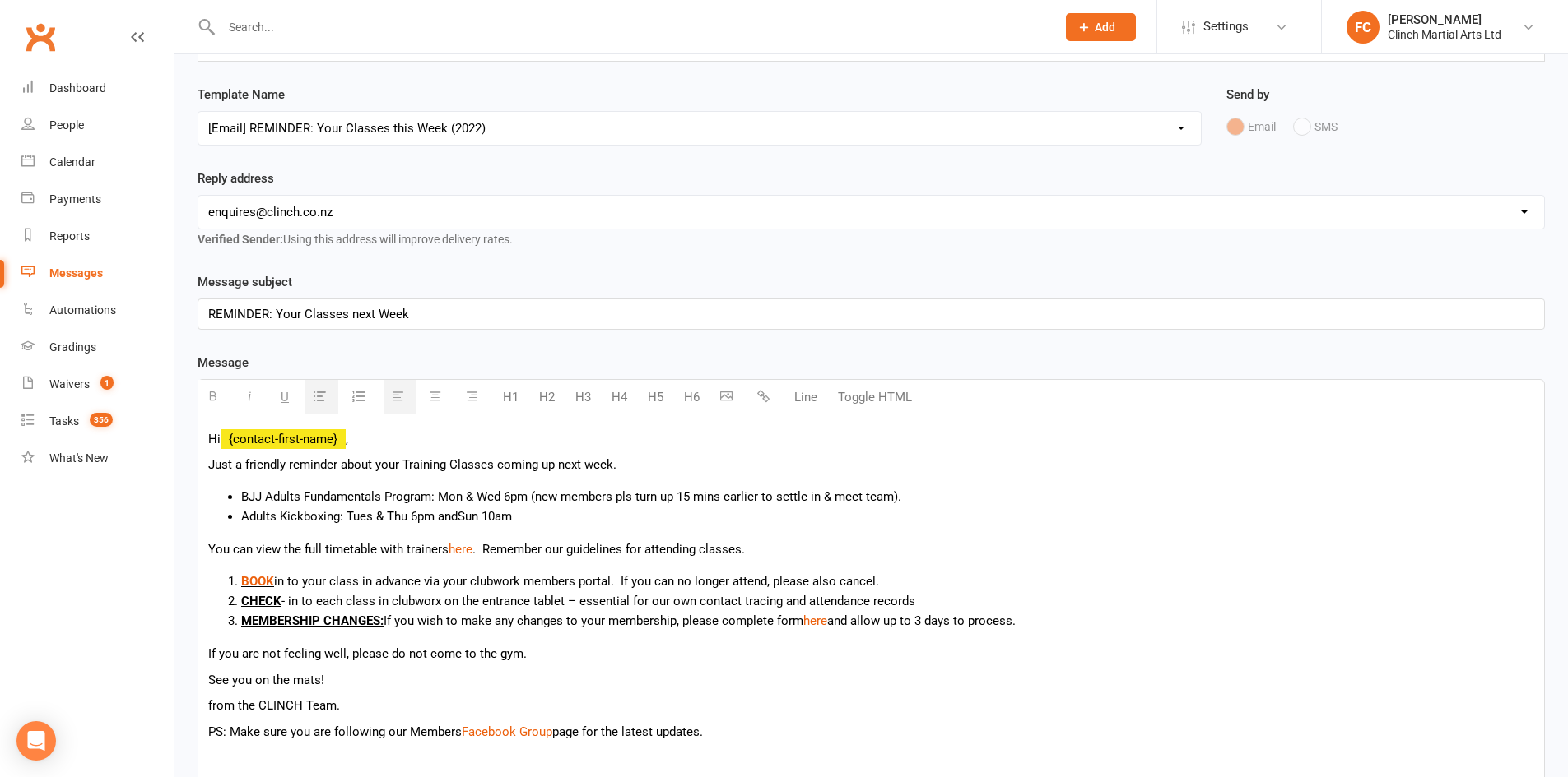
scroll to position [247, 0]
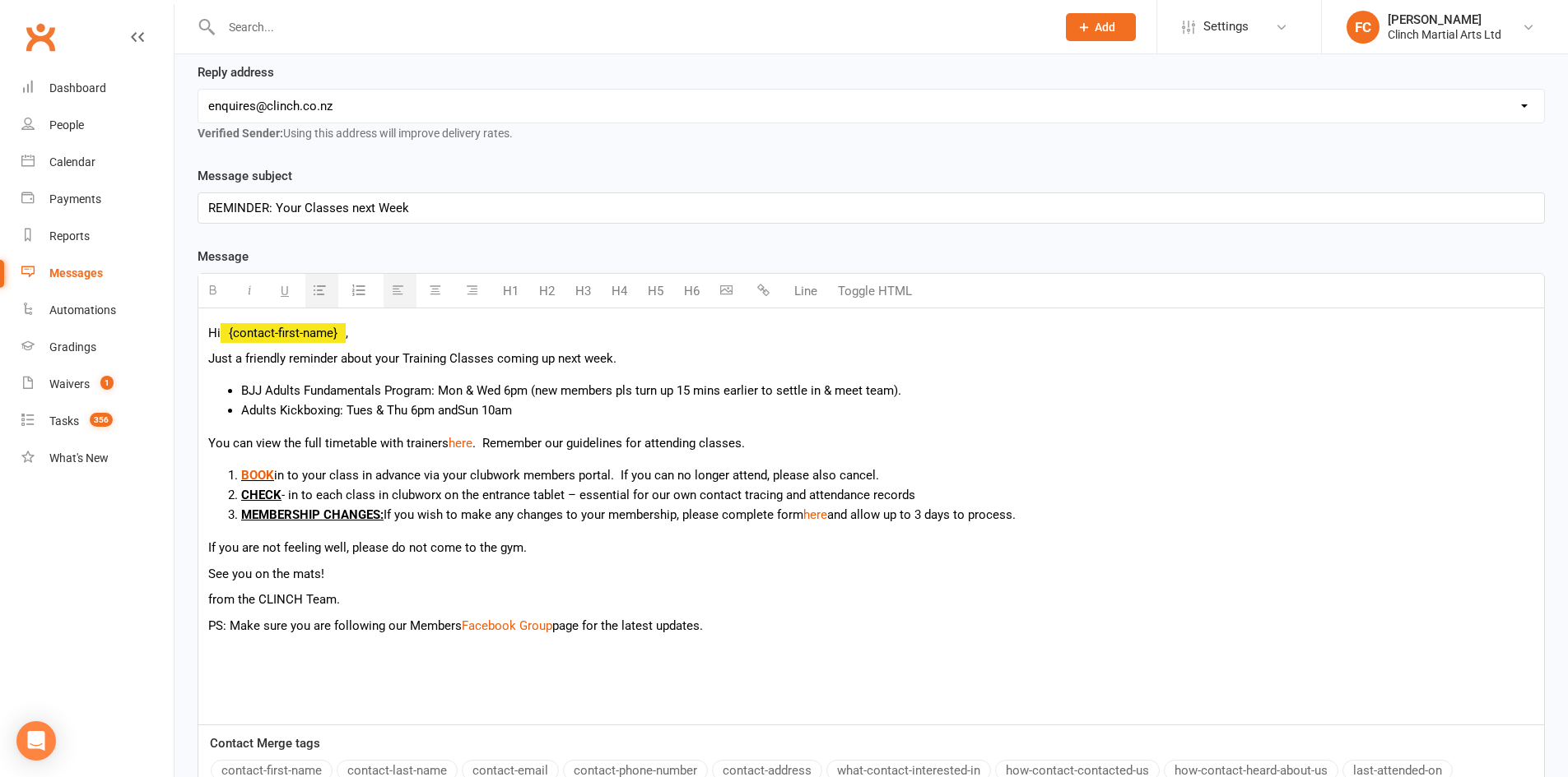
click at [535, 418] on li "Adults Kickboxing: Tues & Thu 6pm and Sun 10am" at bounding box center [887, 411] width 1292 height 20
click at [511, 404] on span "Sun 10am" at bounding box center [484, 411] width 54 height 15
drag, startPoint x: 522, startPoint y: 406, endPoint x: 462, endPoint y: 410, distance: 60.1
click at [462, 410] on li "Adults Kickboxing: Tues & Thu 6pm and Sun 10am" at bounding box center [887, 411] width 1292 height 20
click at [529, 408] on li "Adults Kickboxing: Tues & Thu 6pm and Sun 10am" at bounding box center [887, 411] width 1292 height 20
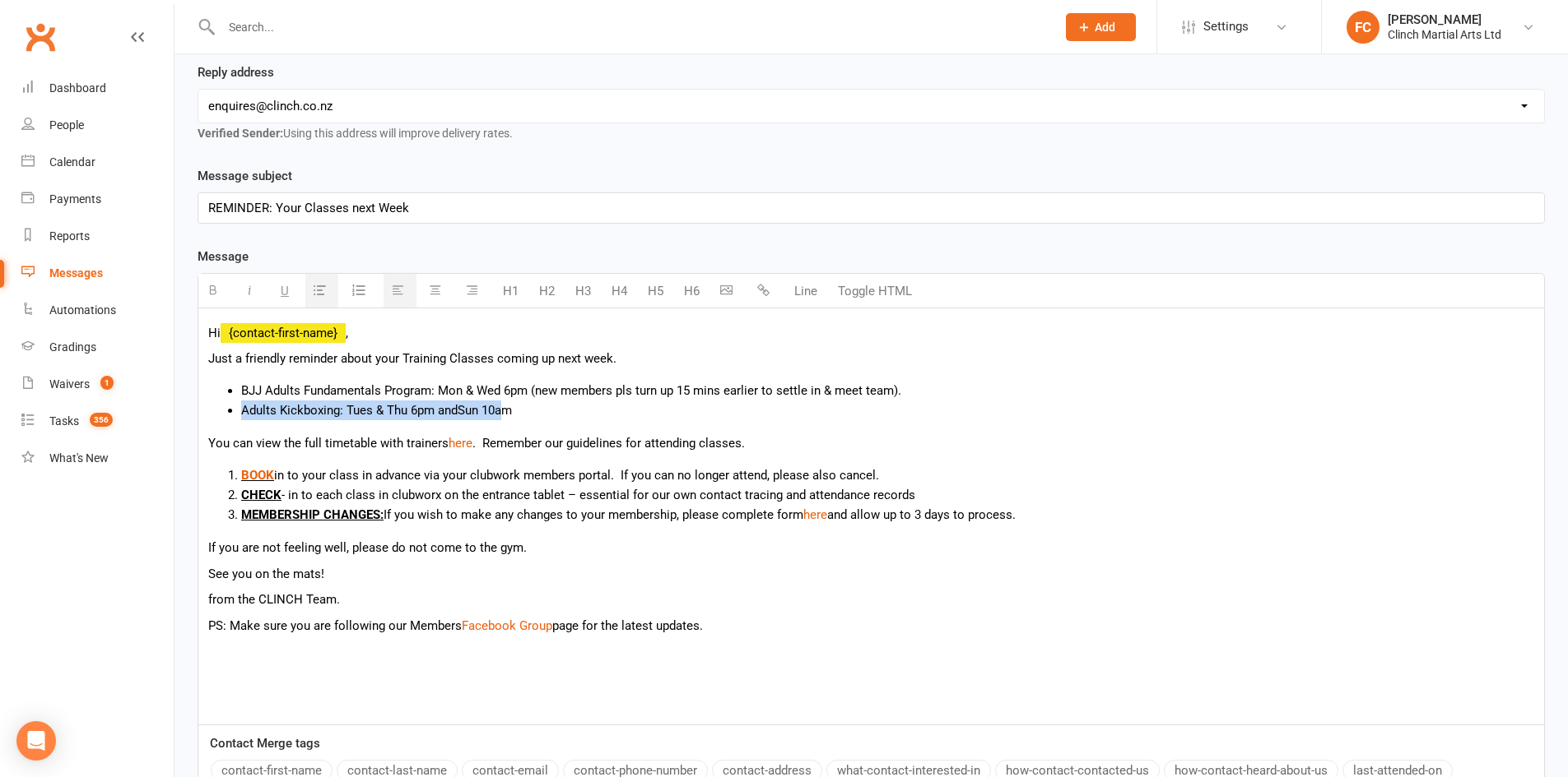
drag, startPoint x: 519, startPoint y: 410, endPoint x: 510, endPoint y: 409, distance: 9.1
click at [510, 409] on li "Adults Kickboxing: Tues & Thu 6pm and Sun 10am" at bounding box center [887, 411] width 1292 height 20
click at [511, 410] on span "Sun 10am" at bounding box center [484, 411] width 54 height 15
click at [511, 410] on span "Sun 10am" at bounding box center [484, 411] width 54 height 15
drag, startPoint x: 514, startPoint y: 410, endPoint x: 433, endPoint y: 413, distance: 81.1
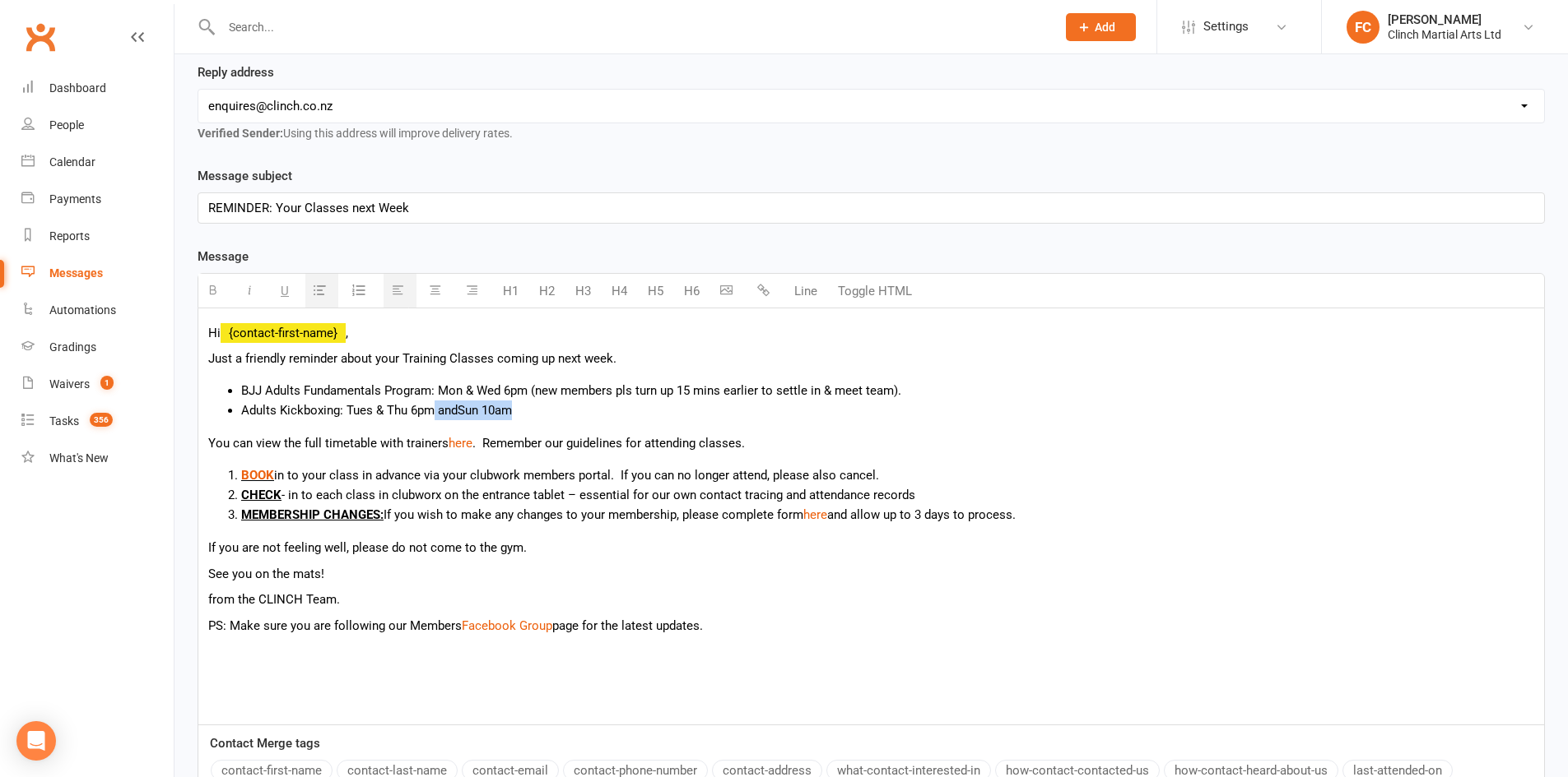
click at [433, 413] on li "Adults Kickboxing: Tues & Thu 6pm and Sun 10am" at bounding box center [887, 411] width 1292 height 20
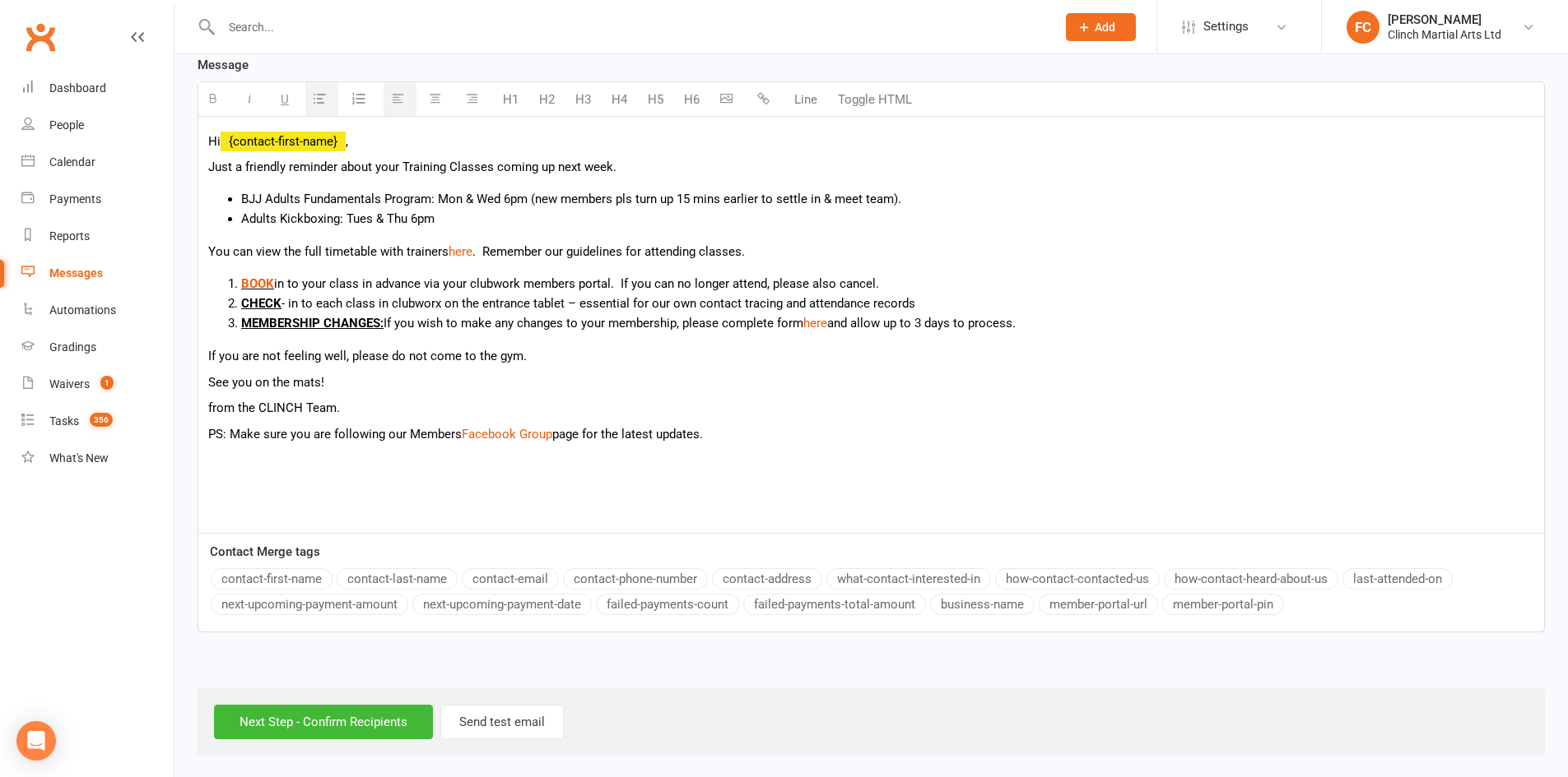
scroll to position [441, 0]
click at [303, 717] on input "Next Step - Confirm Recipients" at bounding box center [323, 720] width 219 height 34
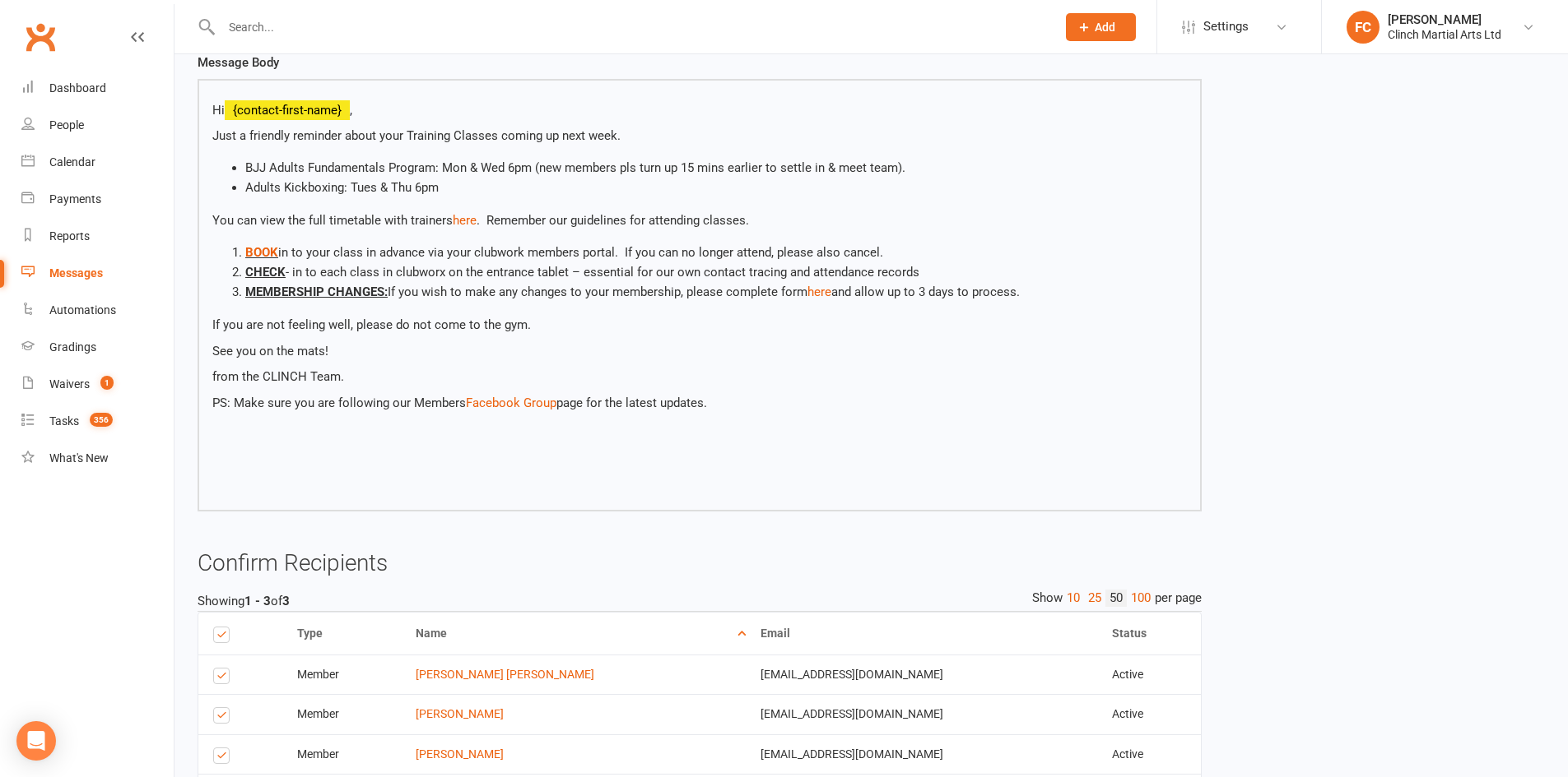
scroll to position [331, 0]
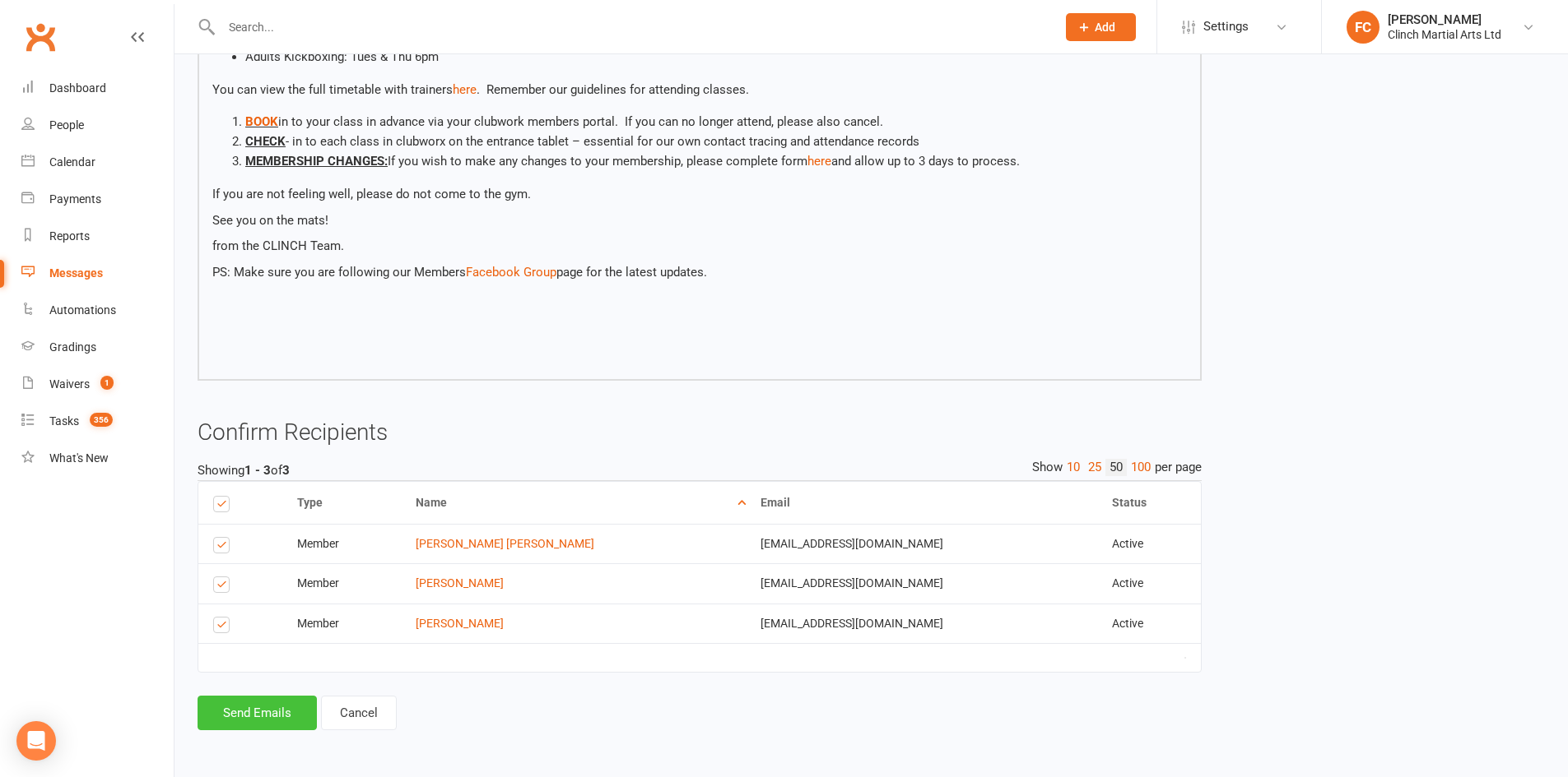
click at [258, 710] on button "Send Emails" at bounding box center [258, 714] width 120 height 34
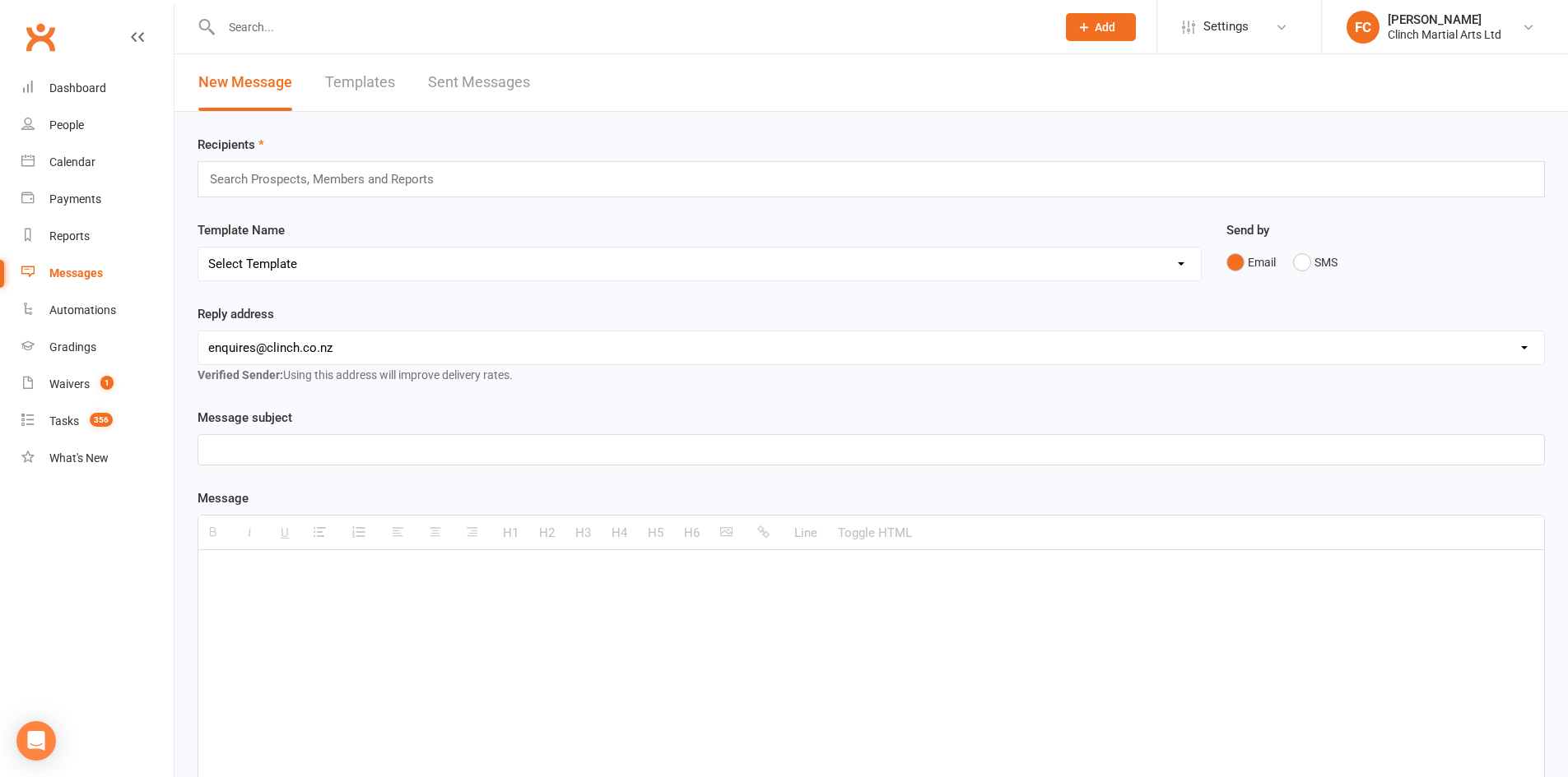
click at [588, 213] on div "Recipients Search Prospects, Members and Reports Template Name Select Template …" at bounding box center [871, 566] width 1393 height 908
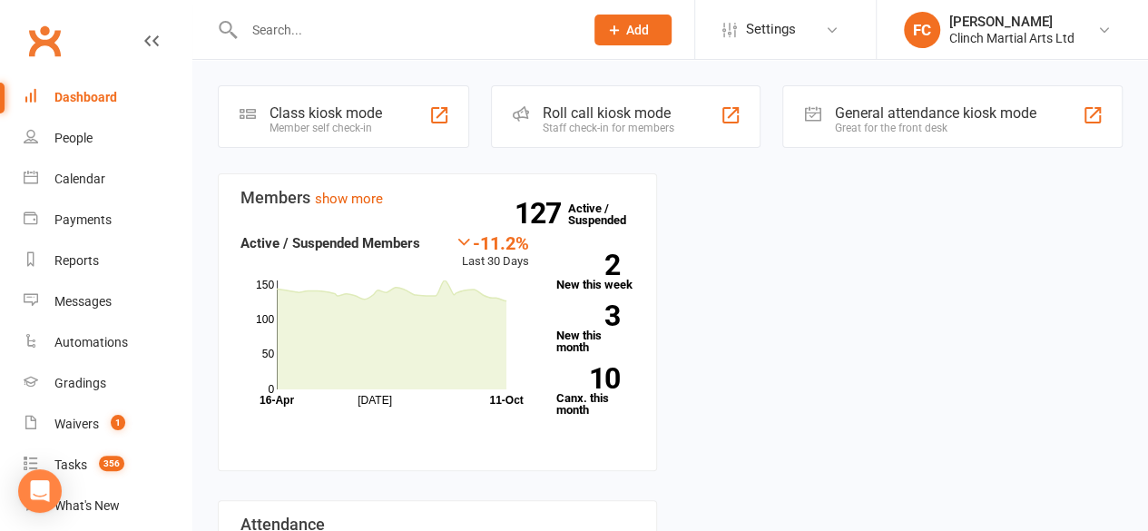
click at [339, 24] on input "text" at bounding box center [405, 29] width 333 height 25
paste input "[PERSON_NAME]"
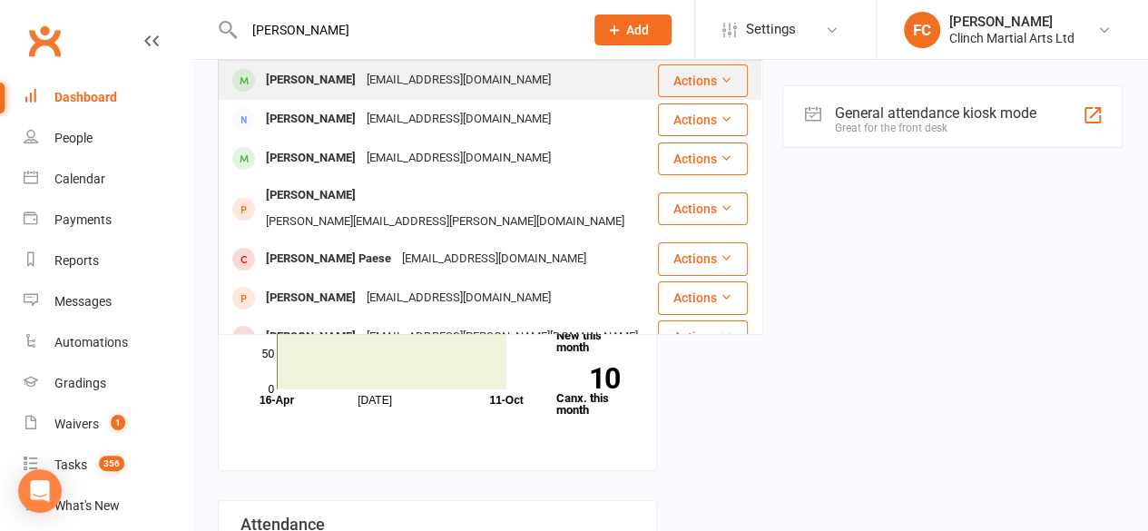
type input "[PERSON_NAME]"
click at [329, 79] on div "[PERSON_NAME]" at bounding box center [310, 80] width 101 height 26
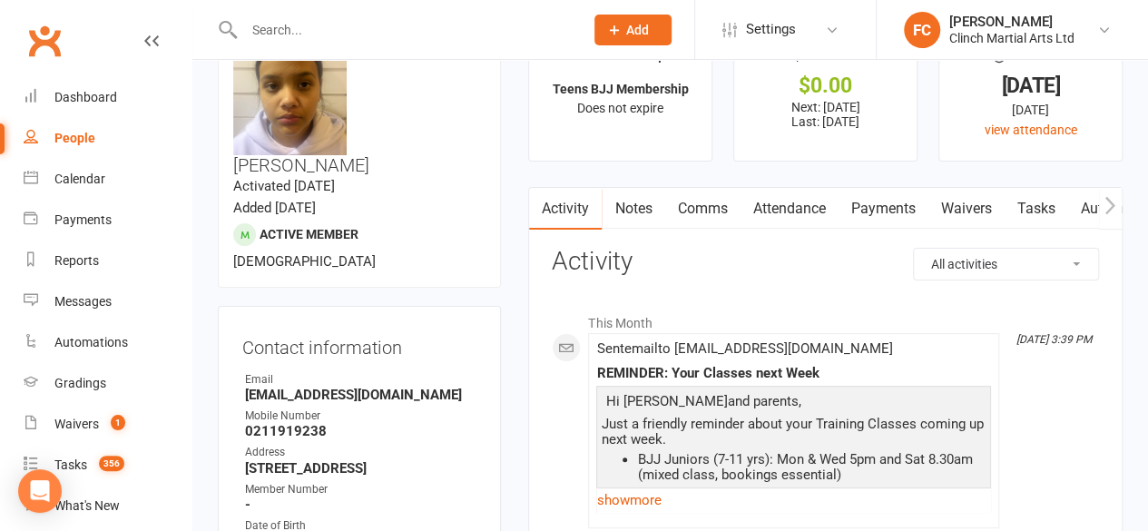
scroll to position [91, 0]
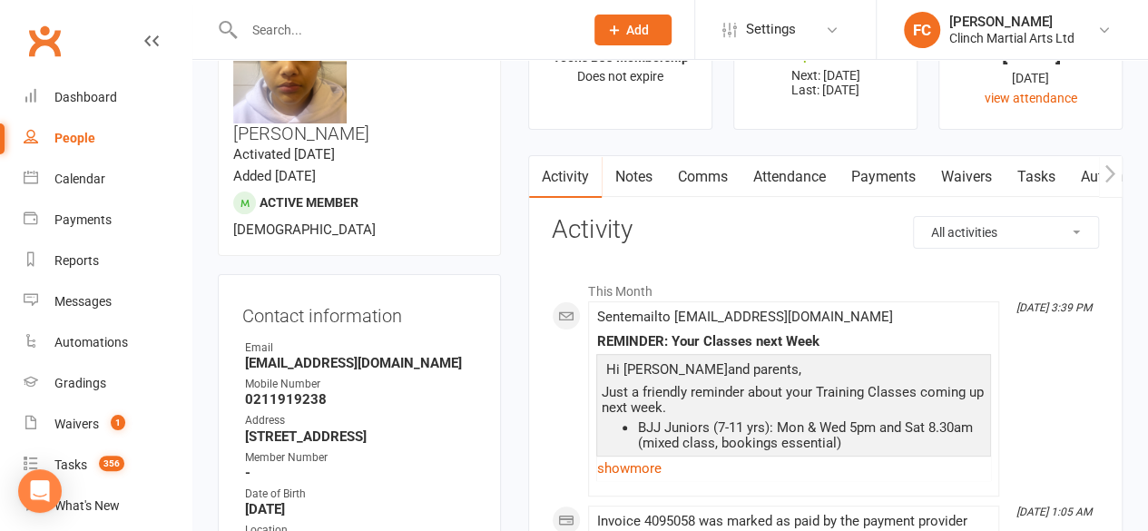
click at [872, 175] on link "Payments" at bounding box center [883, 177] width 90 height 42
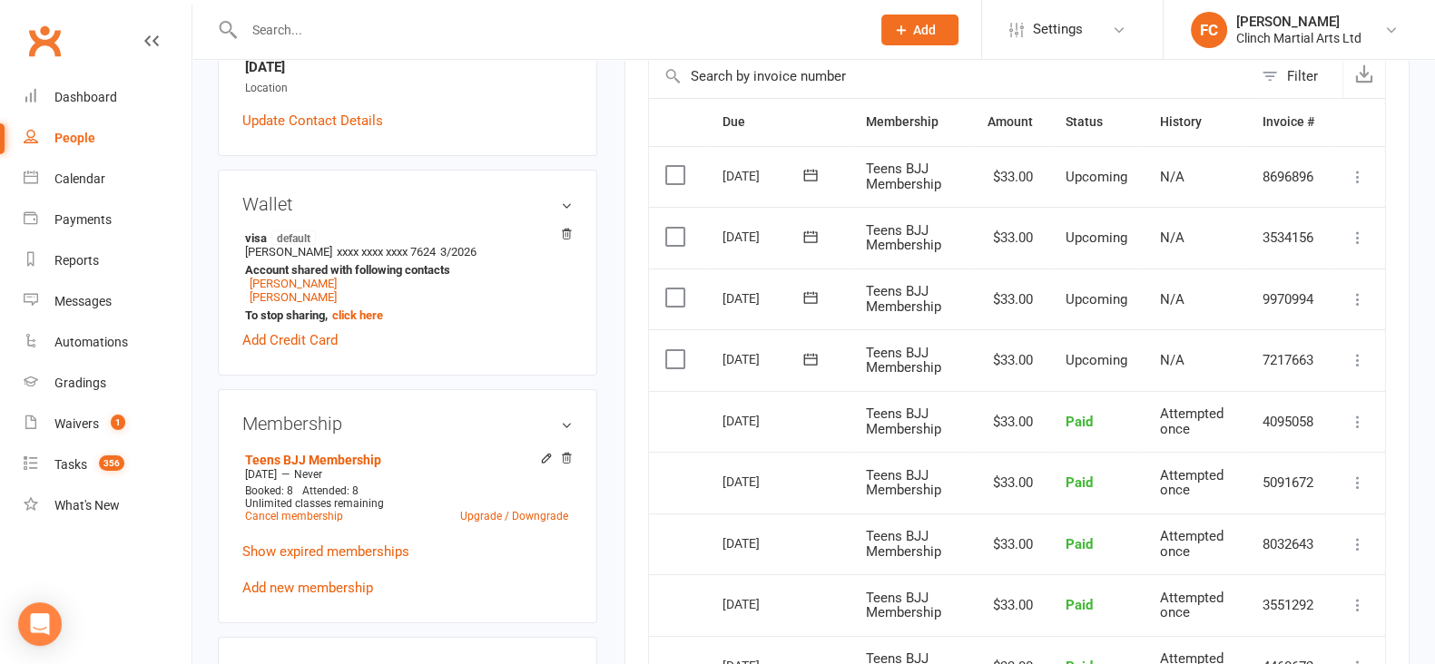
scroll to position [430, 0]
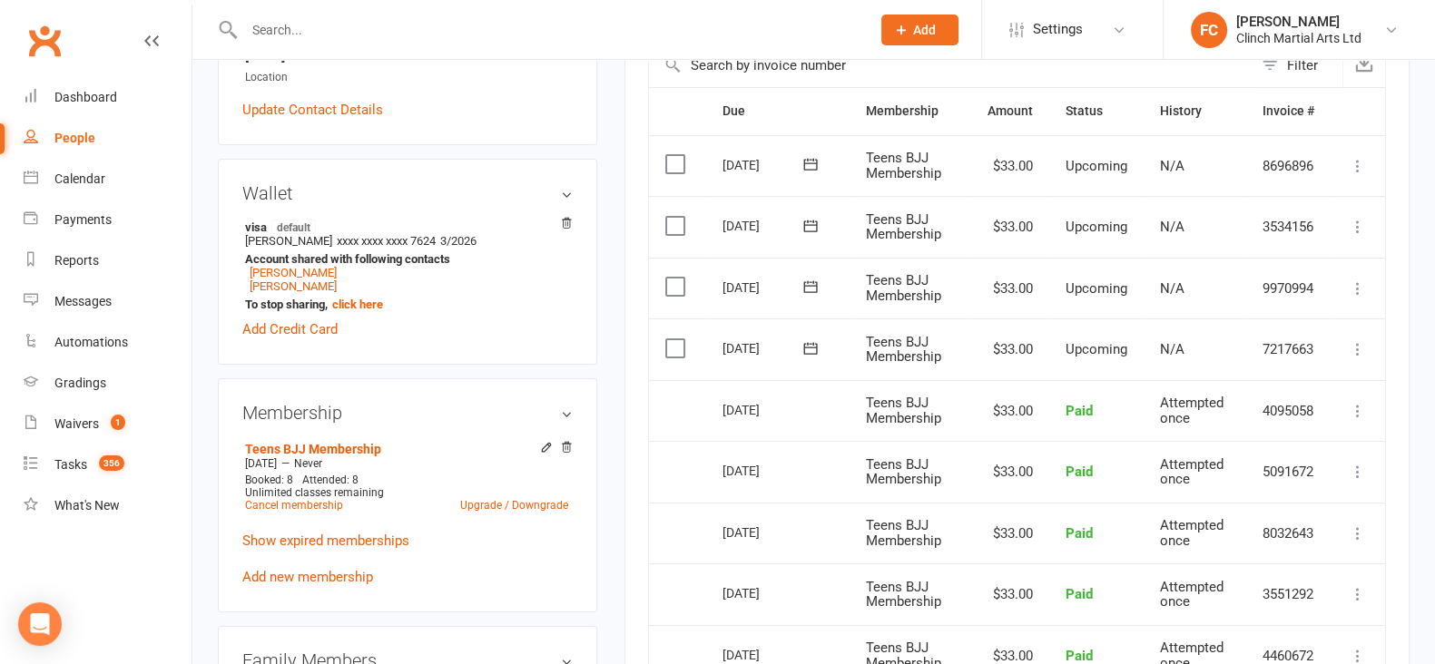
click at [667, 390] on td "Select this" at bounding box center [677, 411] width 57 height 62
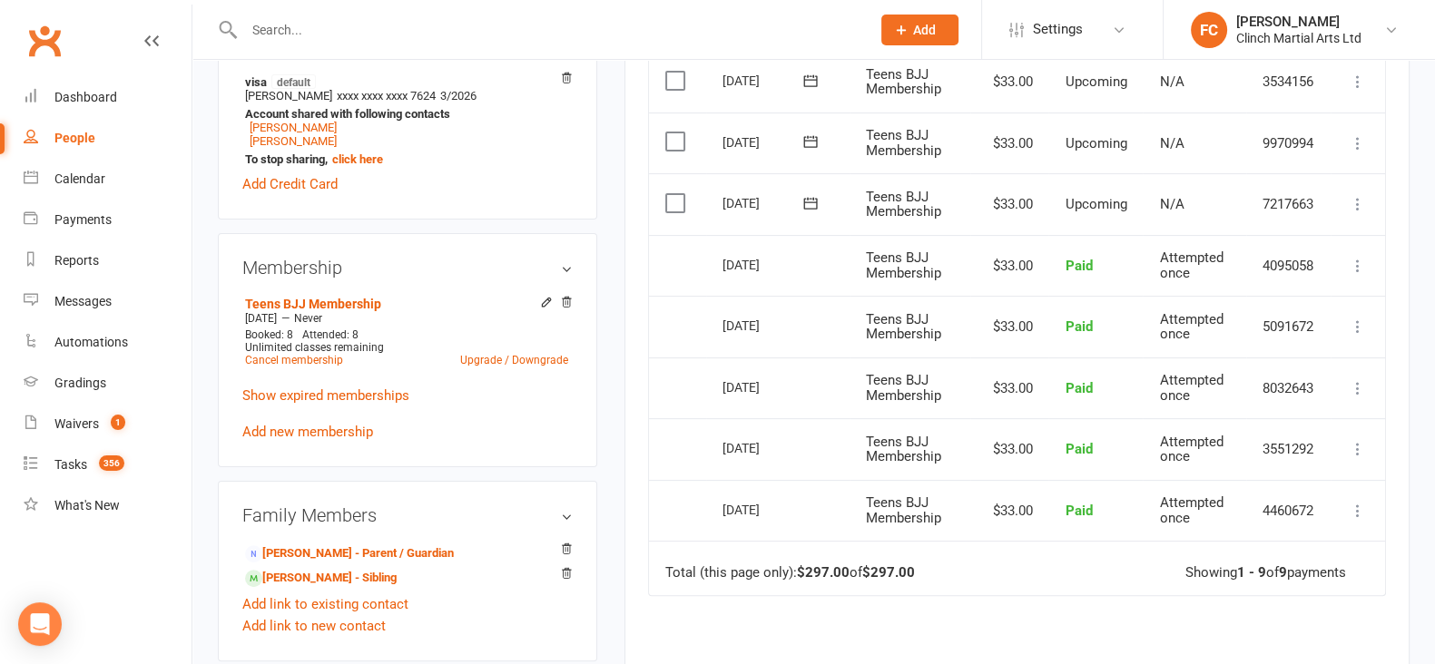
scroll to position [658, 0]
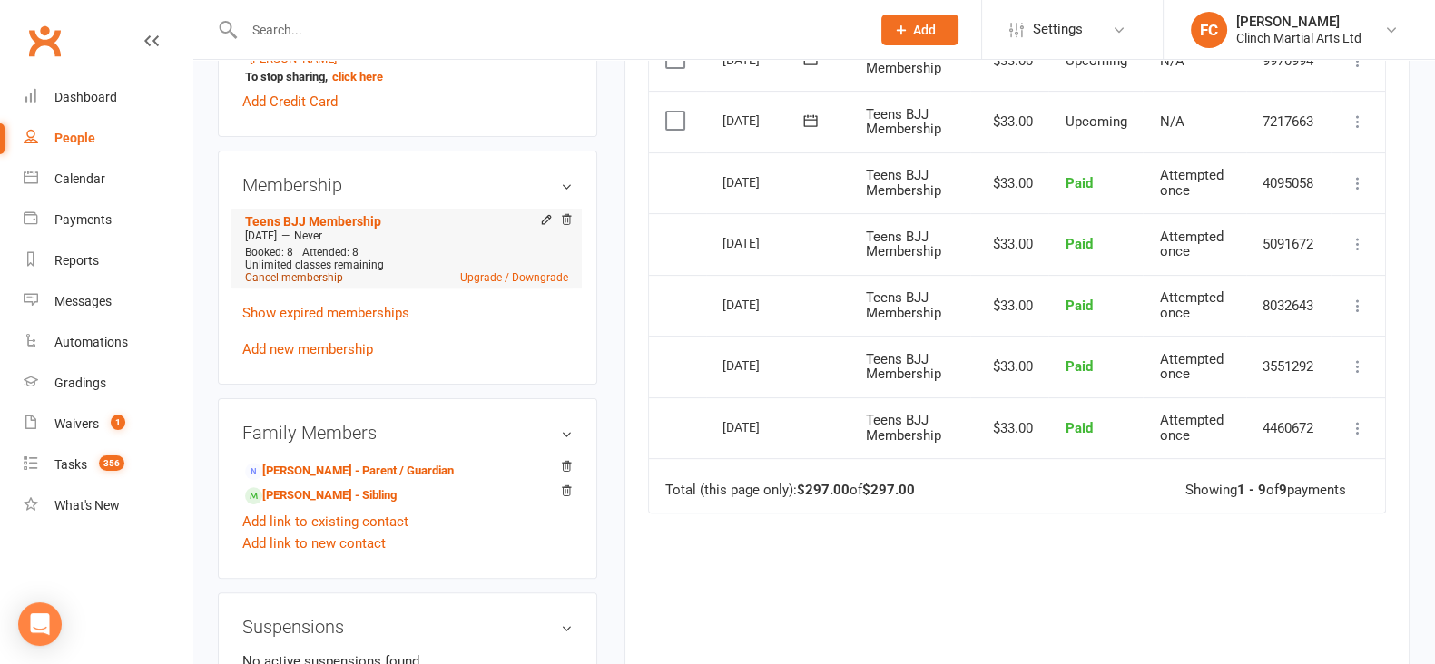
click at [299, 284] on link "Cancel membership" at bounding box center [294, 277] width 98 height 13
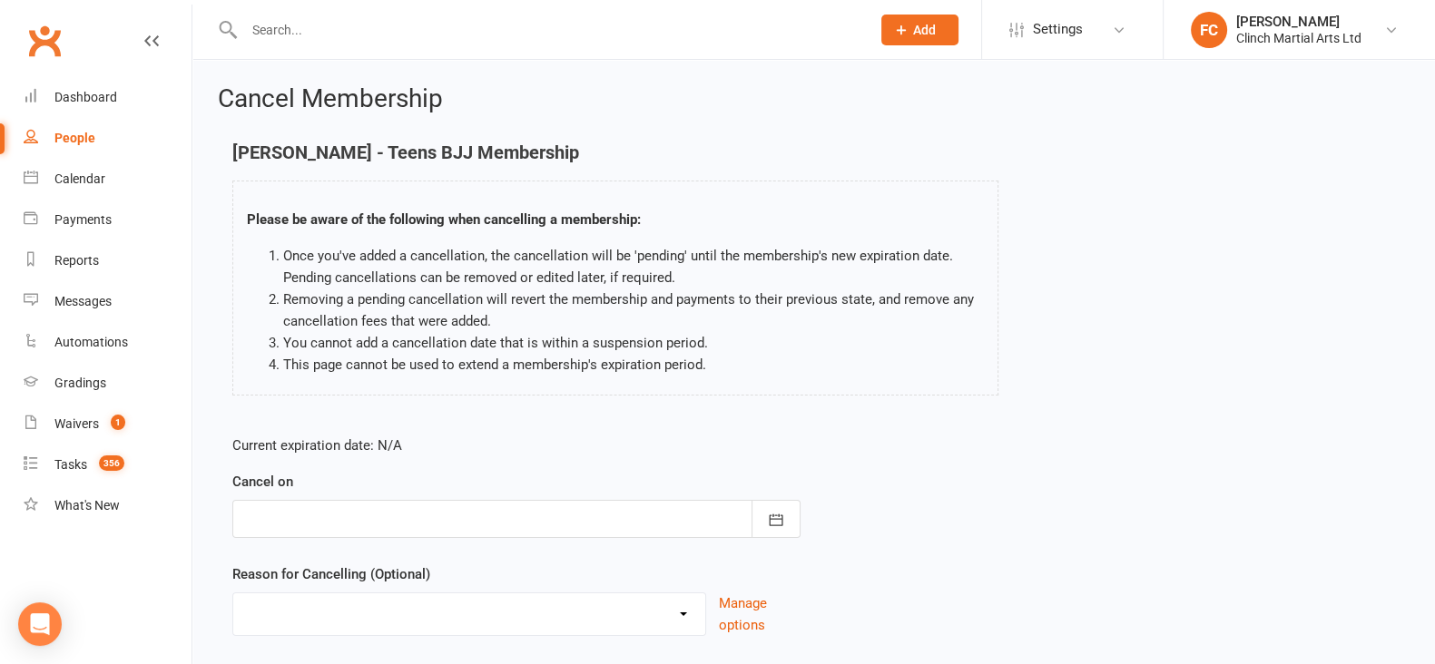
click at [275, 514] on div at bounding box center [516, 519] width 568 height 38
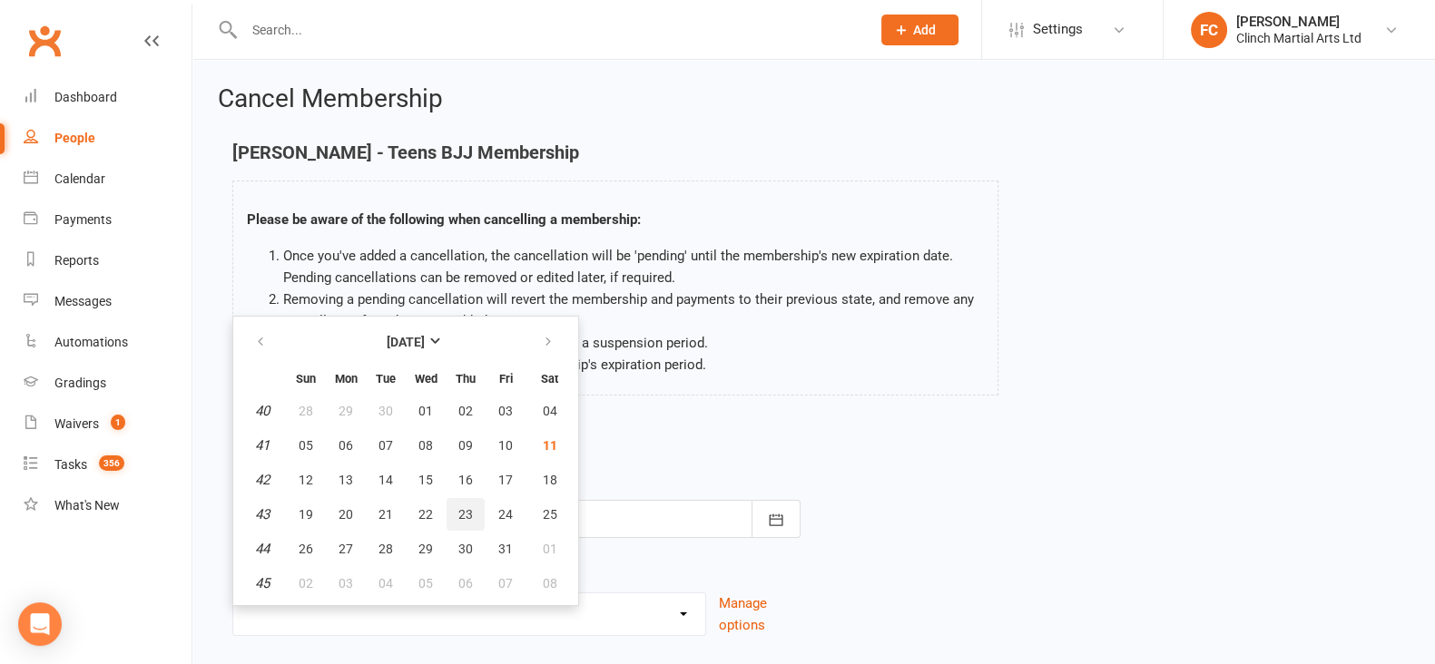
click at [465, 507] on span "23" at bounding box center [465, 514] width 15 height 15
type input "[DATE]"
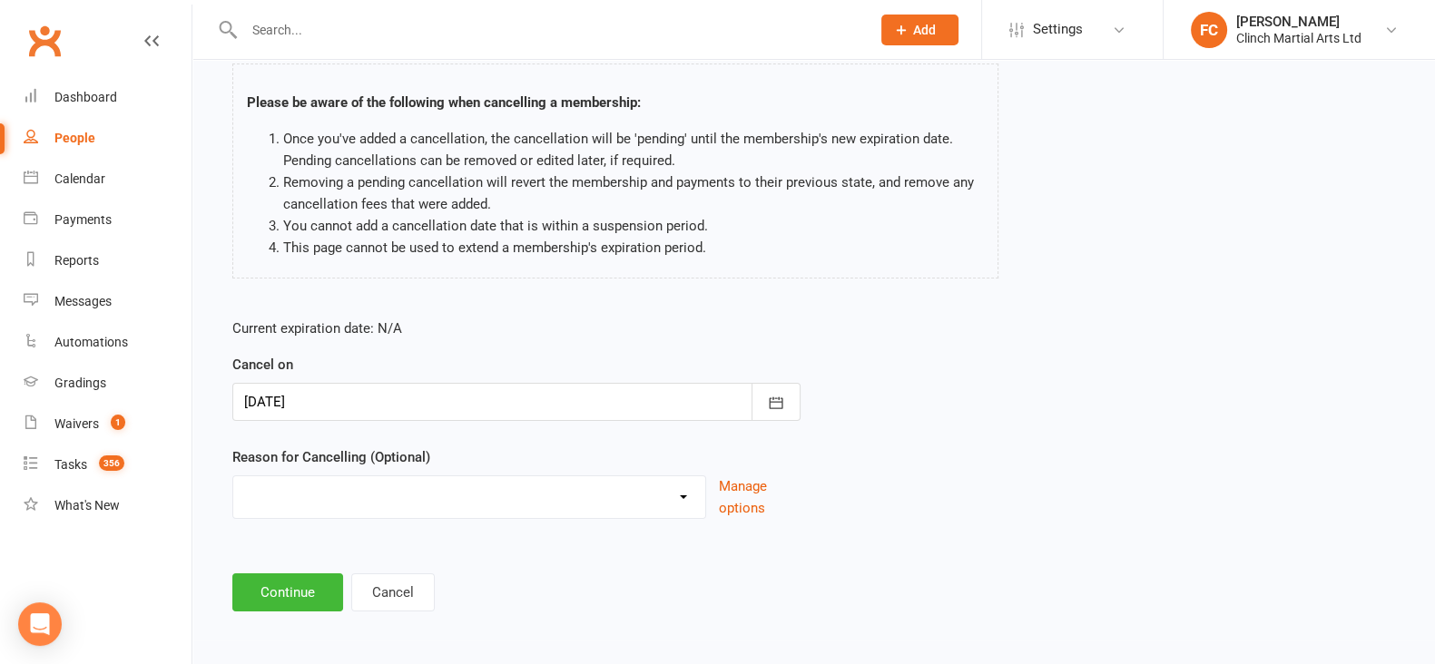
scroll to position [118, 0]
click at [402, 492] on select "Abandoned membership Holiday Injury Moved out of [GEOGRAPHIC_DATA] No longer in…" at bounding box center [469, 493] width 472 height 36
select select "2"
click at [233, 475] on select "Abandoned membership Holiday Injury Moved out of [GEOGRAPHIC_DATA] No longer in…" at bounding box center [469, 493] width 472 height 36
click at [270, 530] on button "Continue" at bounding box center [287, 592] width 111 height 38
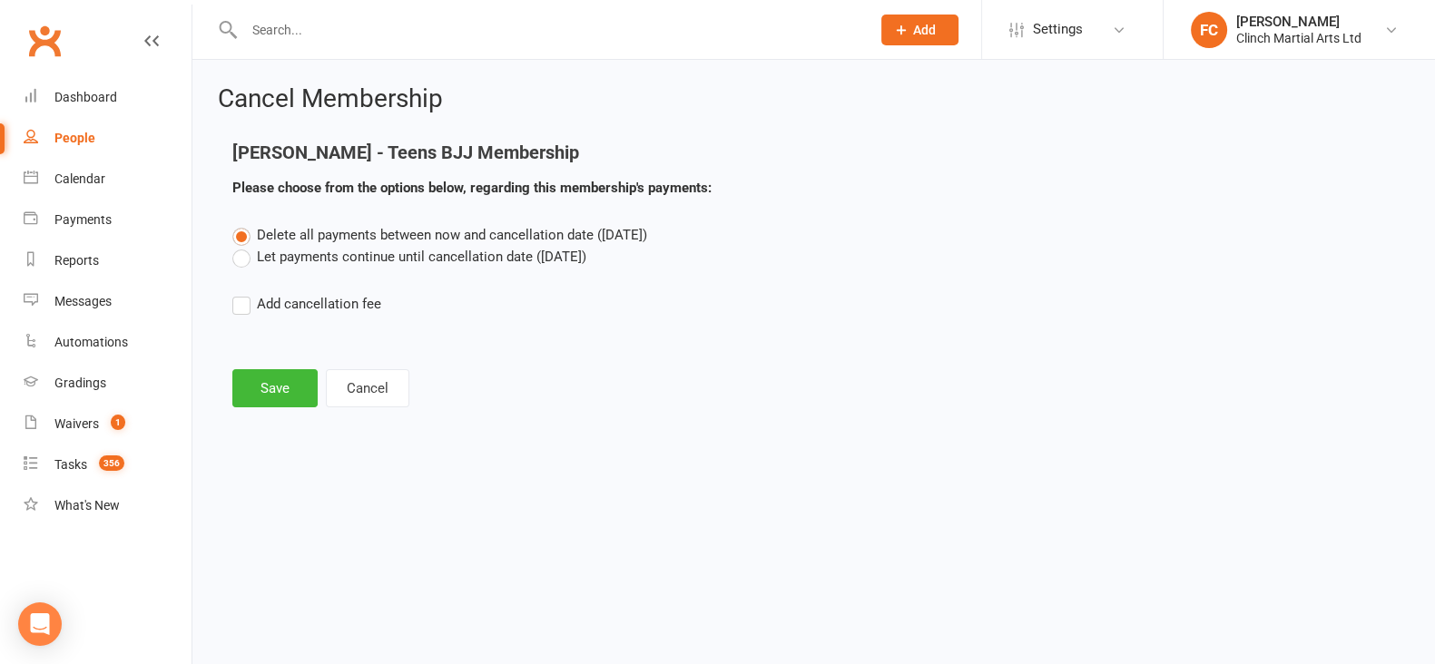
scroll to position [0, 0]
click at [296, 250] on label "Let payments continue until cancellation date ([DATE])" at bounding box center [409, 257] width 354 height 22
click at [244, 246] on input "Let payments continue until cancellation date ([DATE])" at bounding box center [238, 246] width 12 height 0
click at [283, 305] on label "Add cancellation fee" at bounding box center [306, 304] width 149 height 22
click at [244, 293] on input "Add cancellation fee" at bounding box center [238, 293] width 12 height 0
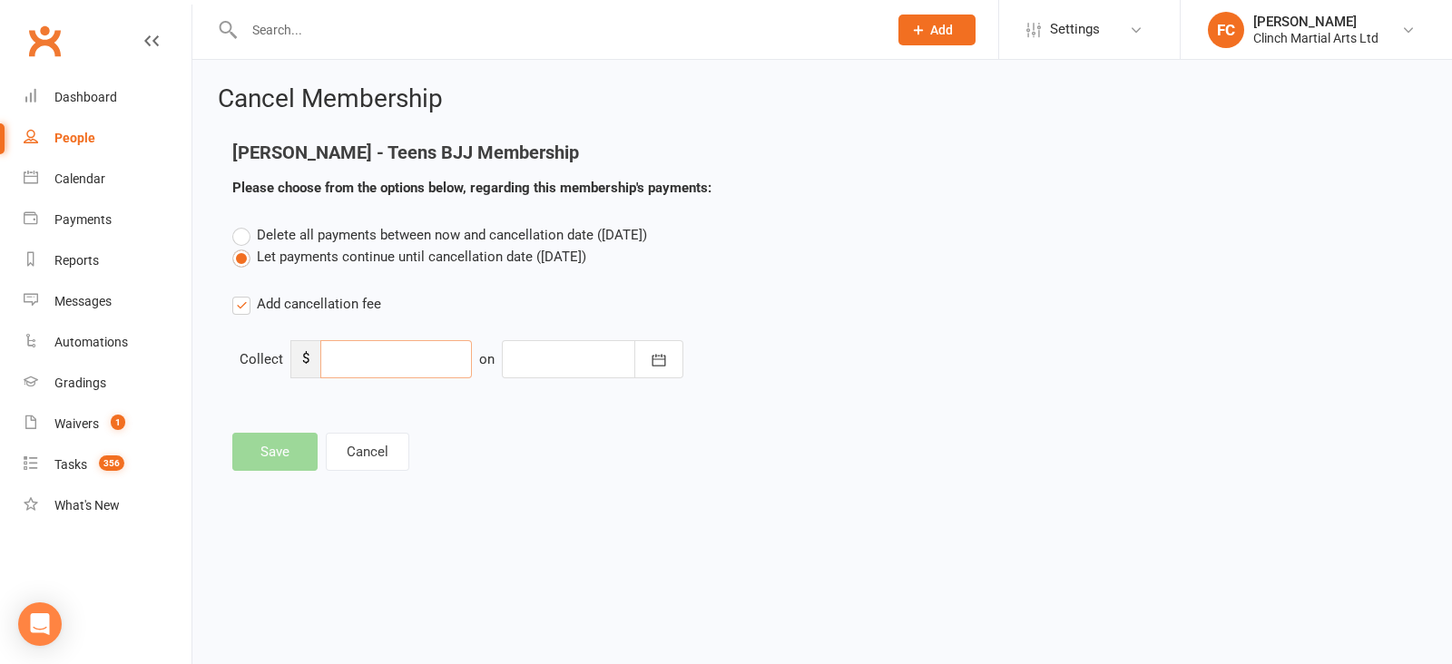
click at [366, 353] on input "number" at bounding box center [396, 359] width 152 height 38
type input "33"
click at [581, 351] on div at bounding box center [592, 359] width 181 height 38
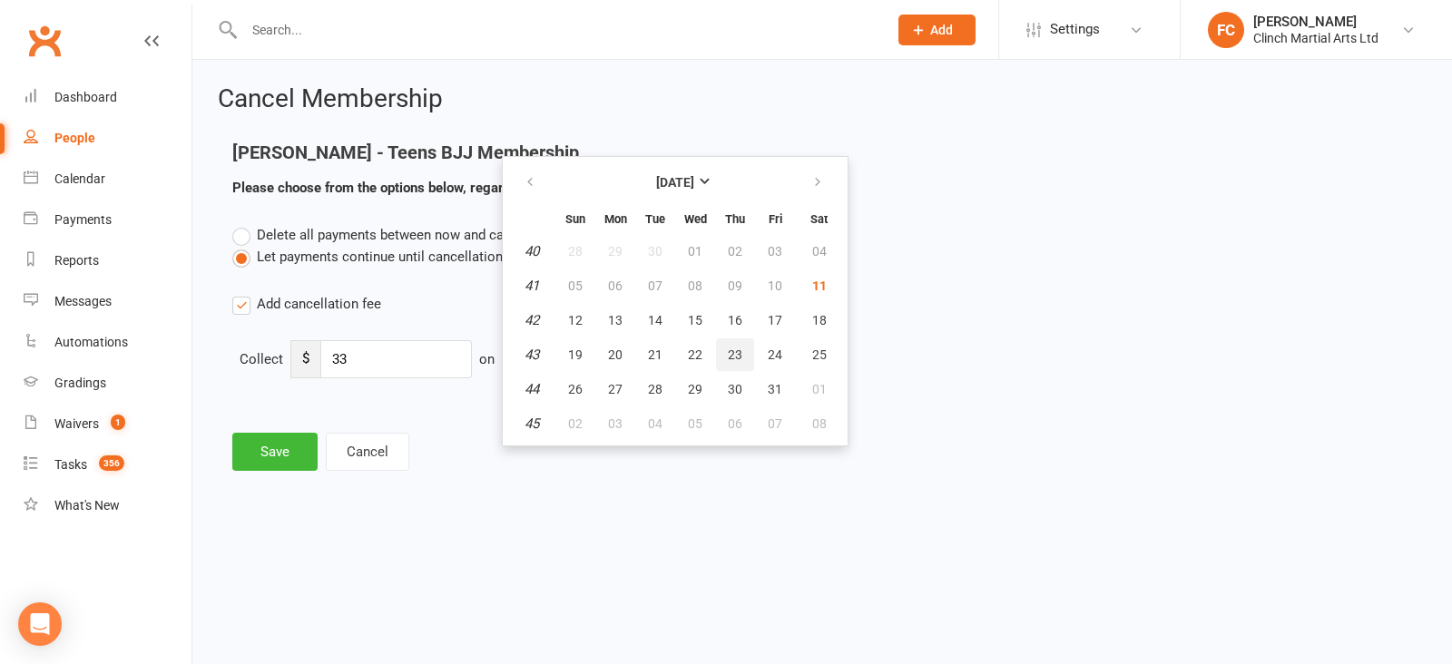
click at [720, 352] on button "23" at bounding box center [735, 354] width 38 height 33
type input "[DATE]"
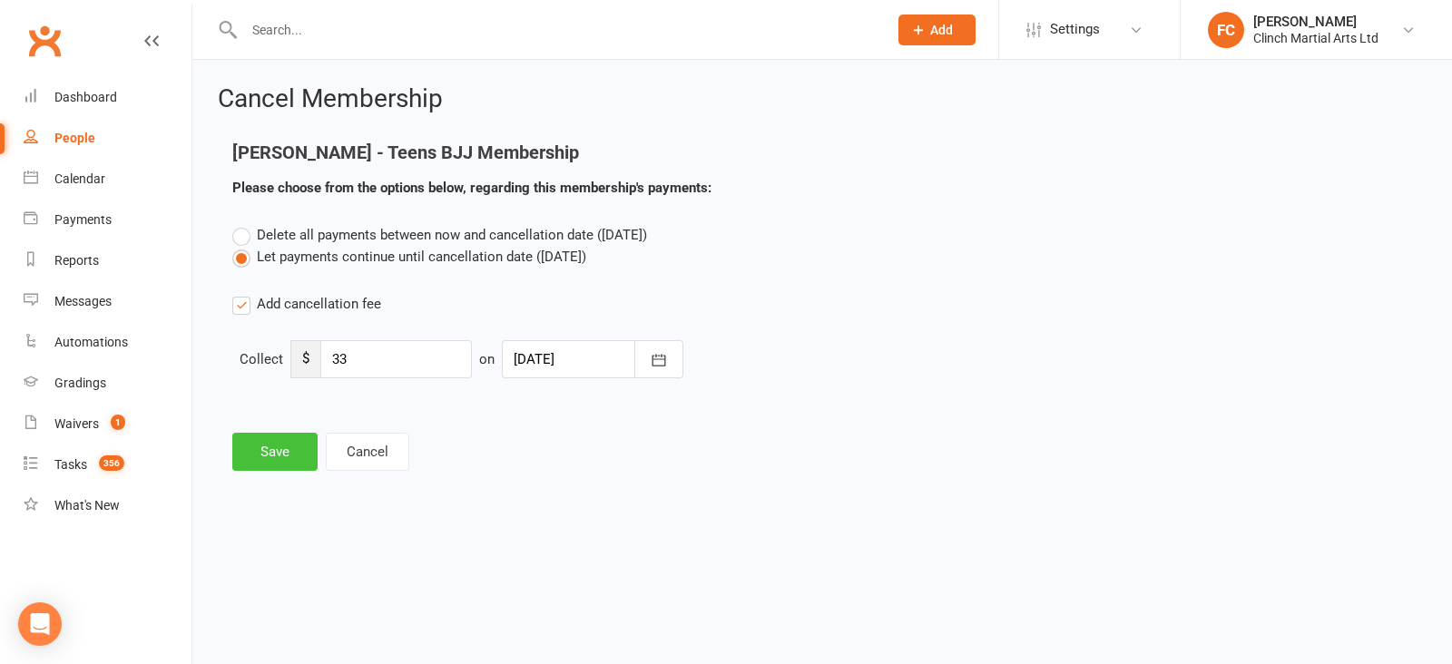
click at [269, 451] on button "Save" at bounding box center [274, 452] width 85 height 38
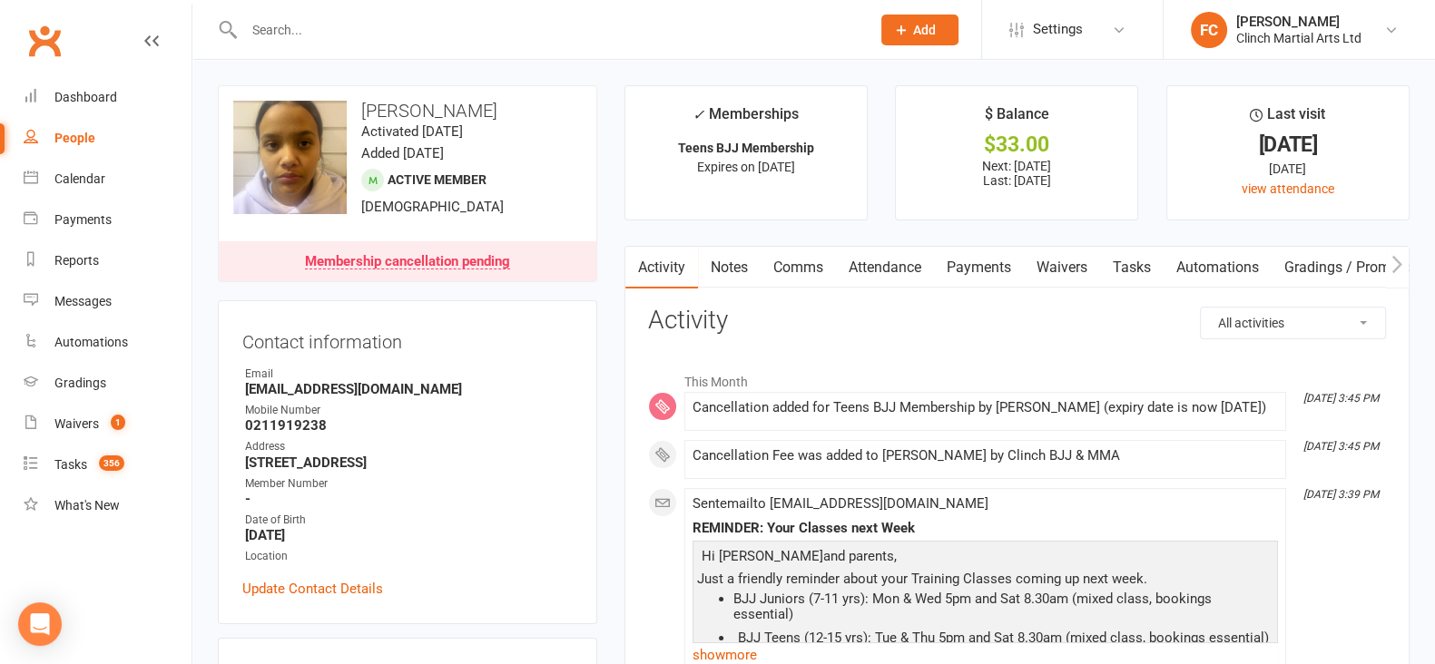
click at [993, 257] on link "Payments" at bounding box center [979, 268] width 90 height 42
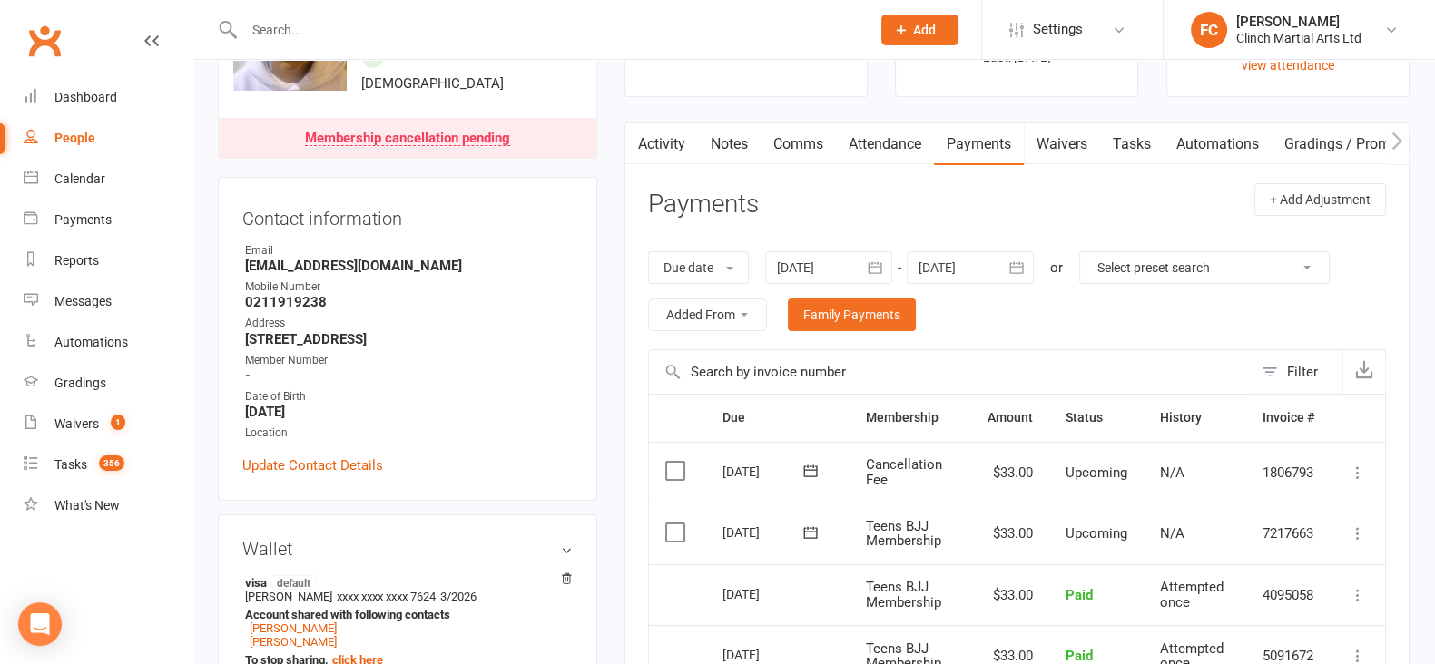
scroll to position [113, 0]
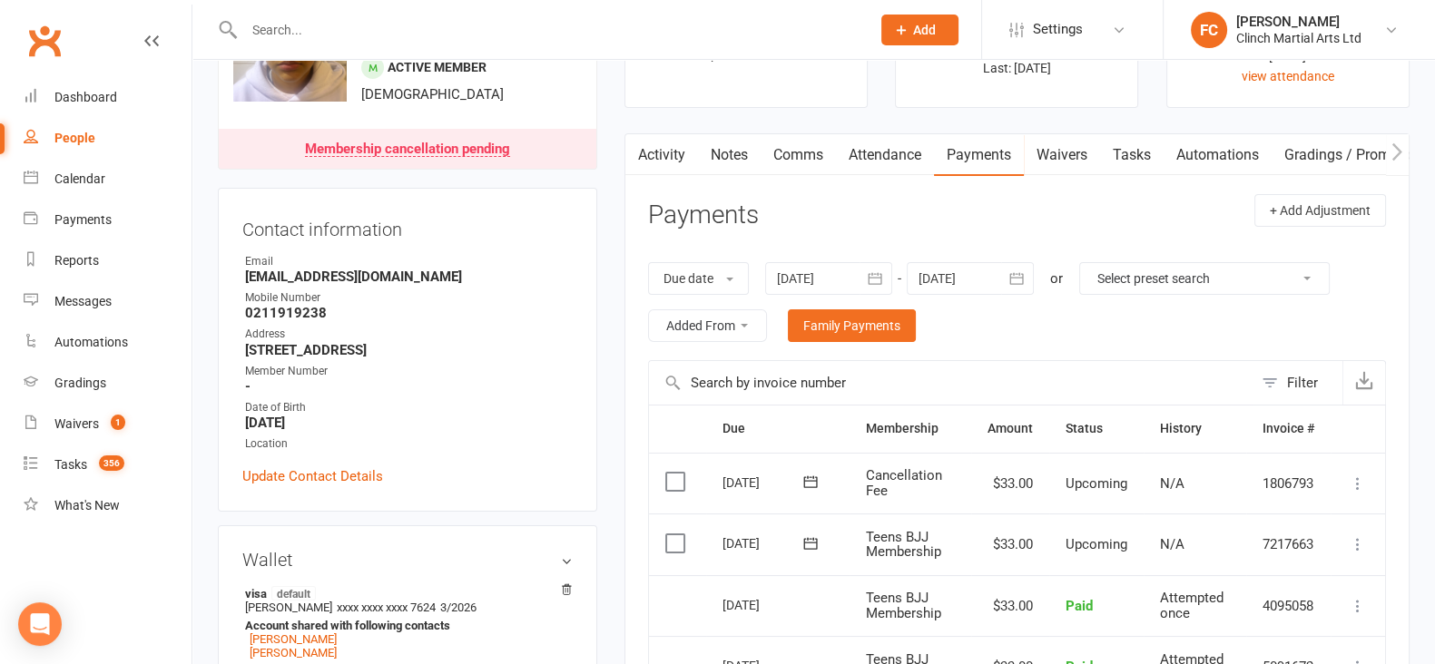
click at [802, 154] on link "Comms" at bounding box center [797, 155] width 75 height 42
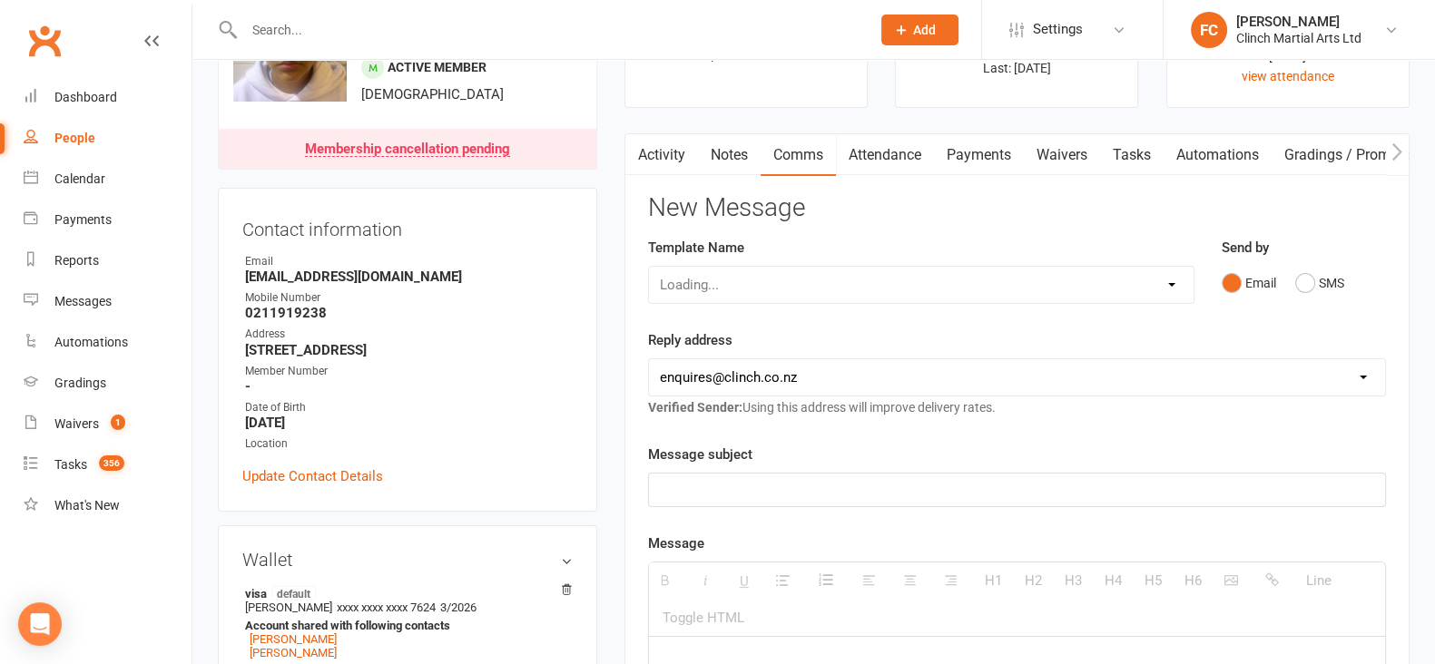
click at [735, 275] on div "Loading..." at bounding box center [921, 285] width 546 height 38
click at [741, 256] on label "Template Name" at bounding box center [696, 248] width 96 height 22
click at [730, 274] on div "Loading..." at bounding box center [921, 285] width 546 height 38
click at [771, 292] on select "Select Template [SMS] Appointment confirmation [Email] CLINCH BJJ & MMA Enquiry…" at bounding box center [921, 285] width 544 height 36
select select "86"
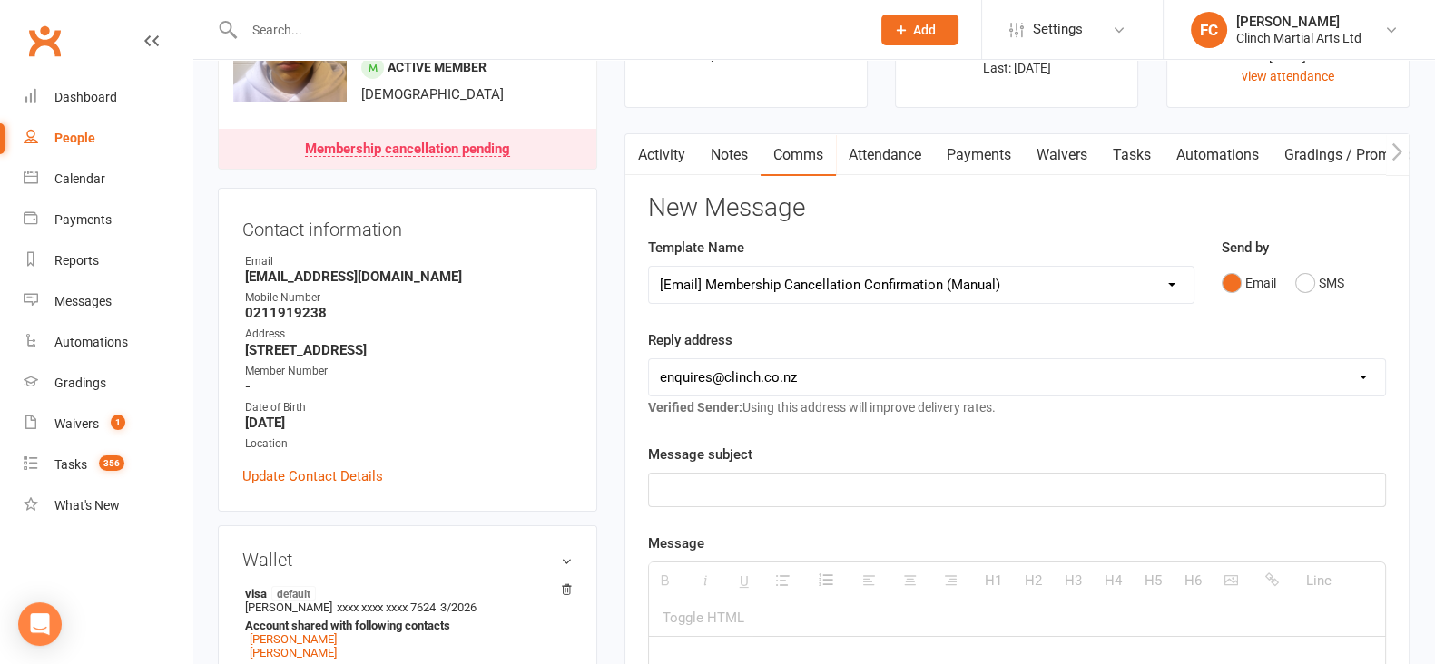
click at [649, 267] on select "Select Template [SMS] Appointment confirmation [Email] CLINCH BJJ & MMA Enquiry…" at bounding box center [921, 285] width 544 height 36
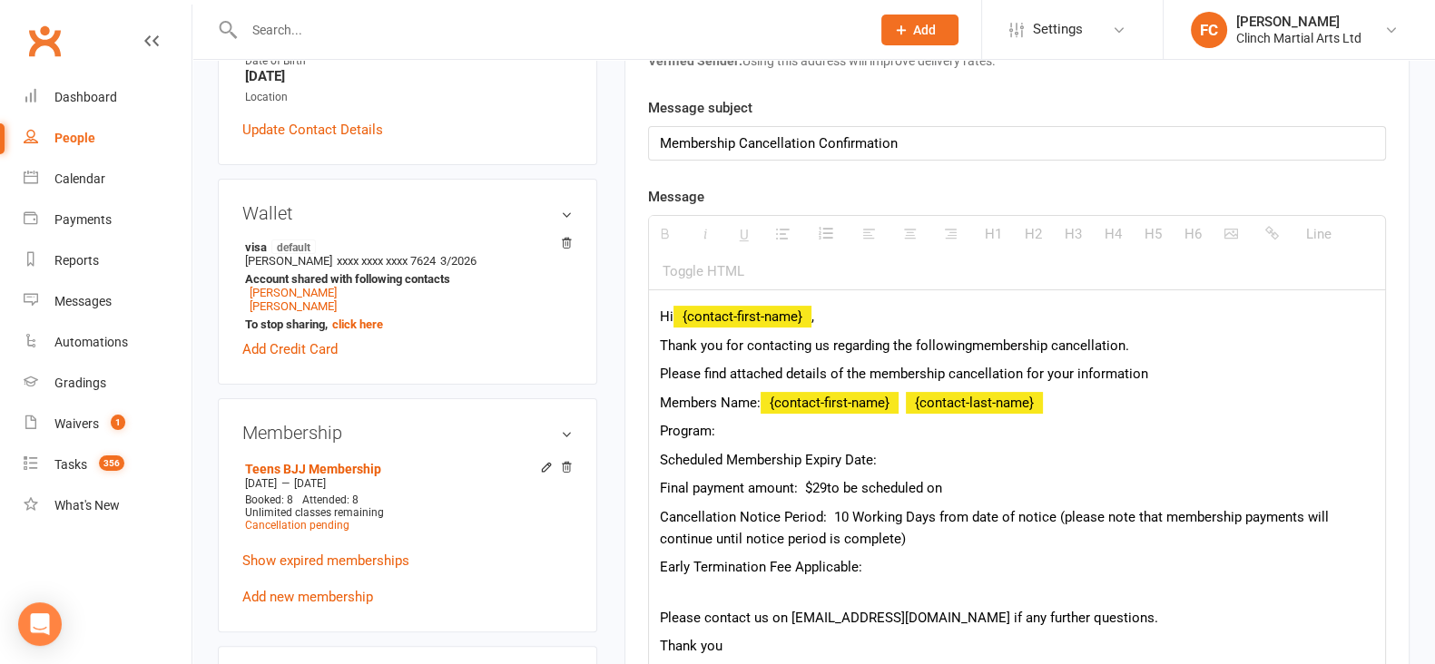
scroll to position [567, 0]
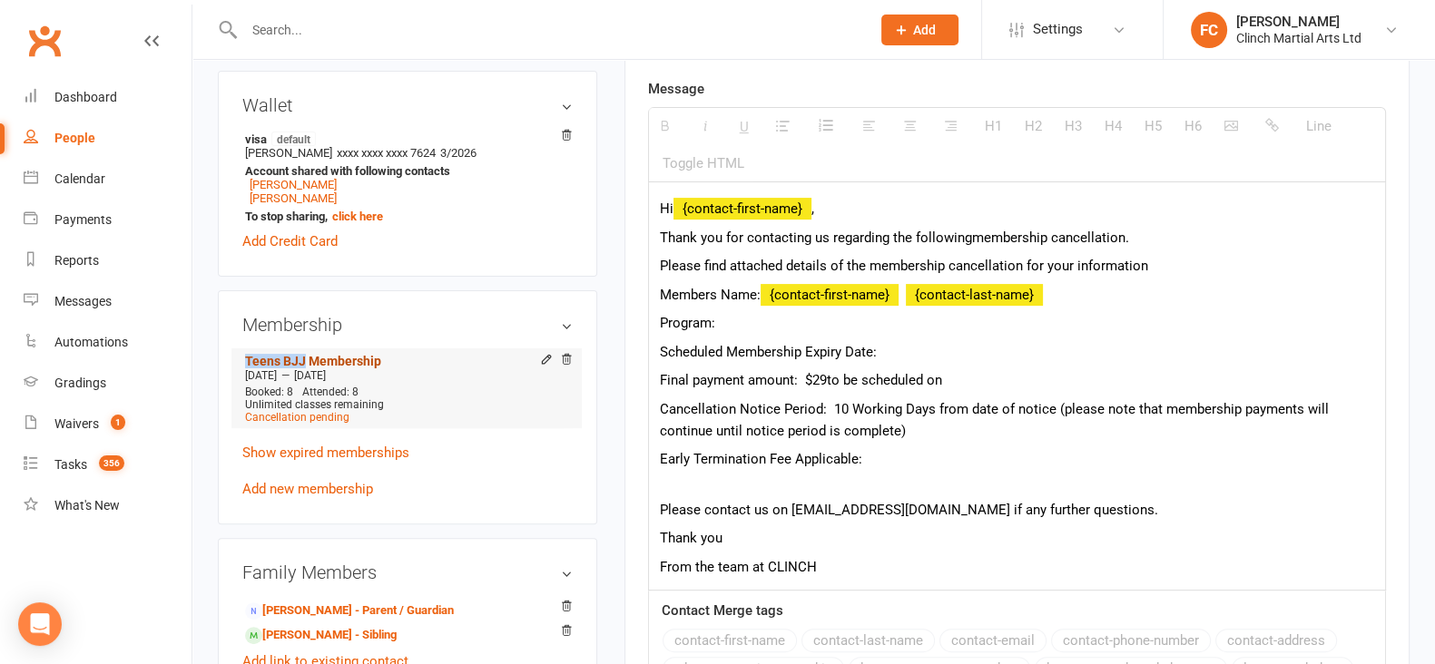
drag, startPoint x: 240, startPoint y: 378, endPoint x: 302, endPoint y: 382, distance: 61.8
click at [302, 382] on li "Teens BJJ Membership [DATE] — [DATE] Booked: 8 Attended: 8 Unlimited classes re…" at bounding box center [406, 388] width 332 height 80
copy link "Teens BJJ"
click at [754, 316] on p "Program:" at bounding box center [1017, 323] width 714 height 22
paste div
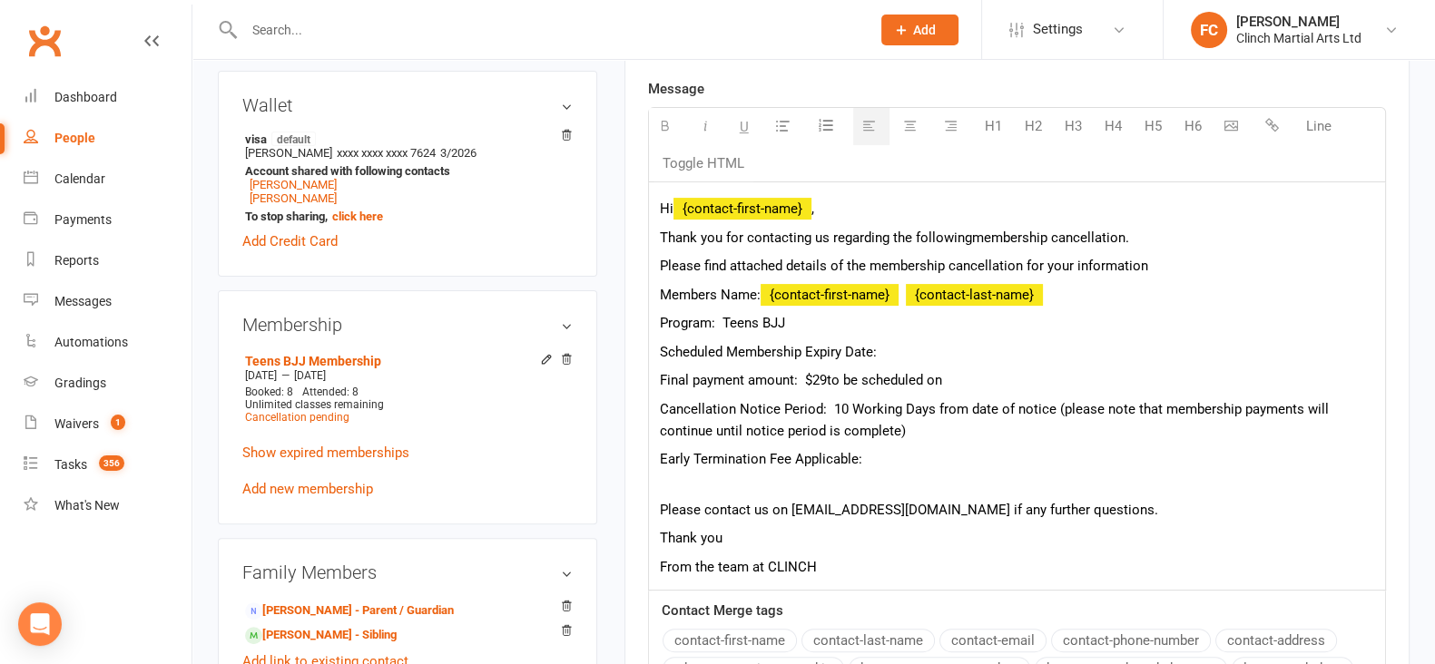
click at [913, 351] on p "Scheduled Membership Expiry Date:" at bounding box center [1017, 352] width 714 height 22
click at [904, 349] on p "Scheduled Membership Expiry Date:" at bounding box center [1017, 352] width 714 height 22
drag, startPoint x: 823, startPoint y: 374, endPoint x: 812, endPoint y: 374, distance: 10.9
click at [812, 374] on span "Final payment amount: $29" at bounding box center [743, 380] width 167 height 16
click at [980, 376] on p "Final payment amount: $33 to be scheduled on" at bounding box center [1017, 380] width 714 height 22
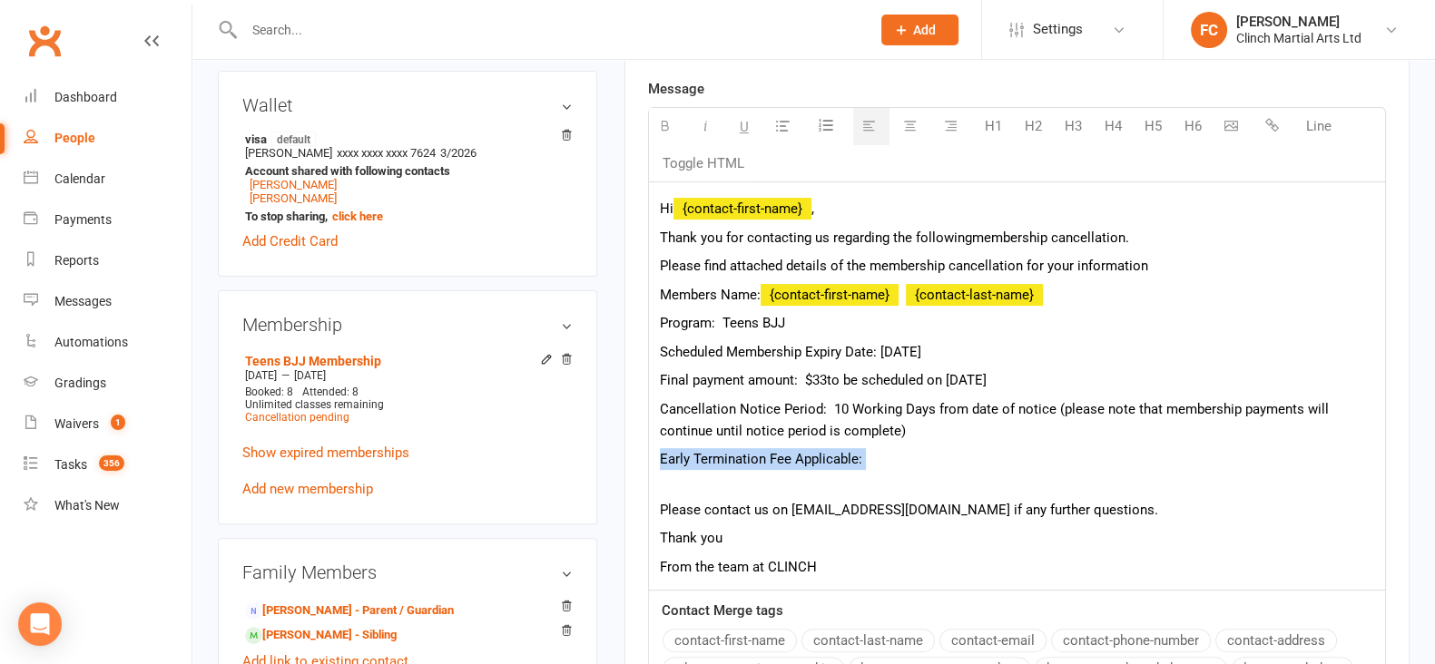
drag, startPoint x: 759, startPoint y: 456, endPoint x: 604, endPoint y: 446, distance: 155.4
click at [604, 446] on div "upload photo change photo [PERSON_NAME] Activated [DATE] Added [DATE] Active me…" at bounding box center [813, 505] width 1219 height 1975
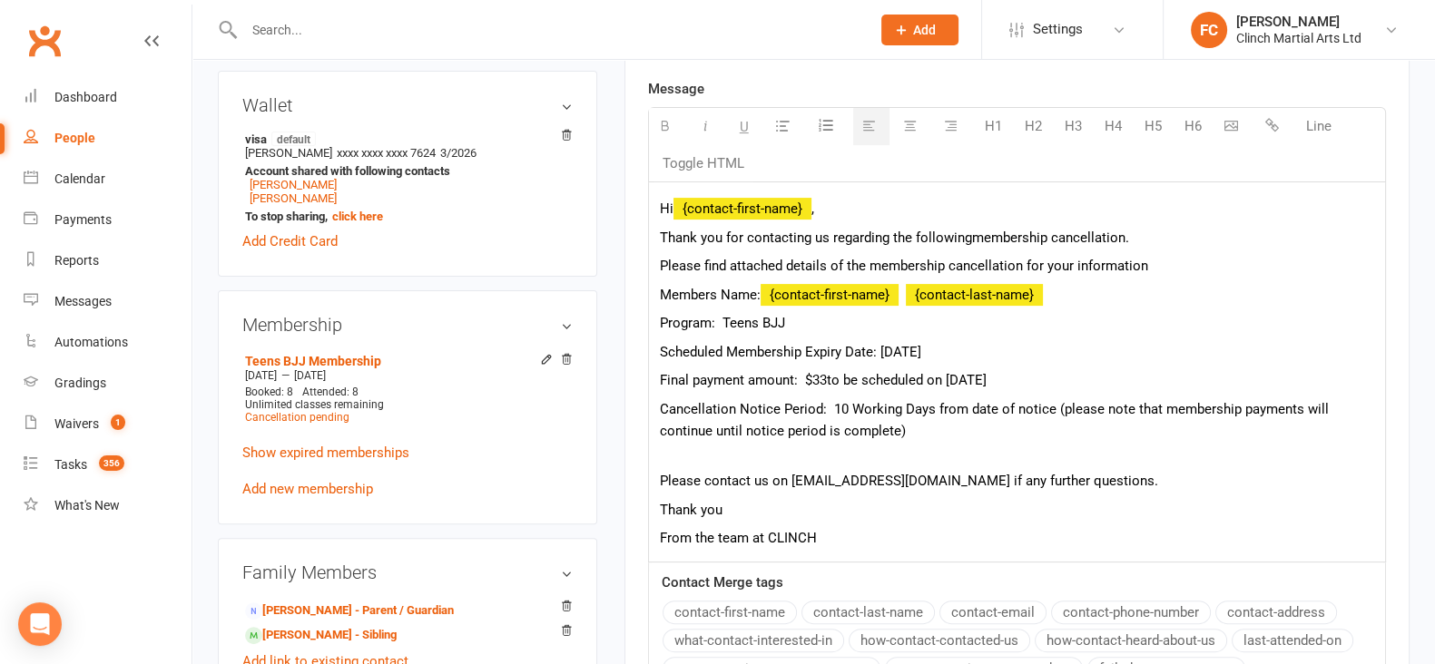
click at [656, 530] on div "Hi {contact-first-name} , Thank you for contacting us regarding the following m…" at bounding box center [1017, 371] width 736 height 379
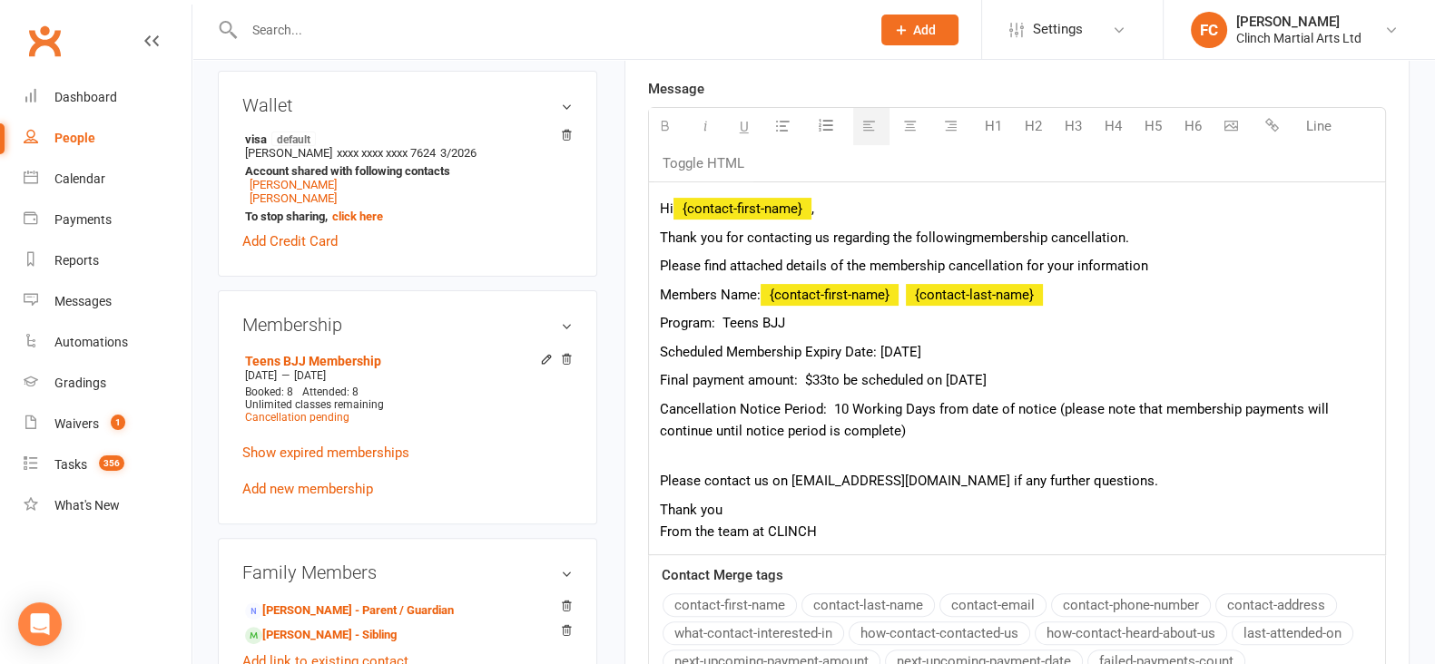
click at [782, 334] on div "Hi {contact-first-name} , Thank you for contacting us regarding the following m…" at bounding box center [1017, 368] width 736 height 373
click at [744, 350] on p "Scheduled Membership Expiry Date: [DATE]" at bounding box center [1017, 352] width 714 height 22
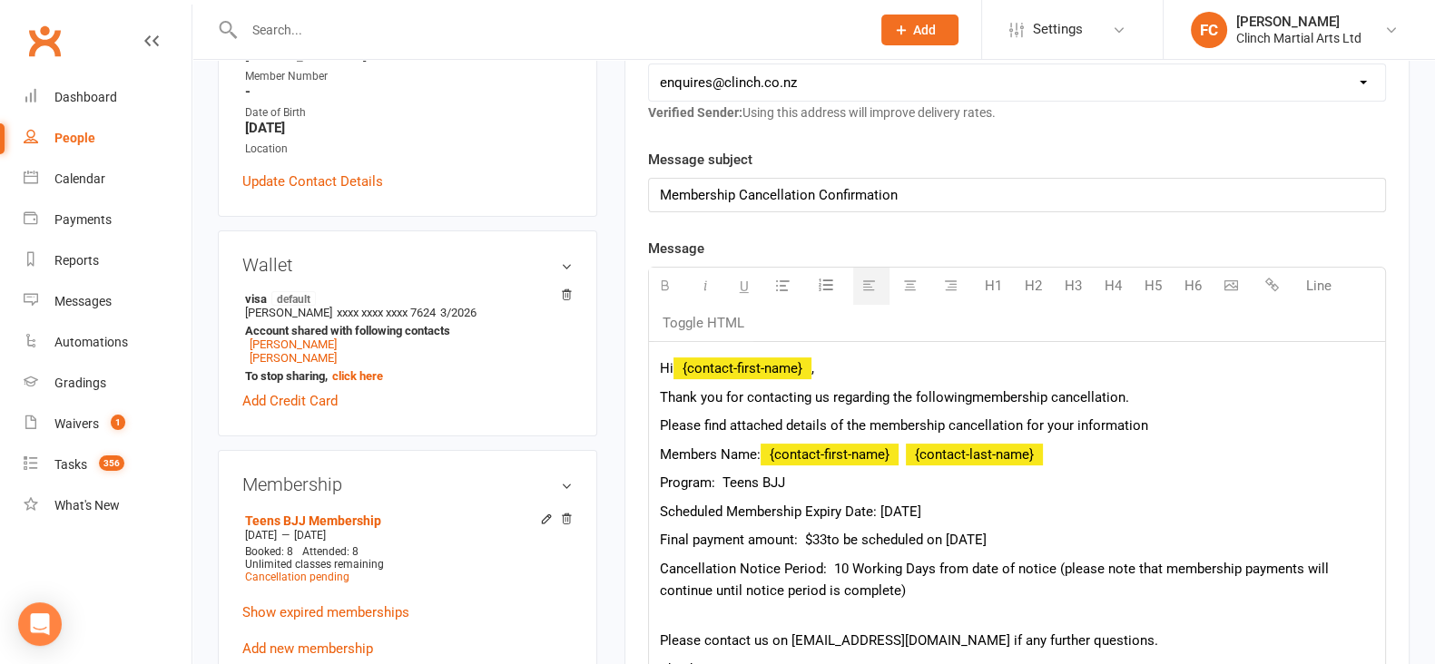
scroll to position [453, 0]
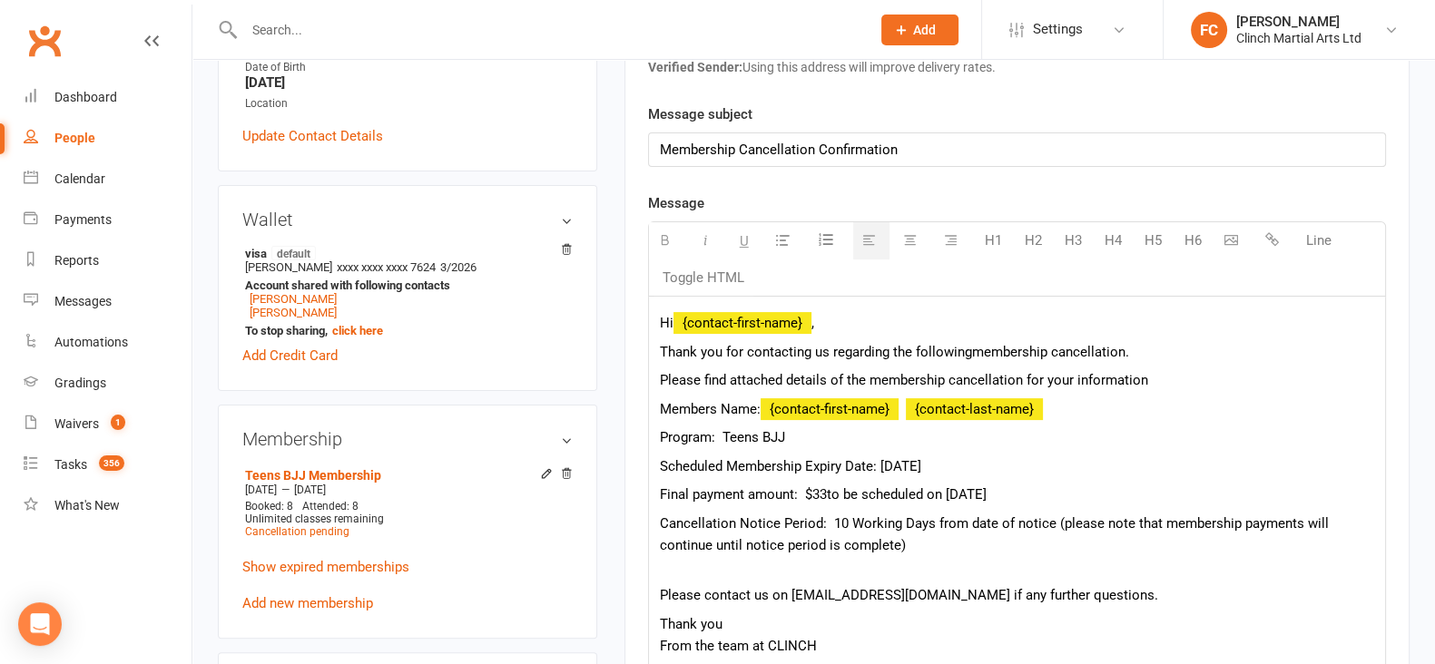
click at [853, 319] on p "Hi {contact-first-name} ," at bounding box center [1017, 323] width 714 height 22
drag, startPoint x: 823, startPoint y: 315, endPoint x: 676, endPoint y: 322, distance: 147.2
click at [676, 322] on p "Hi {contact-first-name} ,and parents," at bounding box center [1017, 323] width 714 height 22
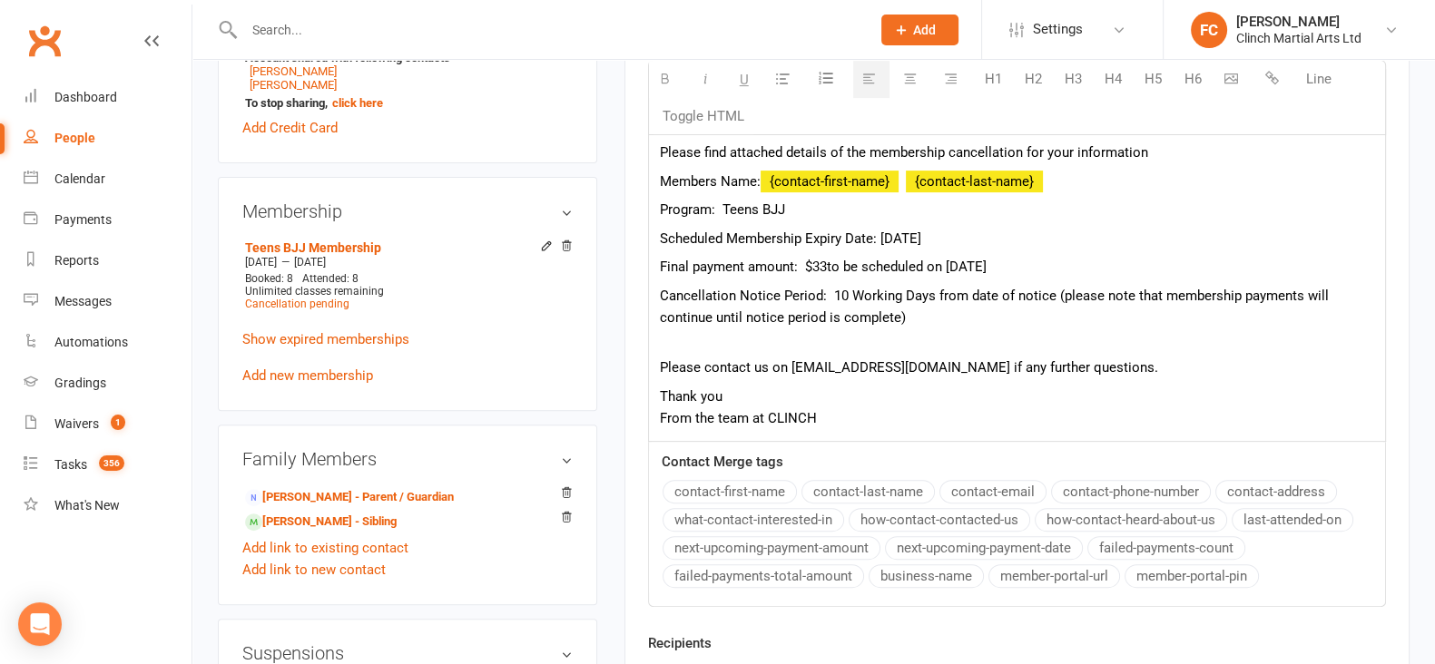
click at [734, 490] on button "contact-first-name" at bounding box center [729, 492] width 134 height 24
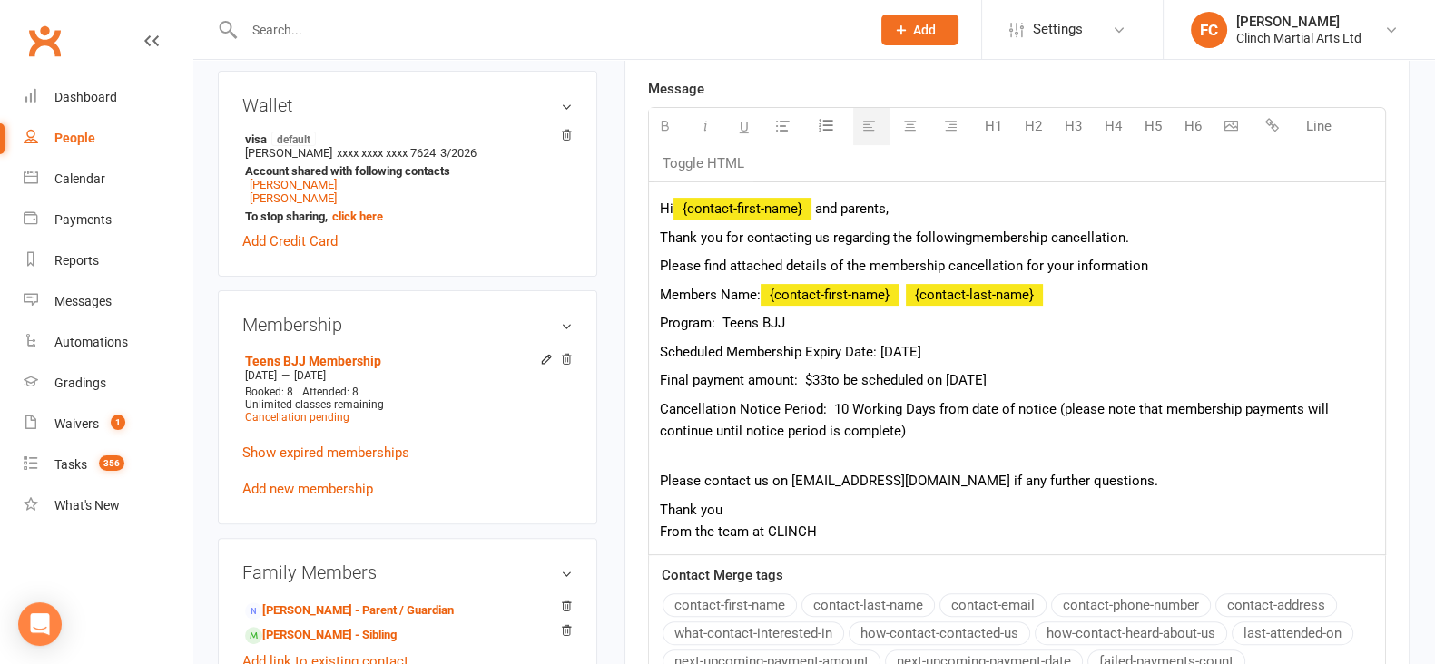
click at [926, 203] on p "Hi {contact-first-name} and parents," at bounding box center [1017, 209] width 714 height 22
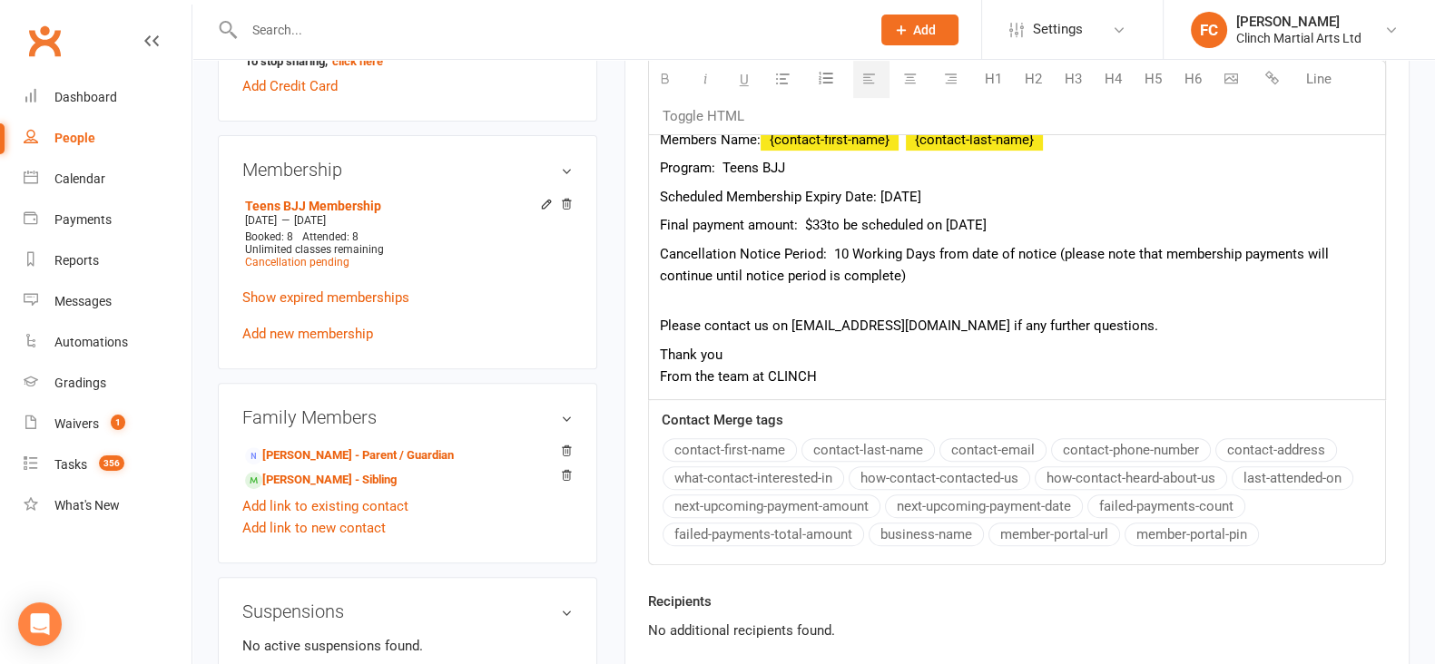
scroll to position [793, 0]
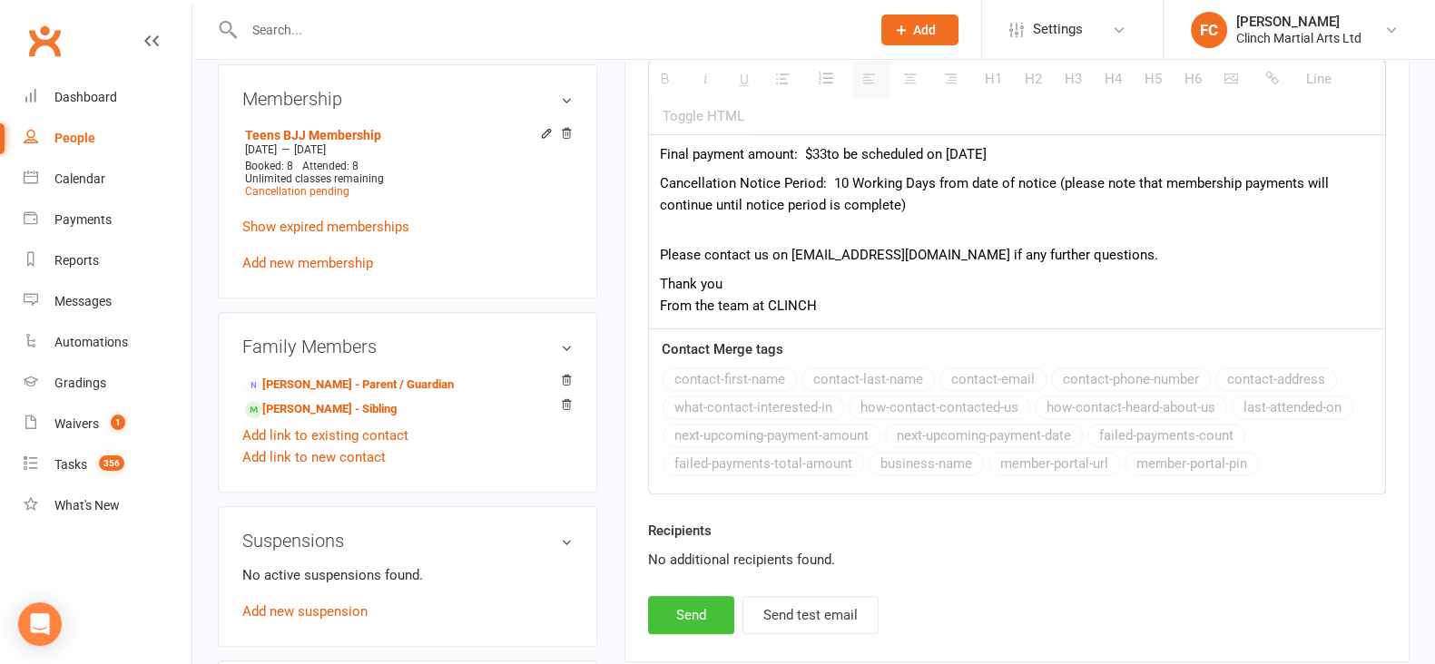
click at [683, 530] on button "Send" at bounding box center [691, 615] width 86 height 38
select select
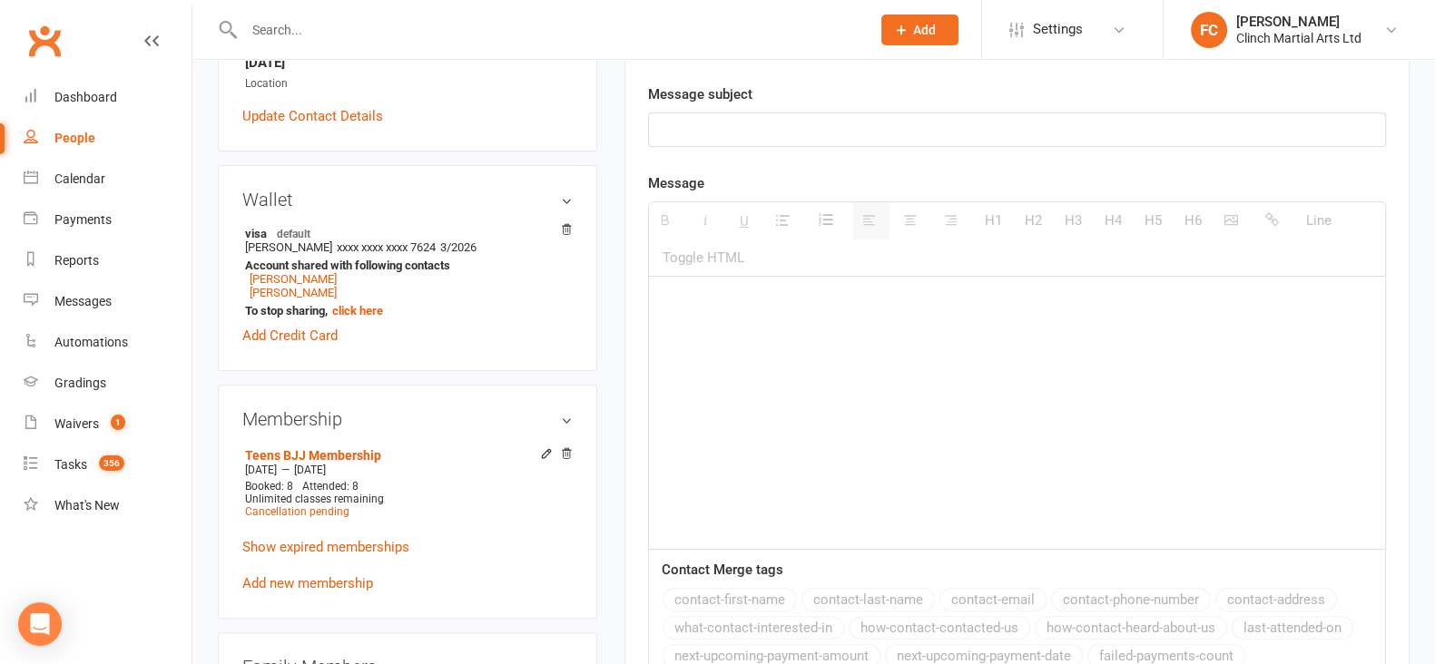
scroll to position [226, 0]
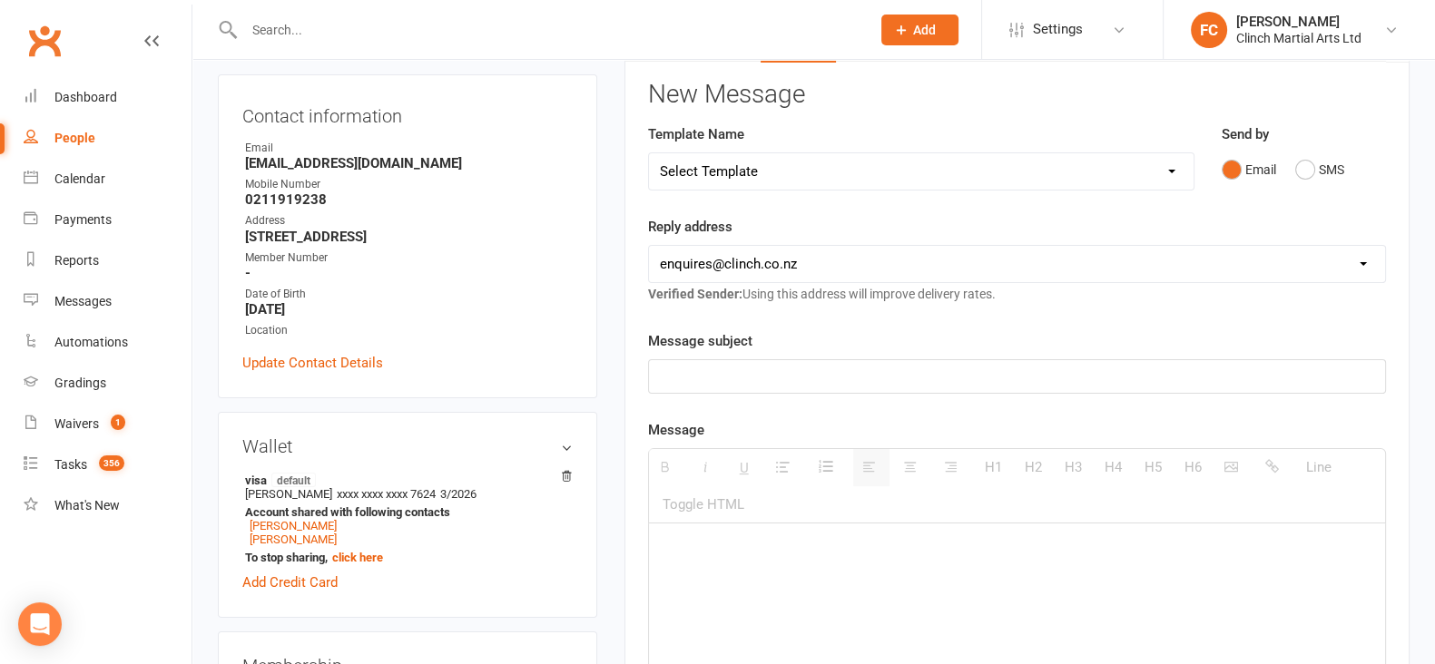
click at [366, 24] on input "text" at bounding box center [548, 29] width 619 height 25
paste input "Athena"
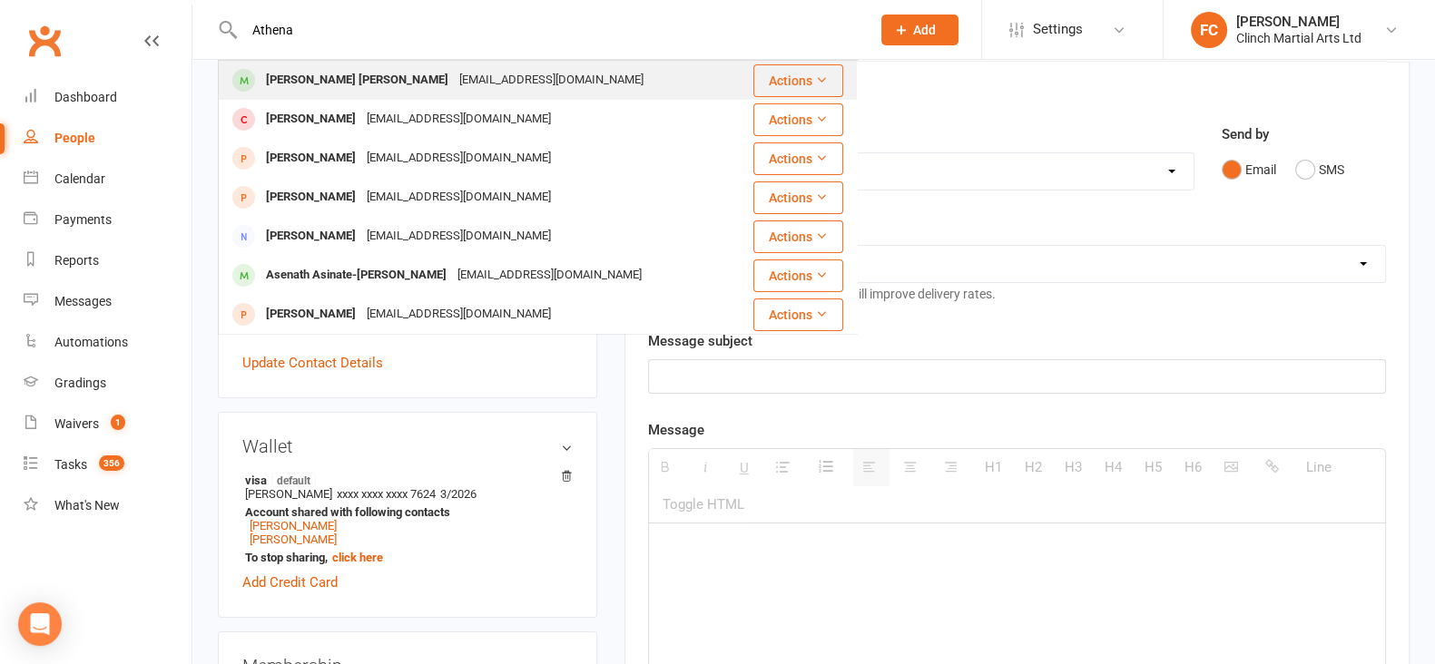
type input "Athena"
click at [321, 97] on div "[PERSON_NAME] [PERSON_NAME] [EMAIL_ADDRESS][DOMAIN_NAME]" at bounding box center [477, 80] width 514 height 37
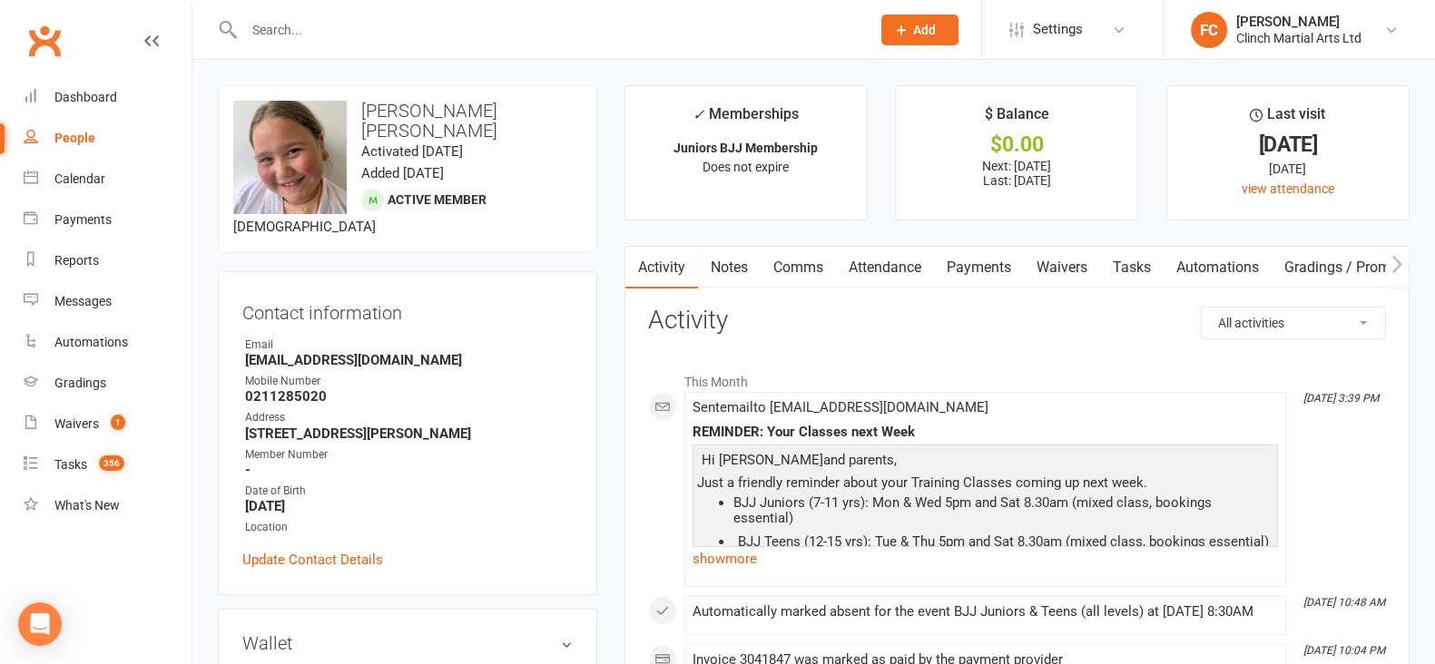
click at [980, 267] on link "Payments" at bounding box center [979, 268] width 90 height 42
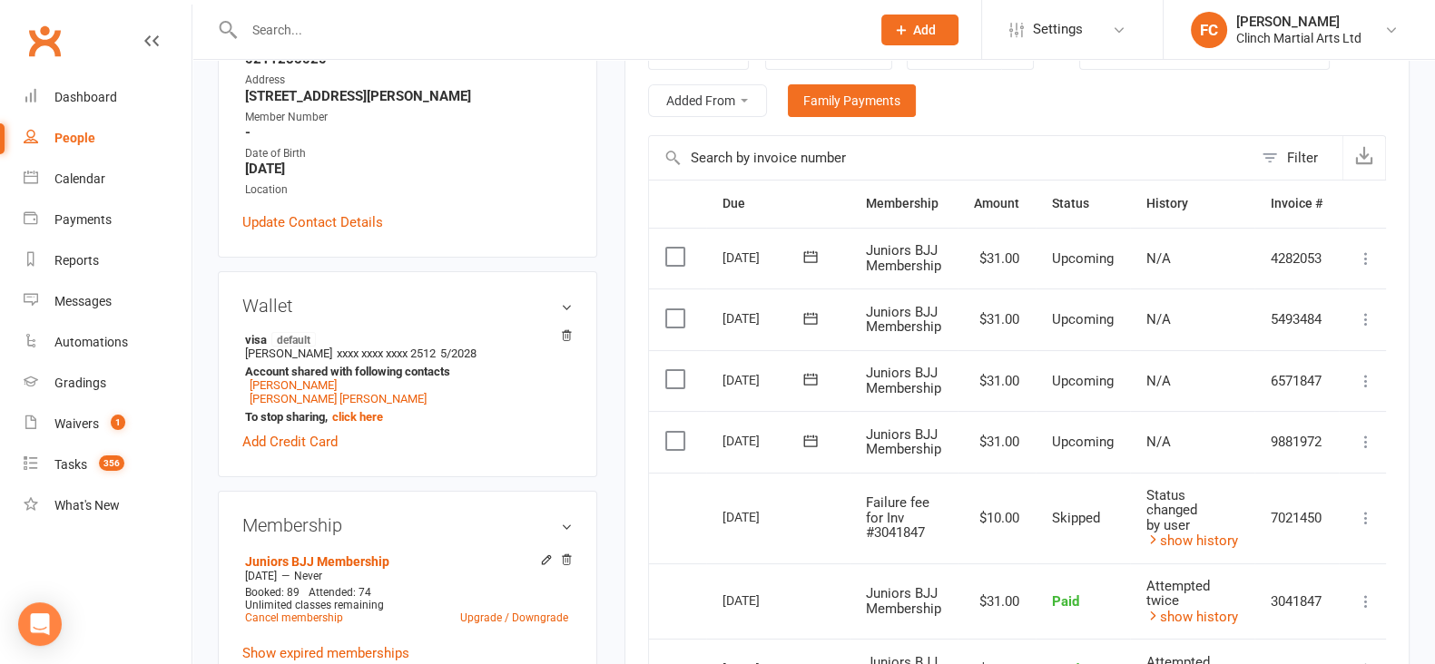
scroll to position [453, 0]
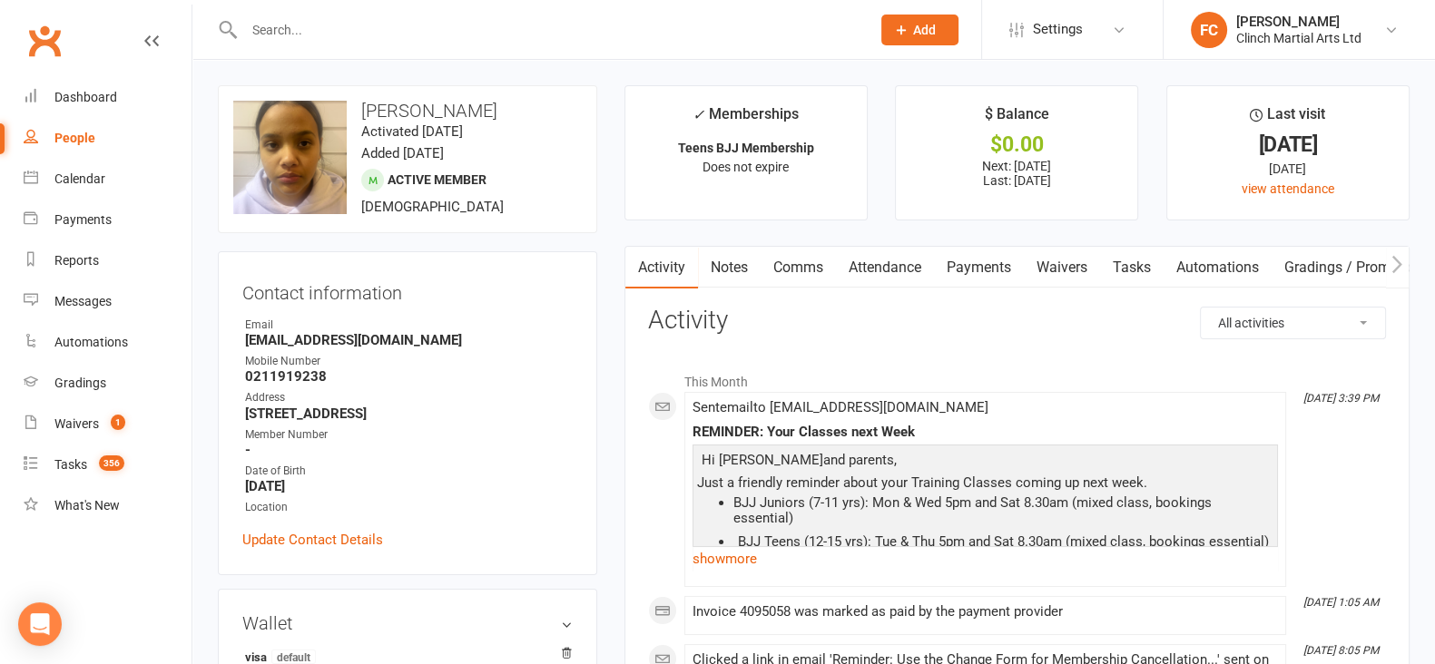
click at [1004, 260] on link "Payments" at bounding box center [979, 268] width 90 height 42
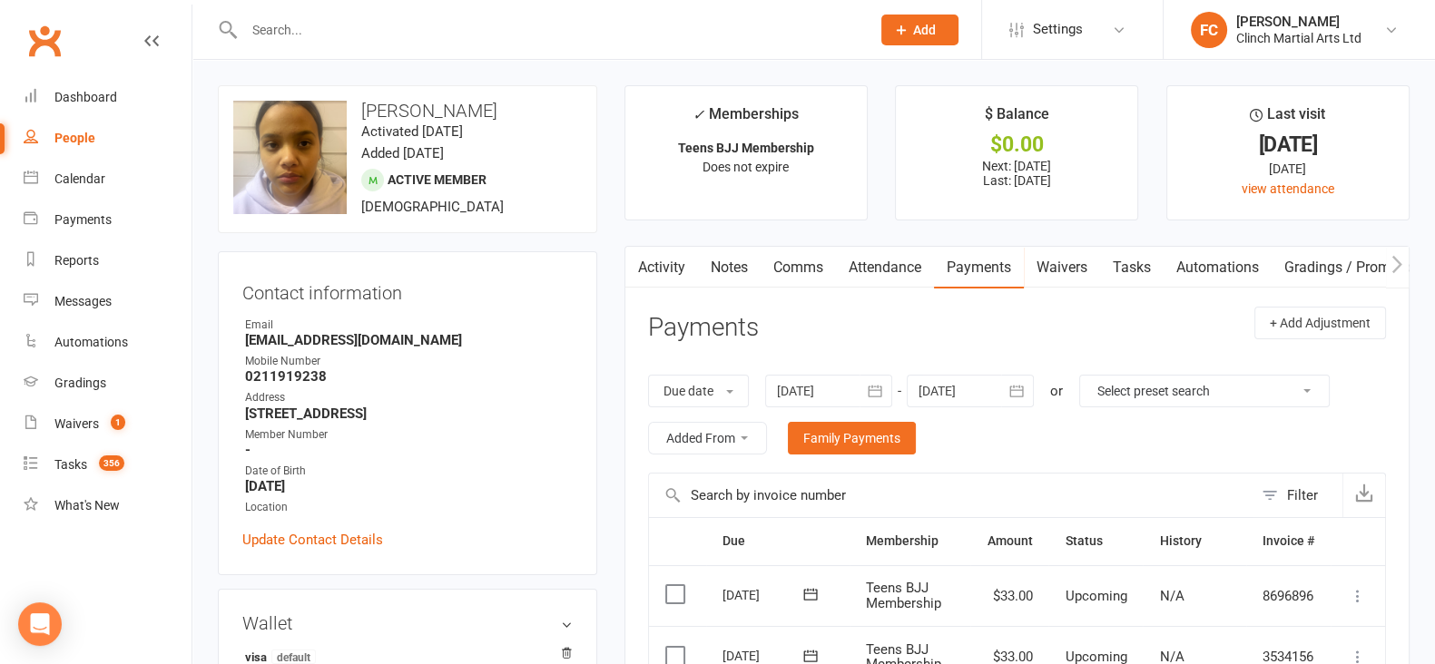
scroll to position [340, 0]
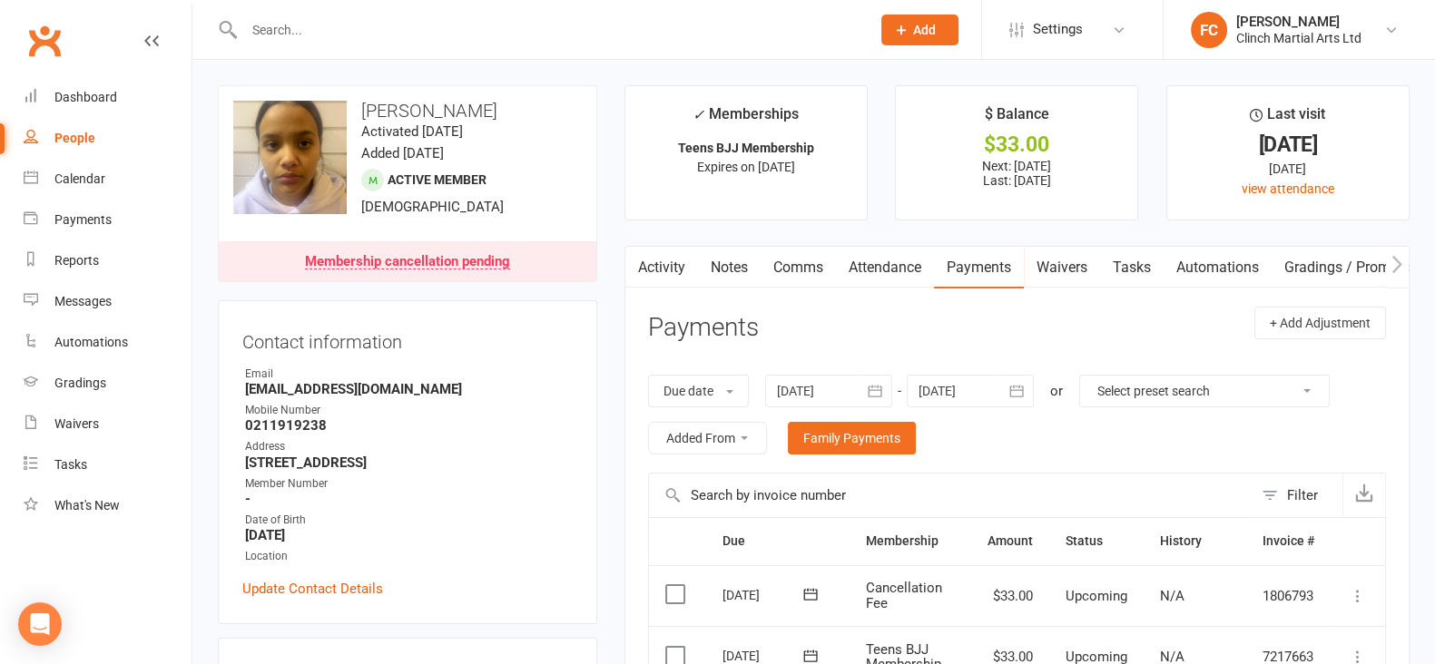
scroll to position [226, 0]
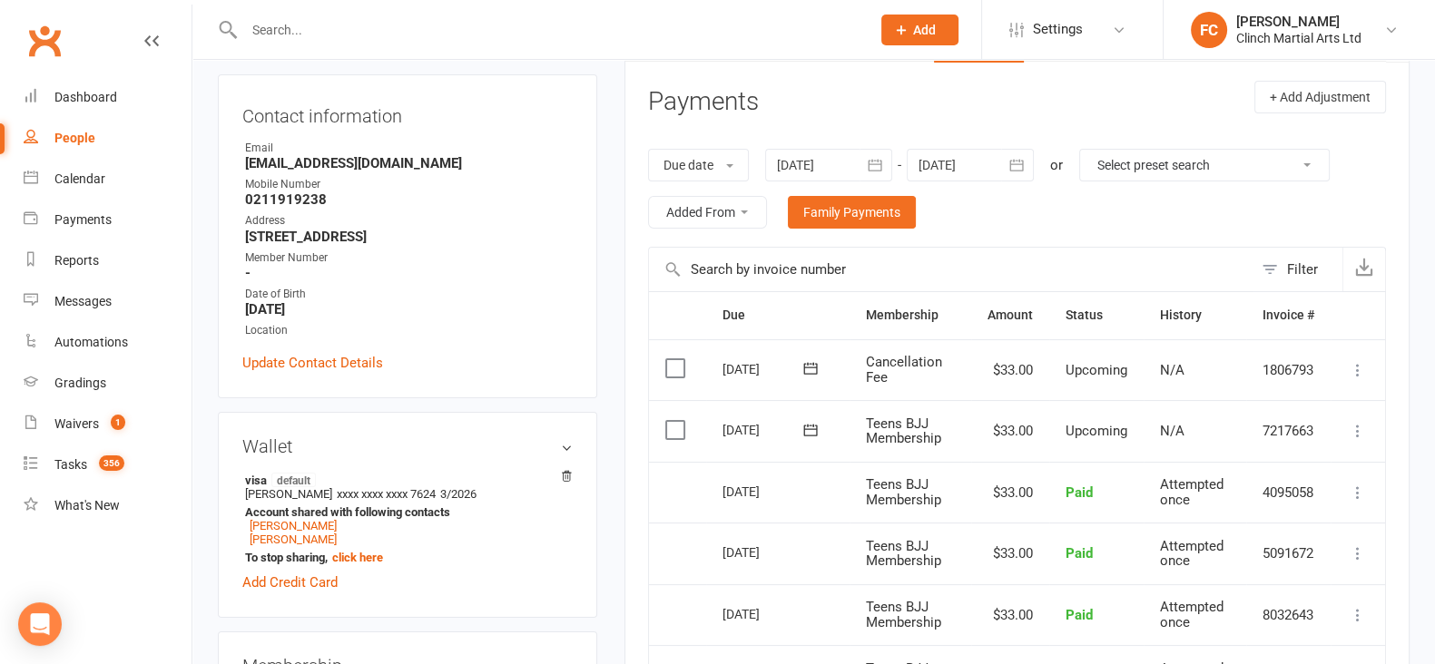
drag, startPoint x: 724, startPoint y: 360, endPoint x: 780, endPoint y: 361, distance: 56.3
click at [780, 361] on div "[DATE]" at bounding box center [763, 369] width 83 height 28
copy div "23 Oct 202"
